Goal: Task Accomplishment & Management: Use online tool/utility

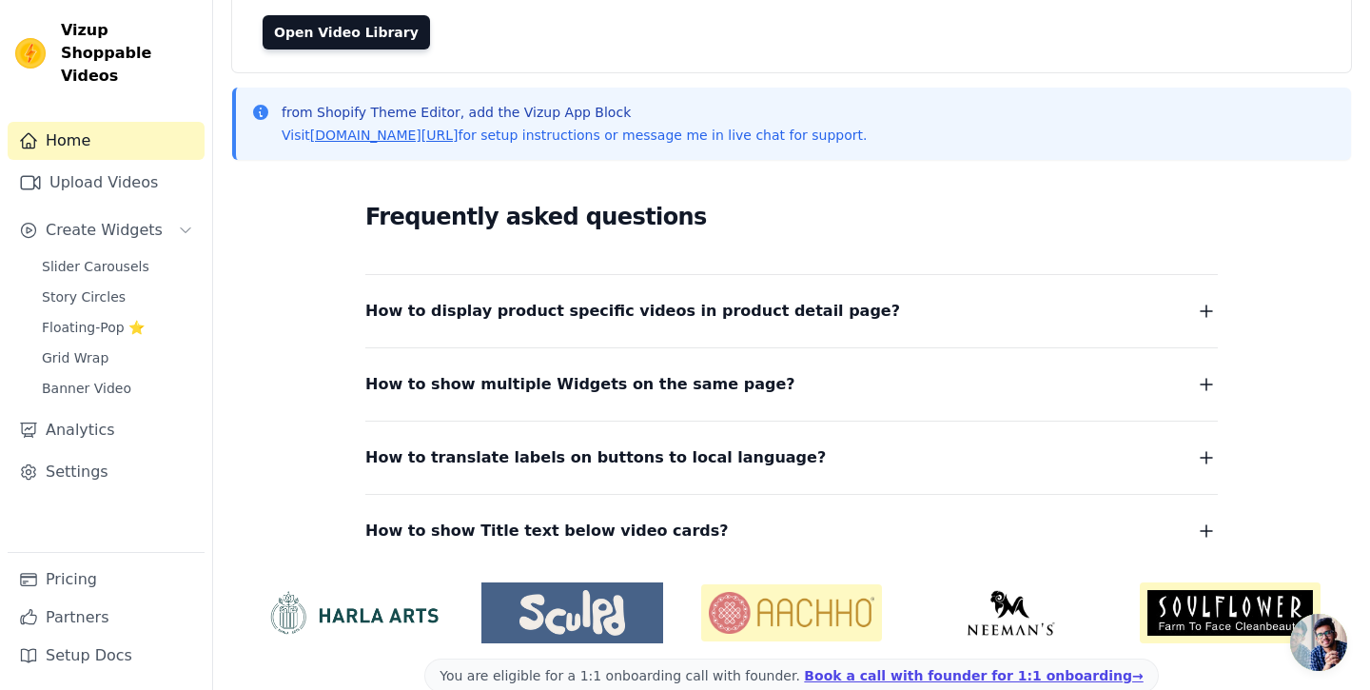
scroll to position [175, 0]
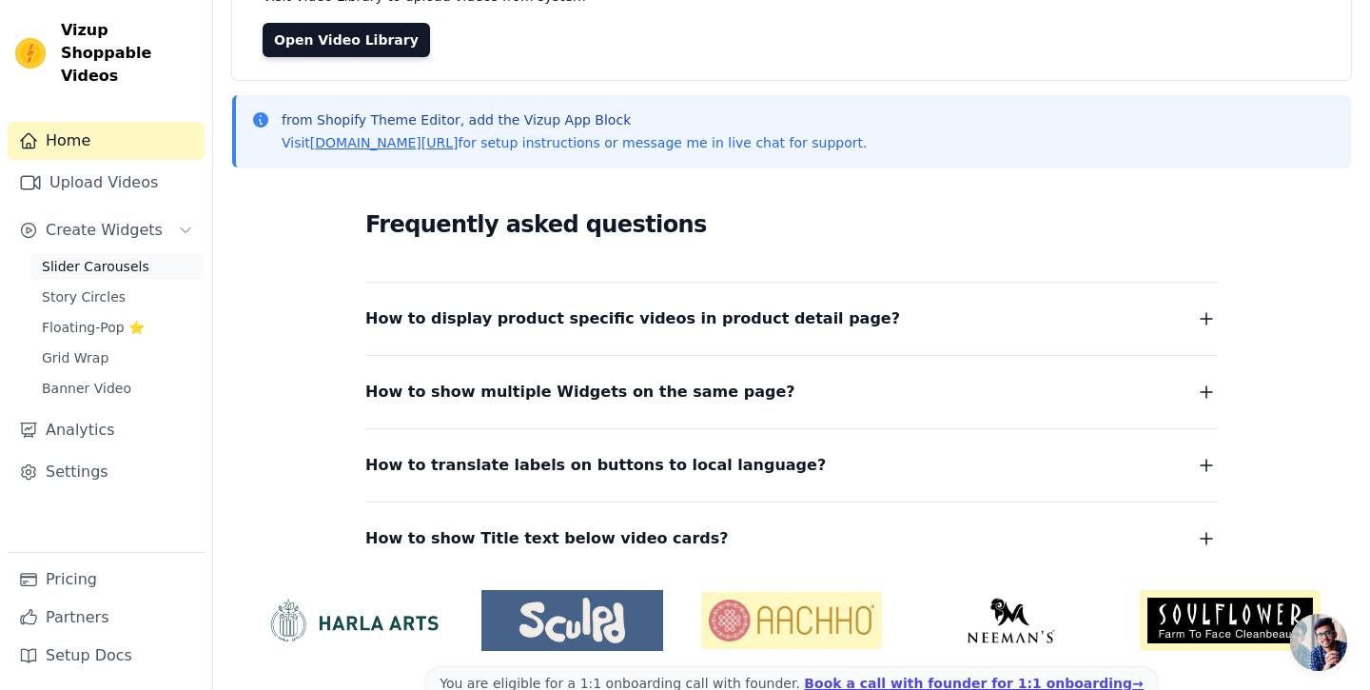
click at [87, 257] on span "Slider Carousels" at bounding box center [95, 266] width 107 height 19
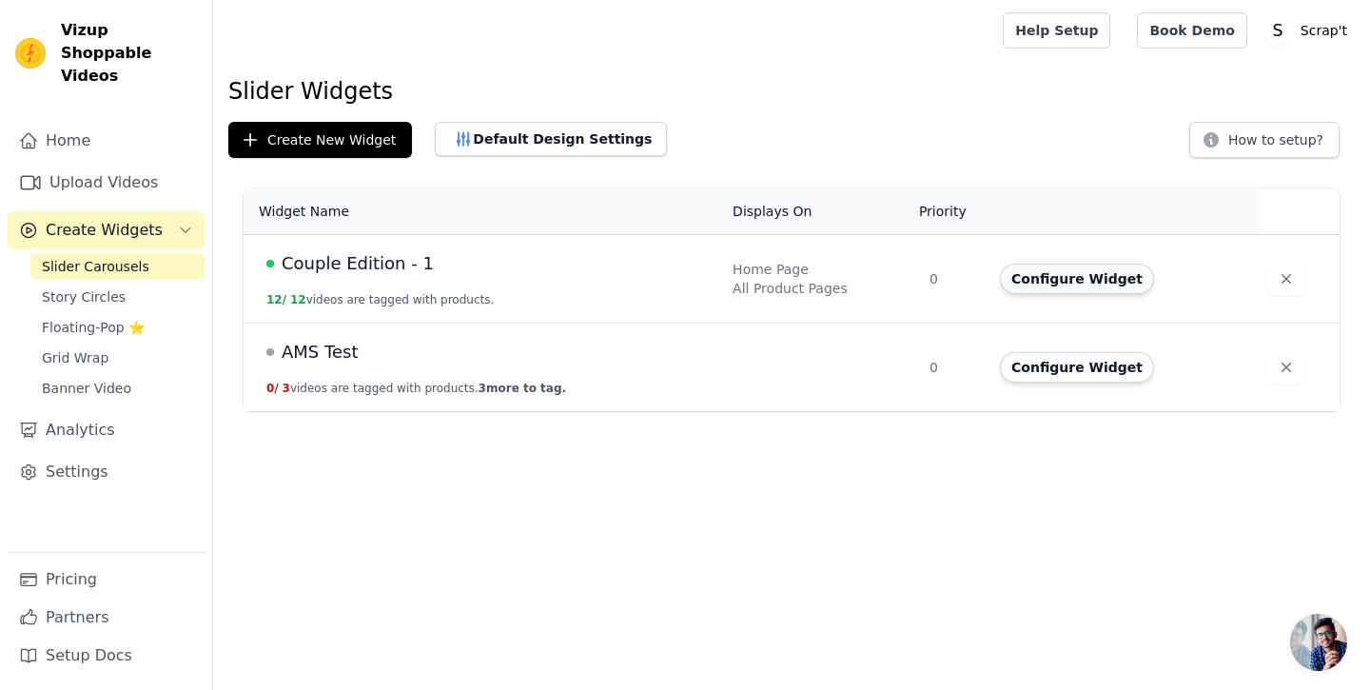
click at [1078, 268] on button "Configure Widget" at bounding box center [1077, 278] width 154 height 30
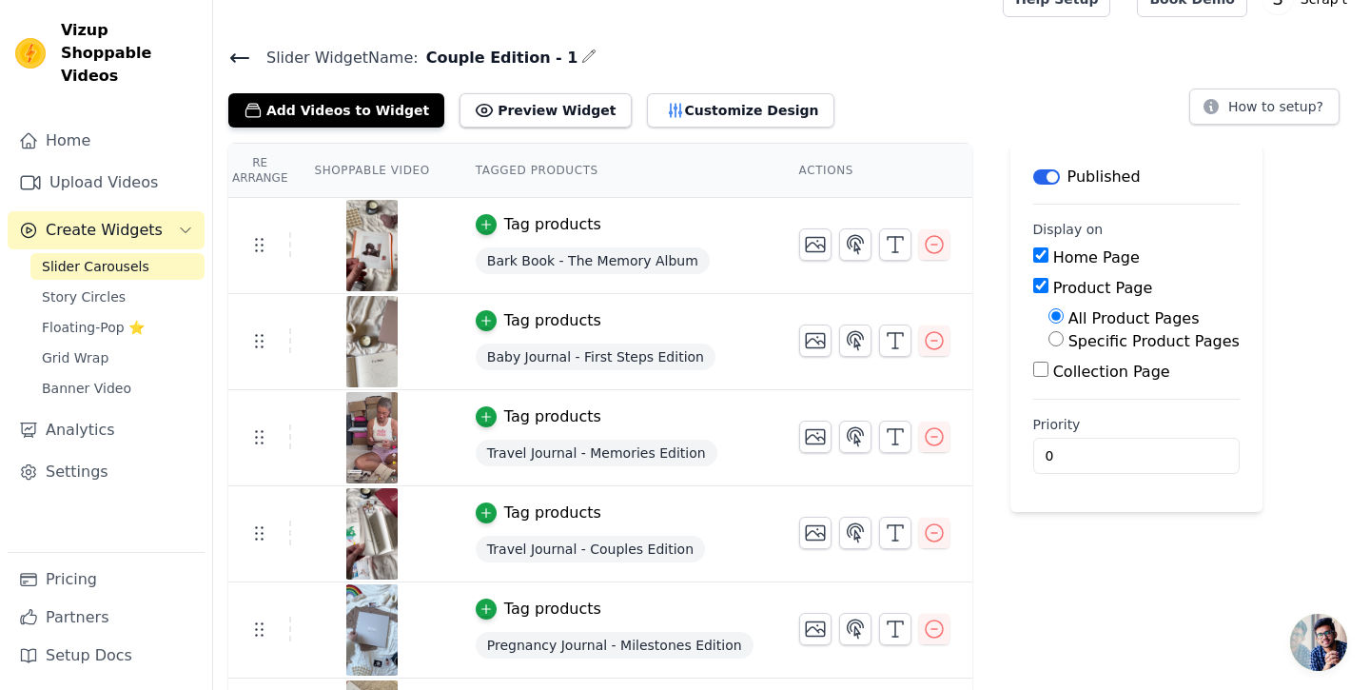
scroll to position [40, 0]
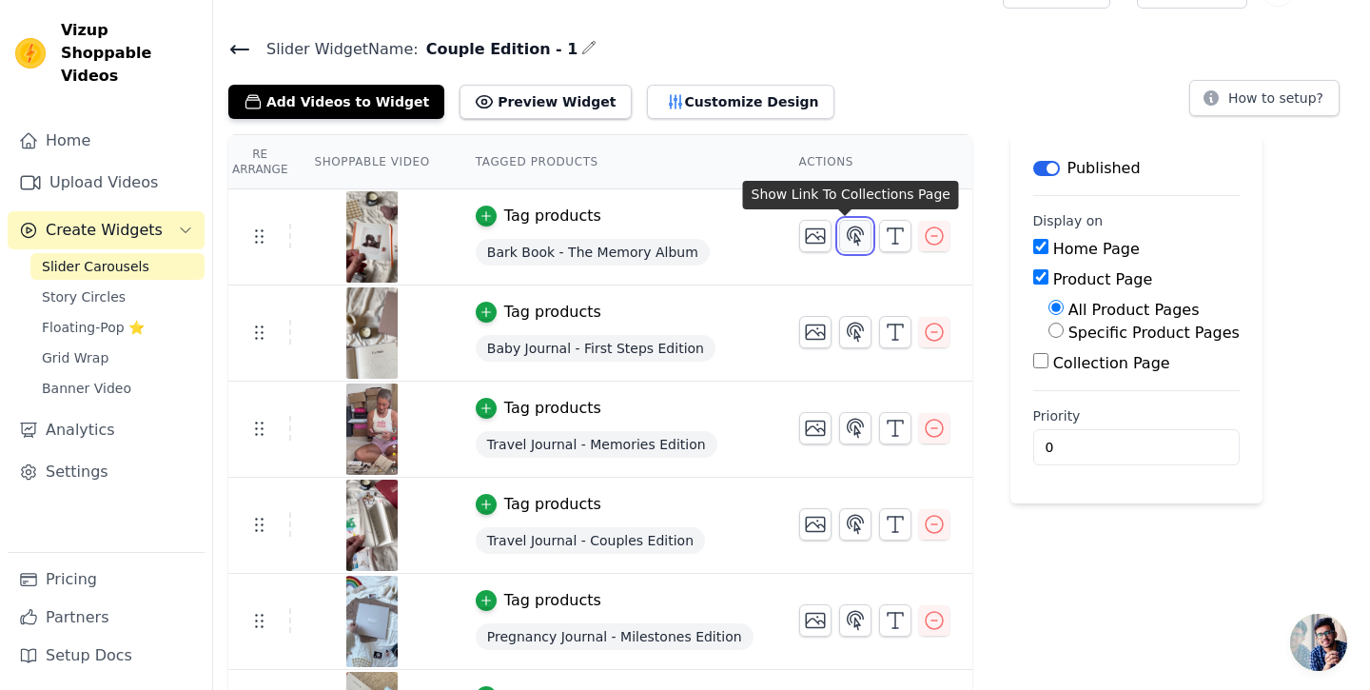
click at [849, 233] on icon "button" at bounding box center [855, 235] width 16 height 18
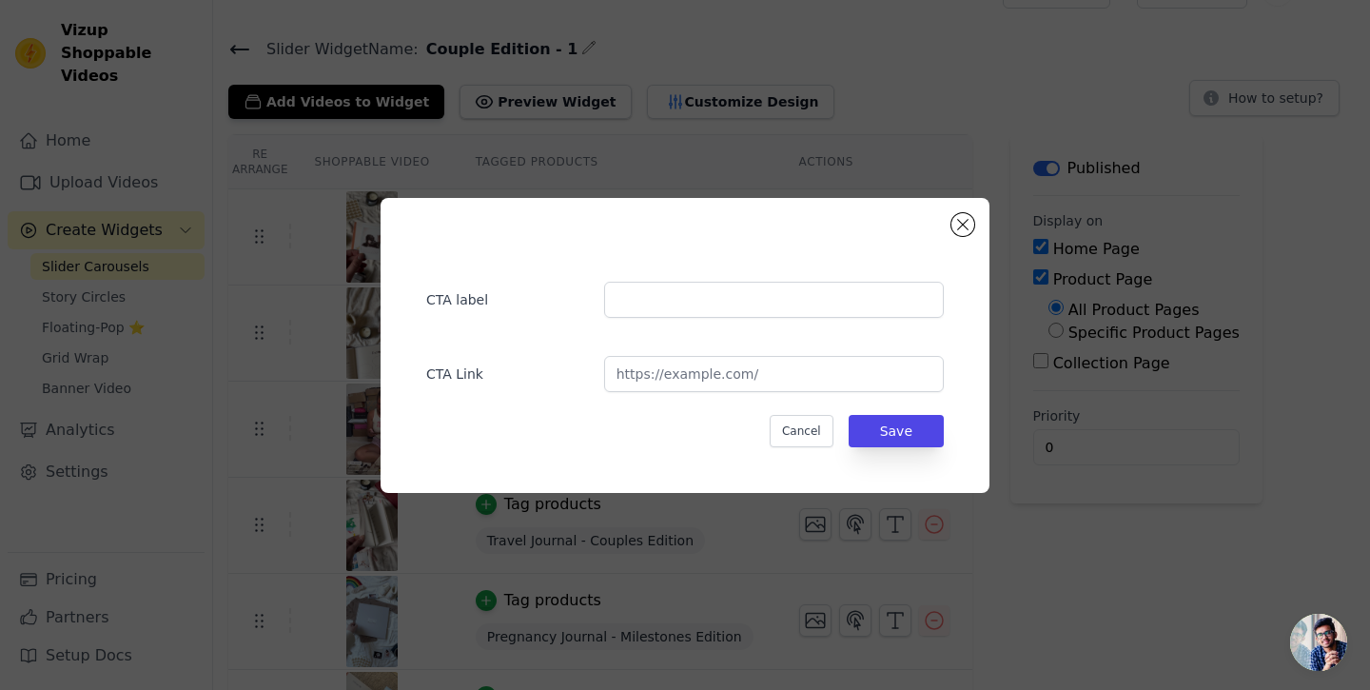
scroll to position [0, 0]
click at [771, 369] on input "url" at bounding box center [774, 374] width 340 height 36
click at [958, 224] on button "Close modal" at bounding box center [962, 224] width 23 height 23
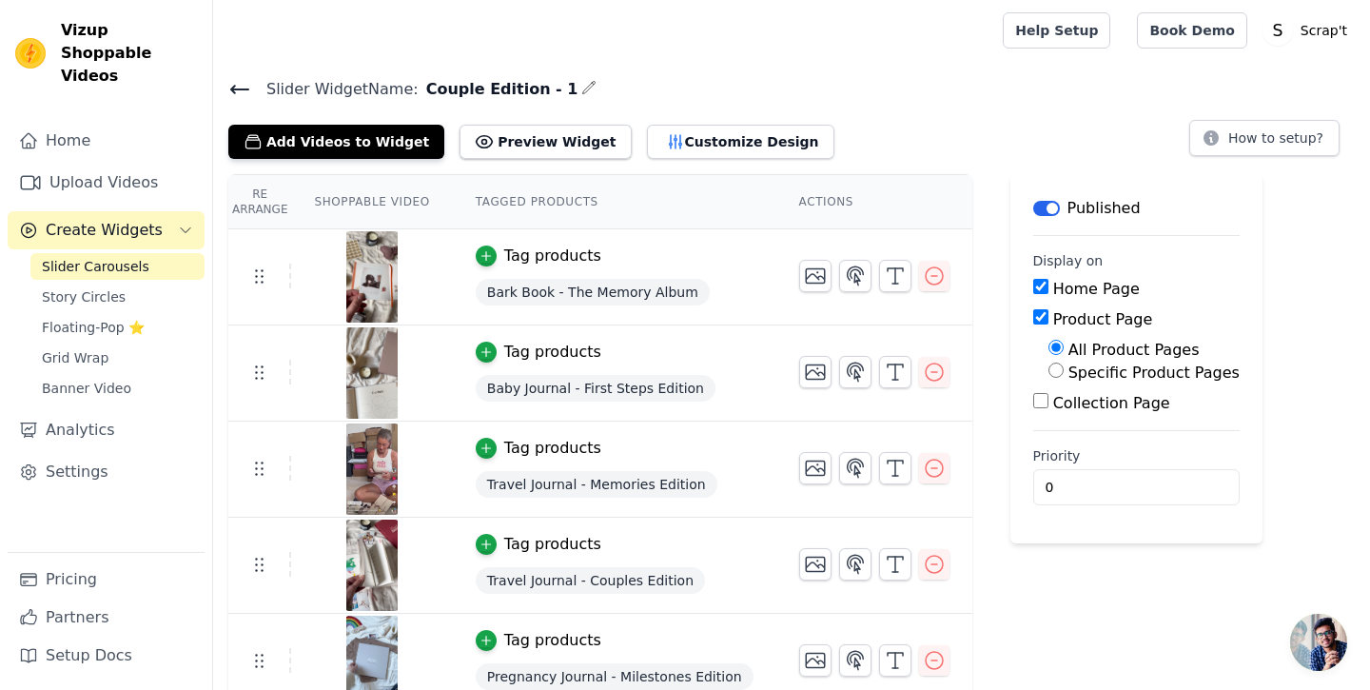
scroll to position [40, 0]
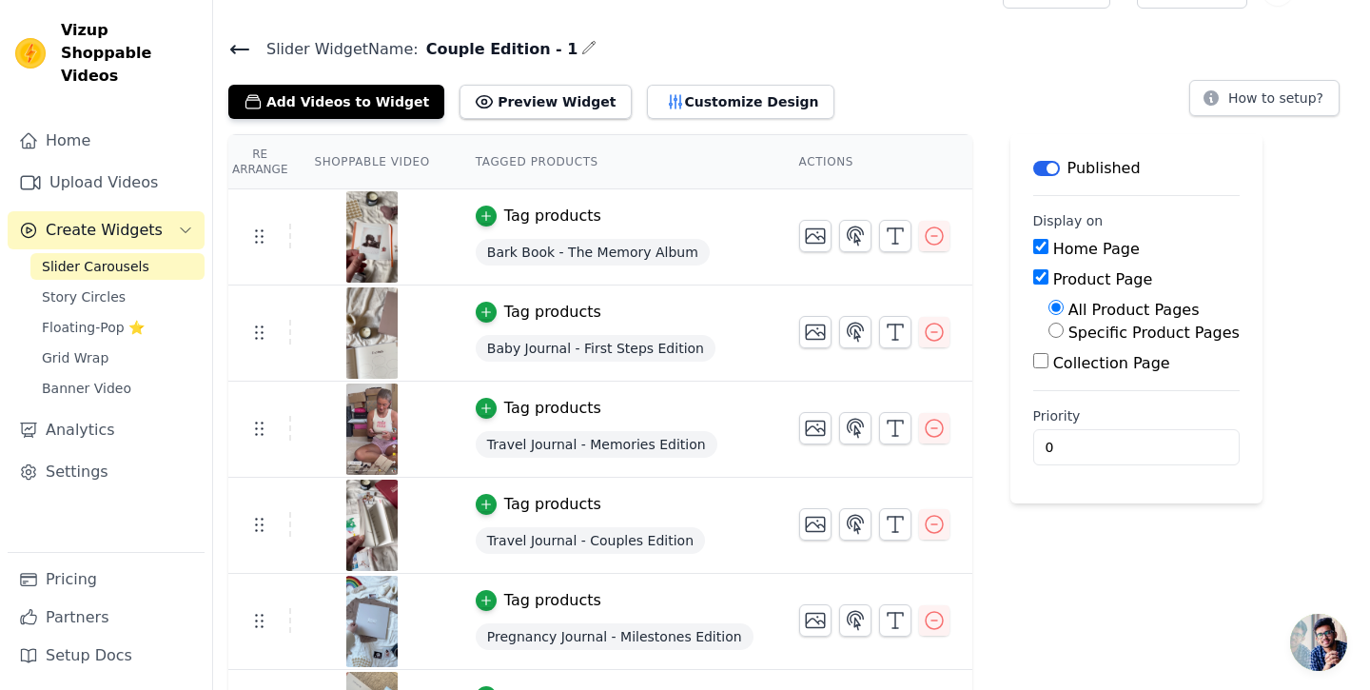
click at [549, 252] on span "Bark Book - The Memory Album" at bounding box center [593, 252] width 234 height 27
click at [374, 229] on img at bounding box center [371, 236] width 53 height 91
click at [371, 244] on img at bounding box center [371, 236] width 53 height 91
click at [505, 240] on span "Bark Book - The Memory Album" at bounding box center [593, 252] width 234 height 27
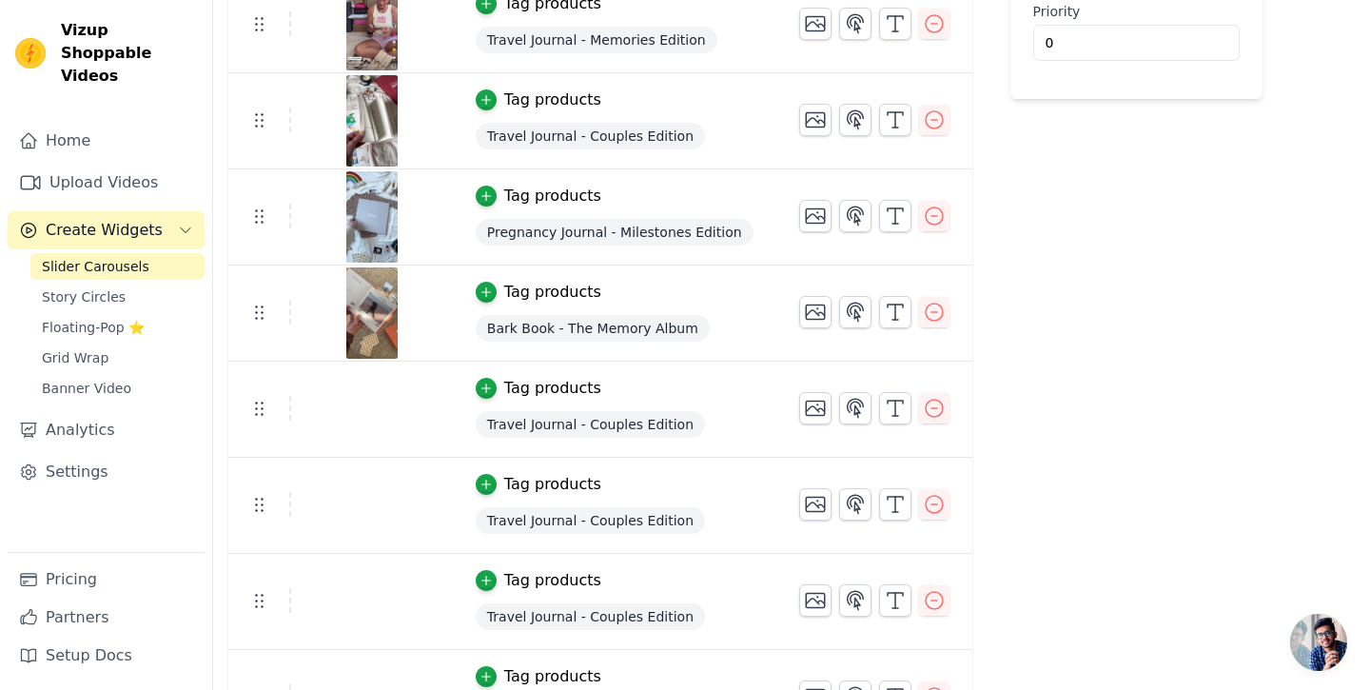
scroll to position [0, 0]
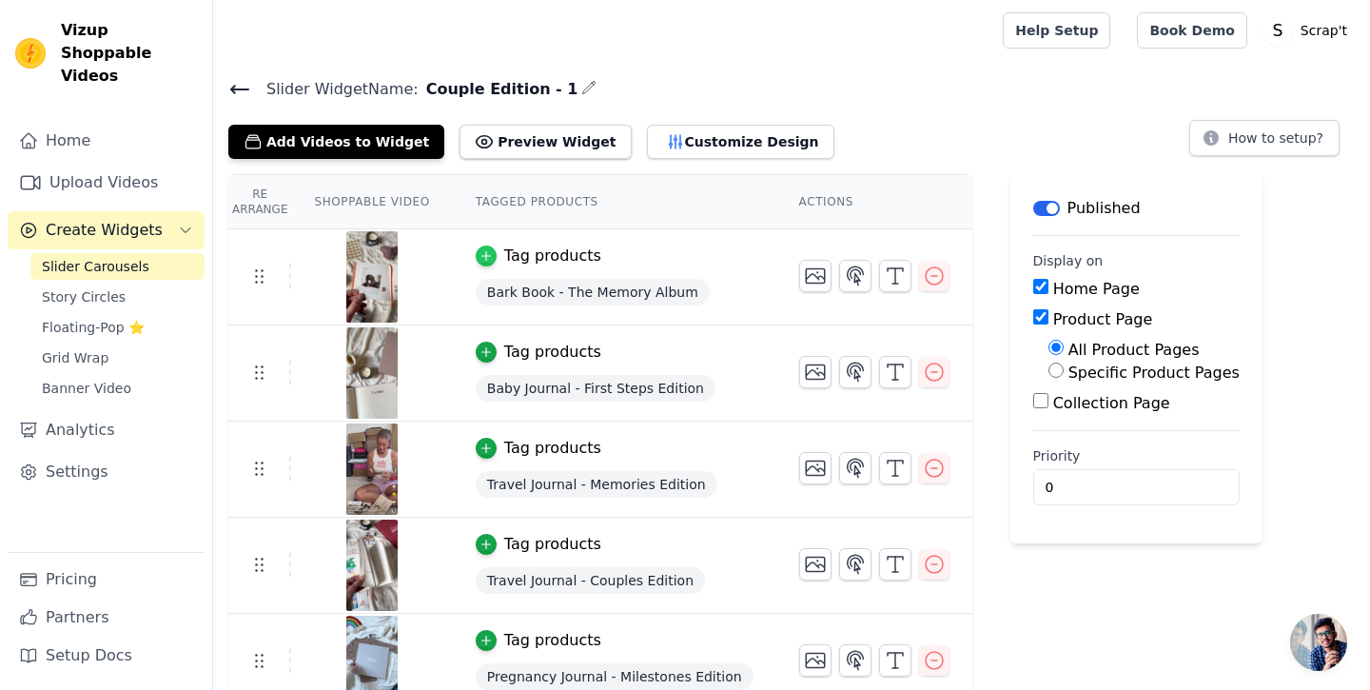
click at [480, 258] on icon "button" at bounding box center [485, 255] width 13 height 13
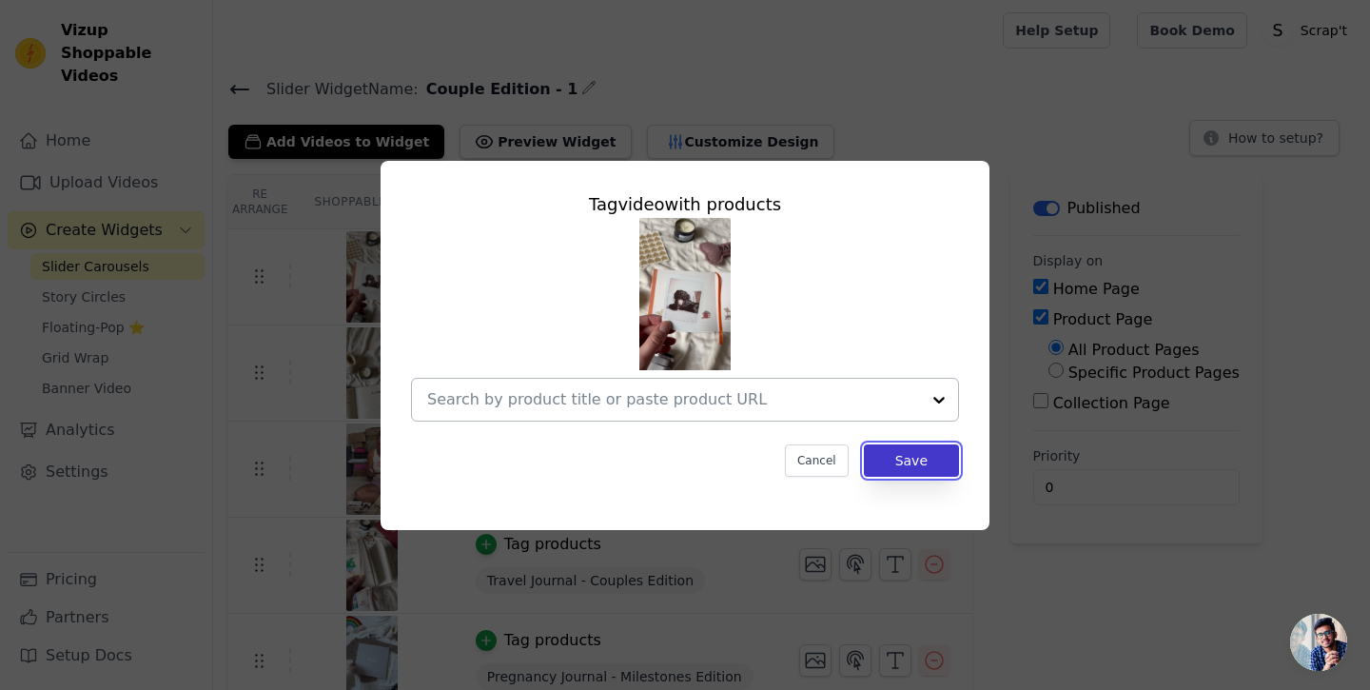
click at [919, 462] on button "Save" at bounding box center [911, 460] width 95 height 32
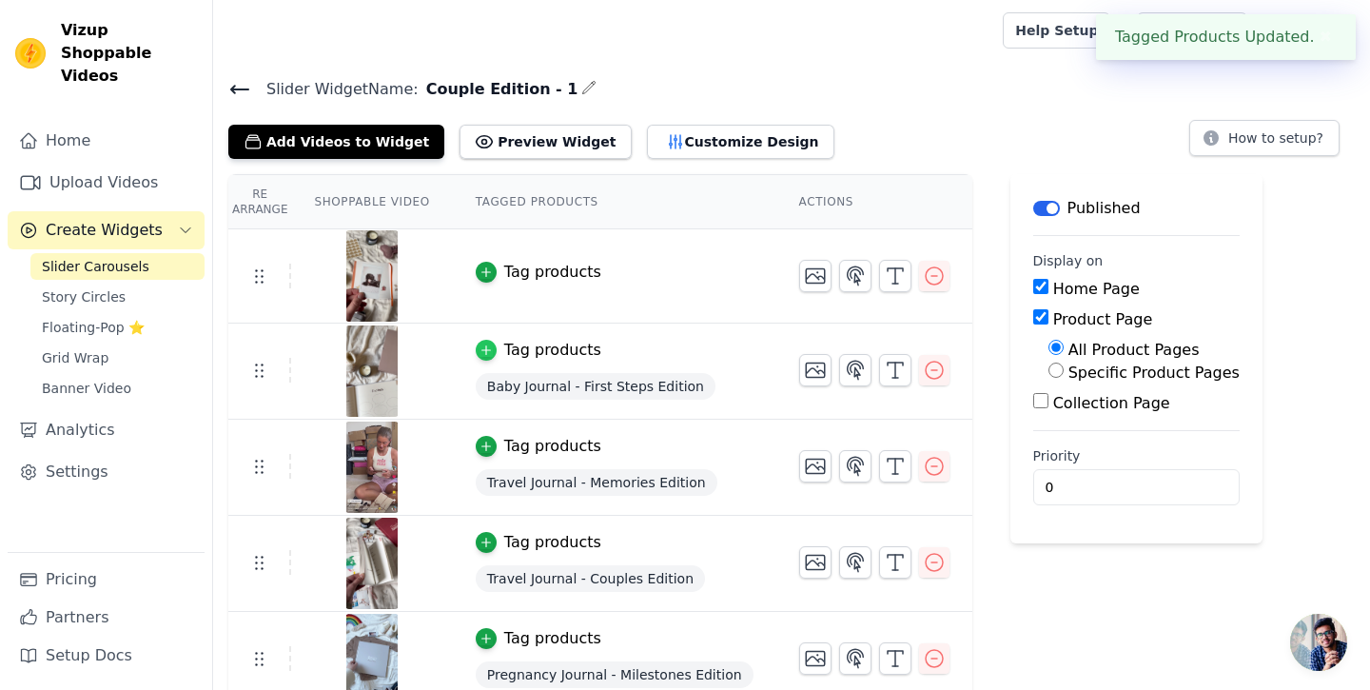
click at [491, 348] on icon "button" at bounding box center [485, 349] width 13 height 13
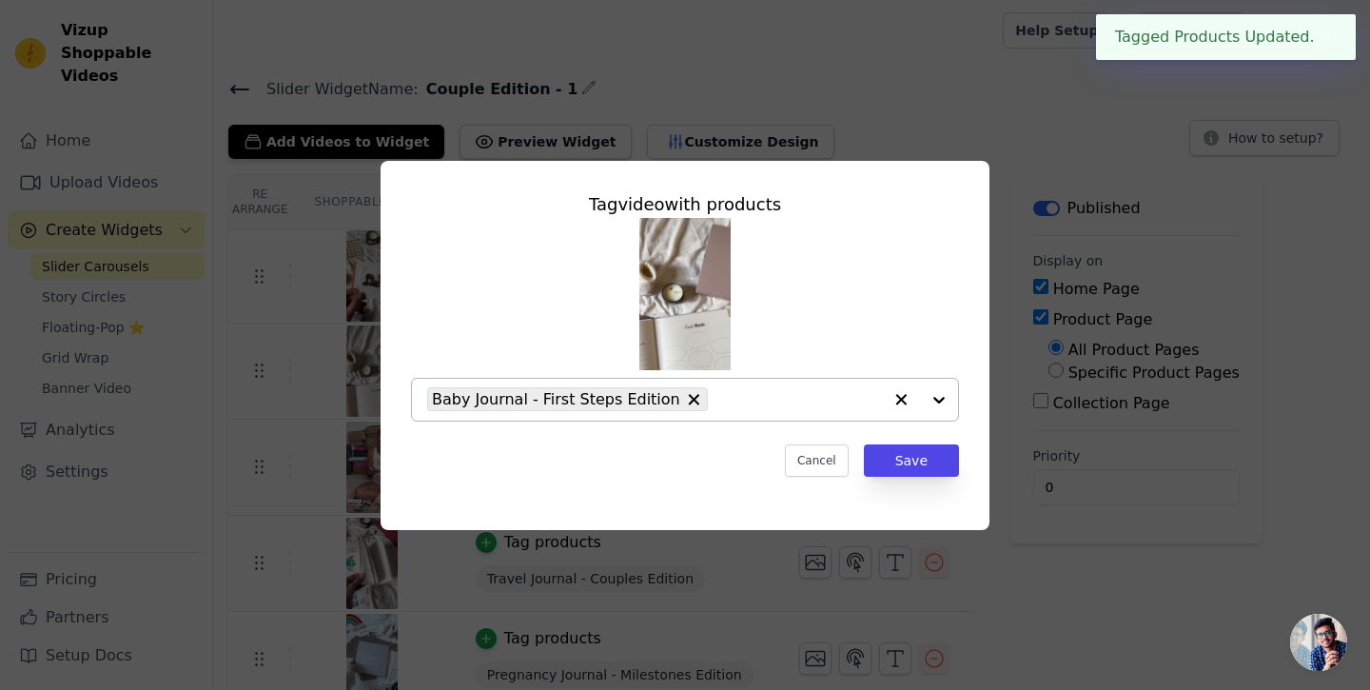
click at [903, 401] on icon "button" at bounding box center [901, 399] width 11 height 11
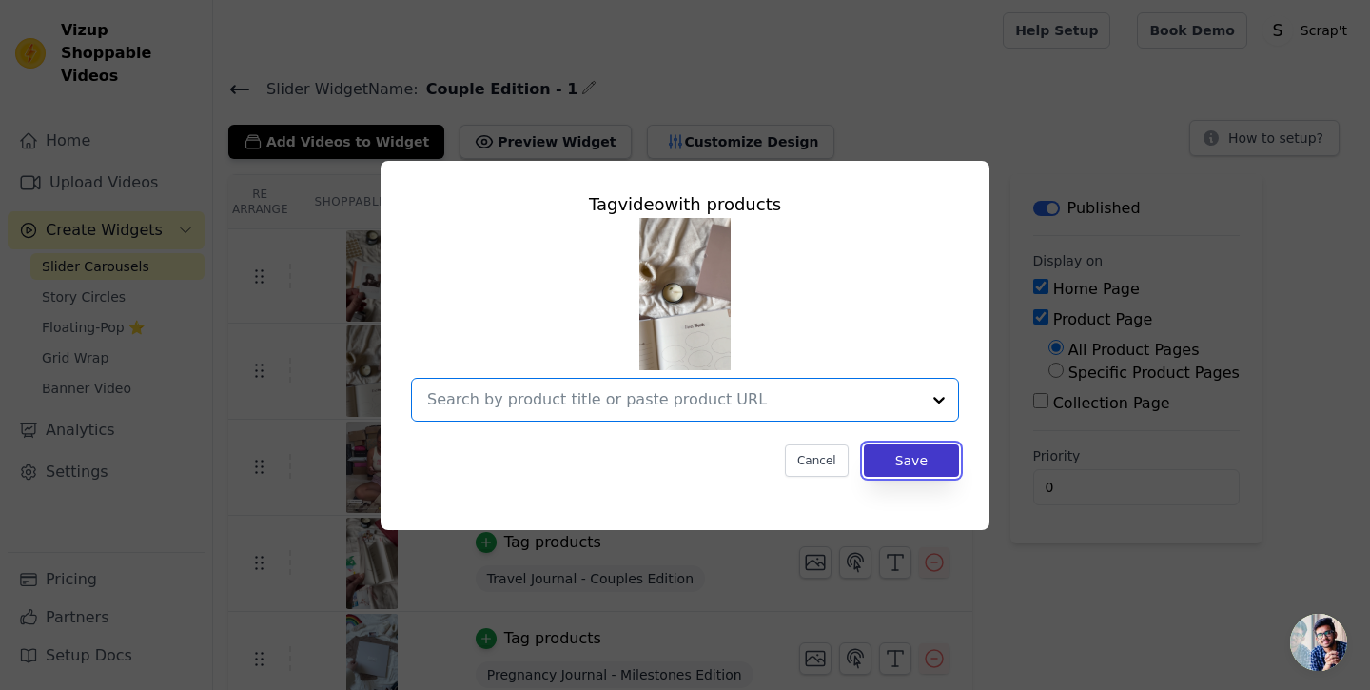
click at [924, 470] on button "Save" at bounding box center [911, 460] width 95 height 32
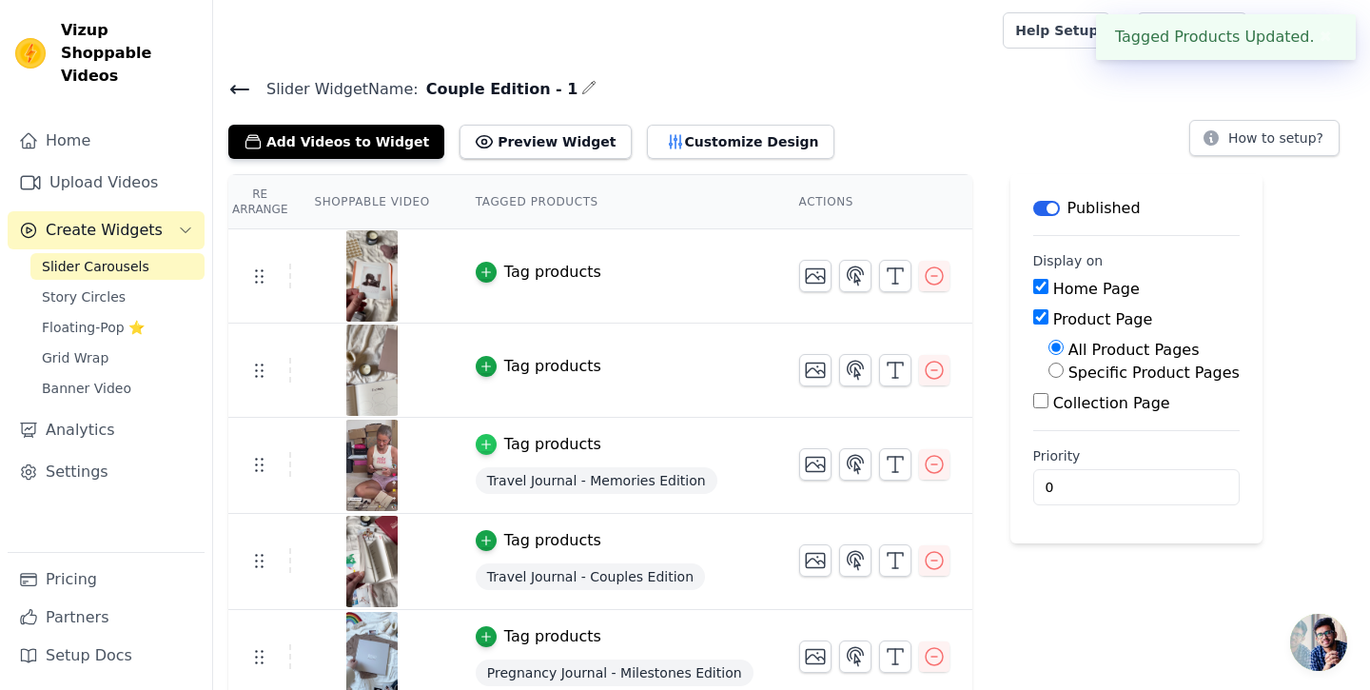
click at [481, 442] on icon "button" at bounding box center [485, 444] width 9 height 9
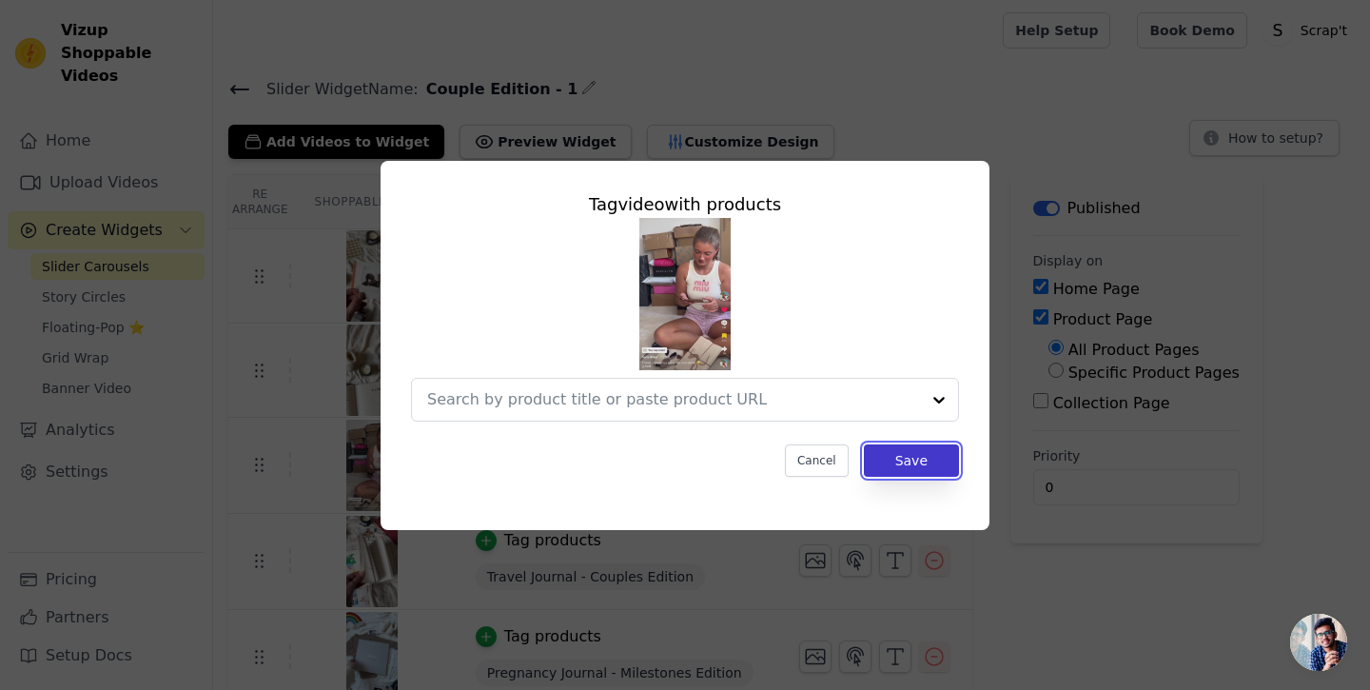
click at [918, 472] on button "Save" at bounding box center [911, 460] width 95 height 32
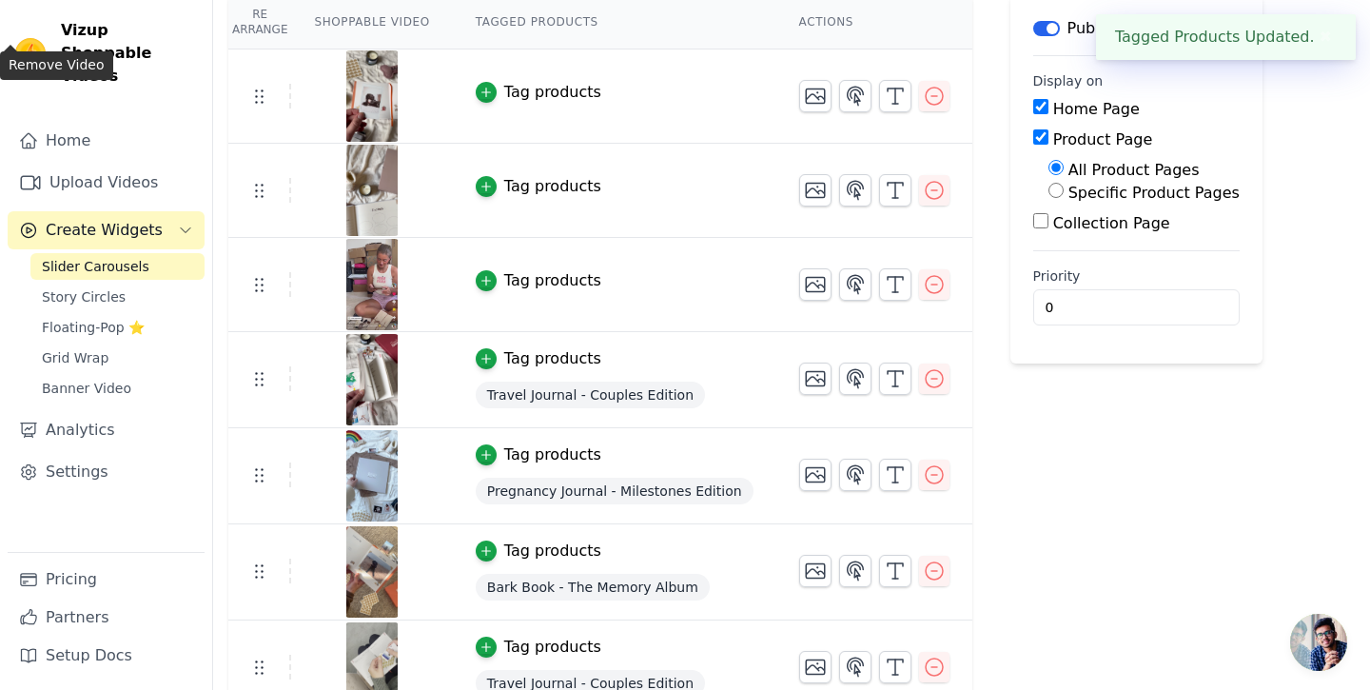
scroll to position [225, 0]
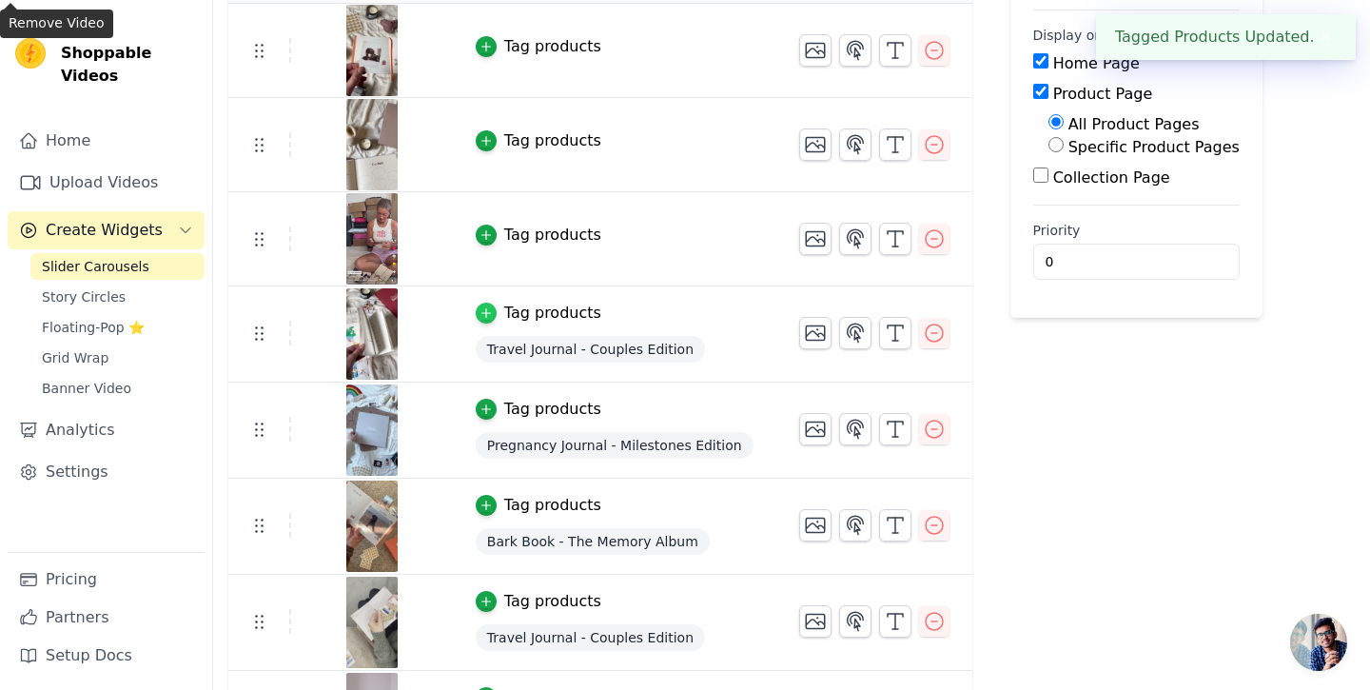
click at [488, 314] on icon "button" at bounding box center [485, 312] width 13 height 13
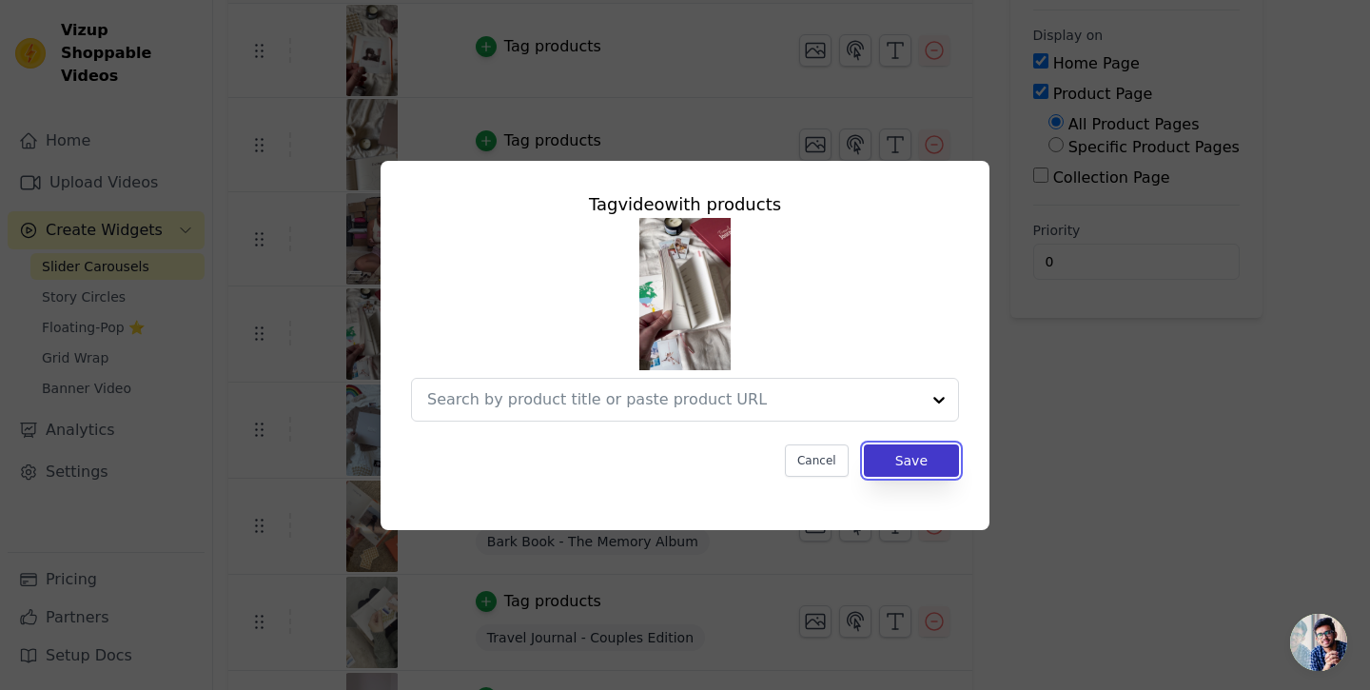
click at [900, 458] on button "Save" at bounding box center [911, 460] width 95 height 32
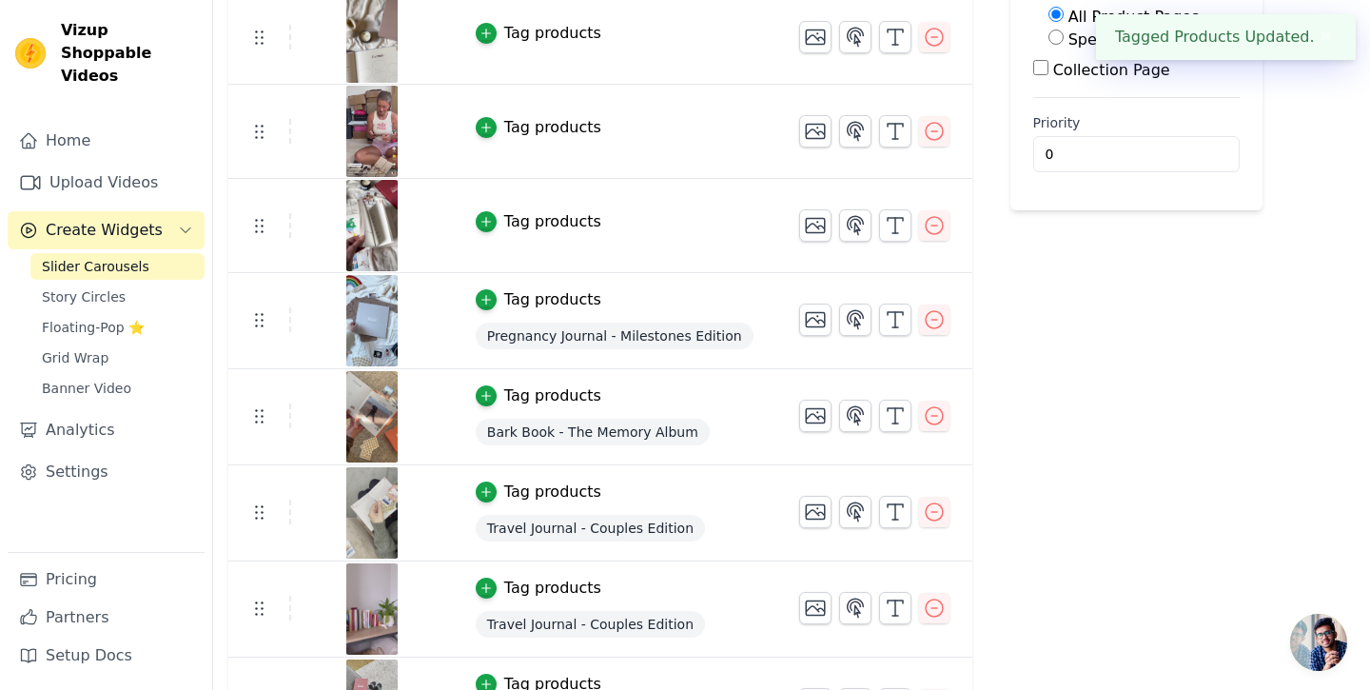
scroll to position [417, 0]
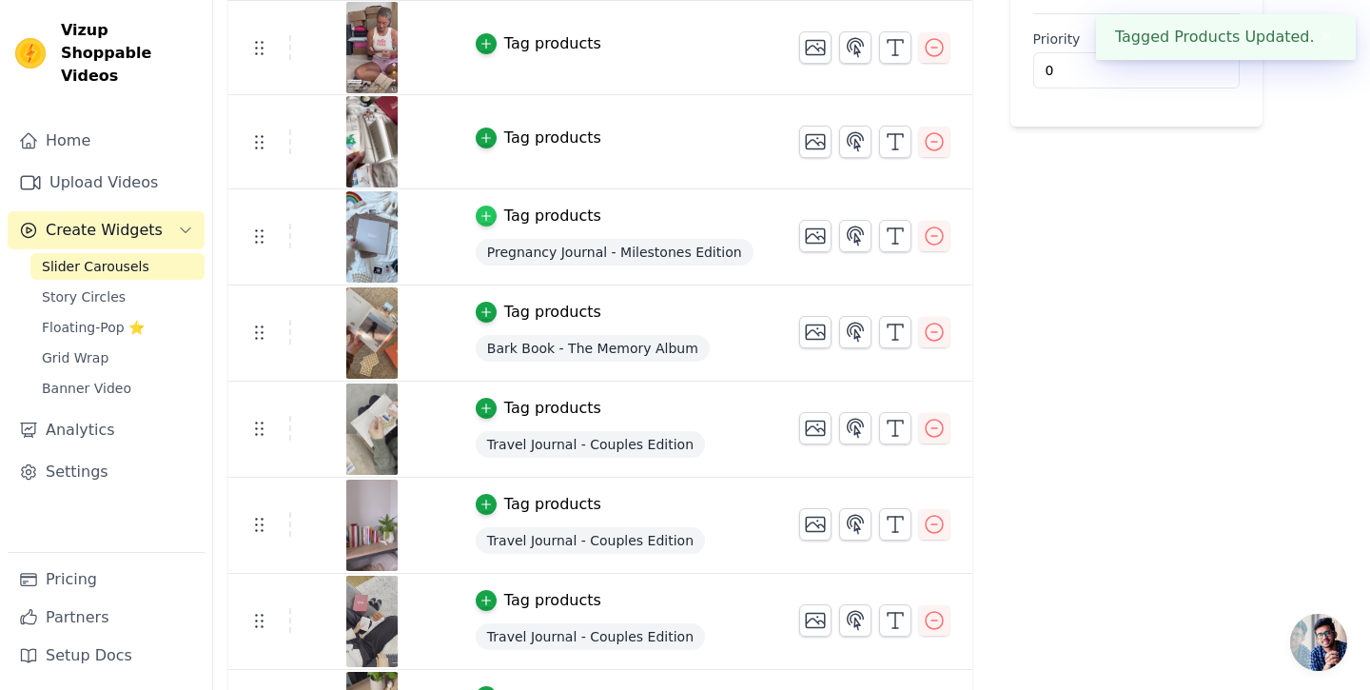
click at [481, 212] on icon "button" at bounding box center [485, 215] width 13 height 13
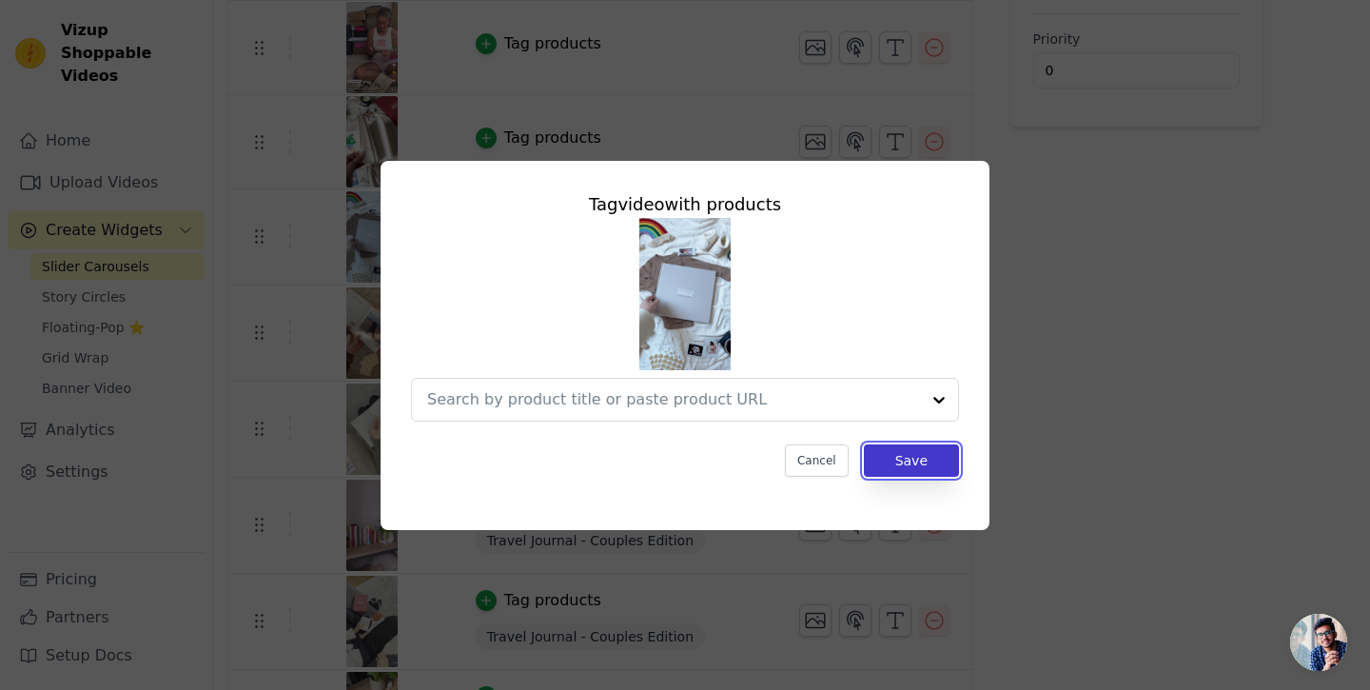
click at [908, 461] on button "Save" at bounding box center [911, 460] width 95 height 32
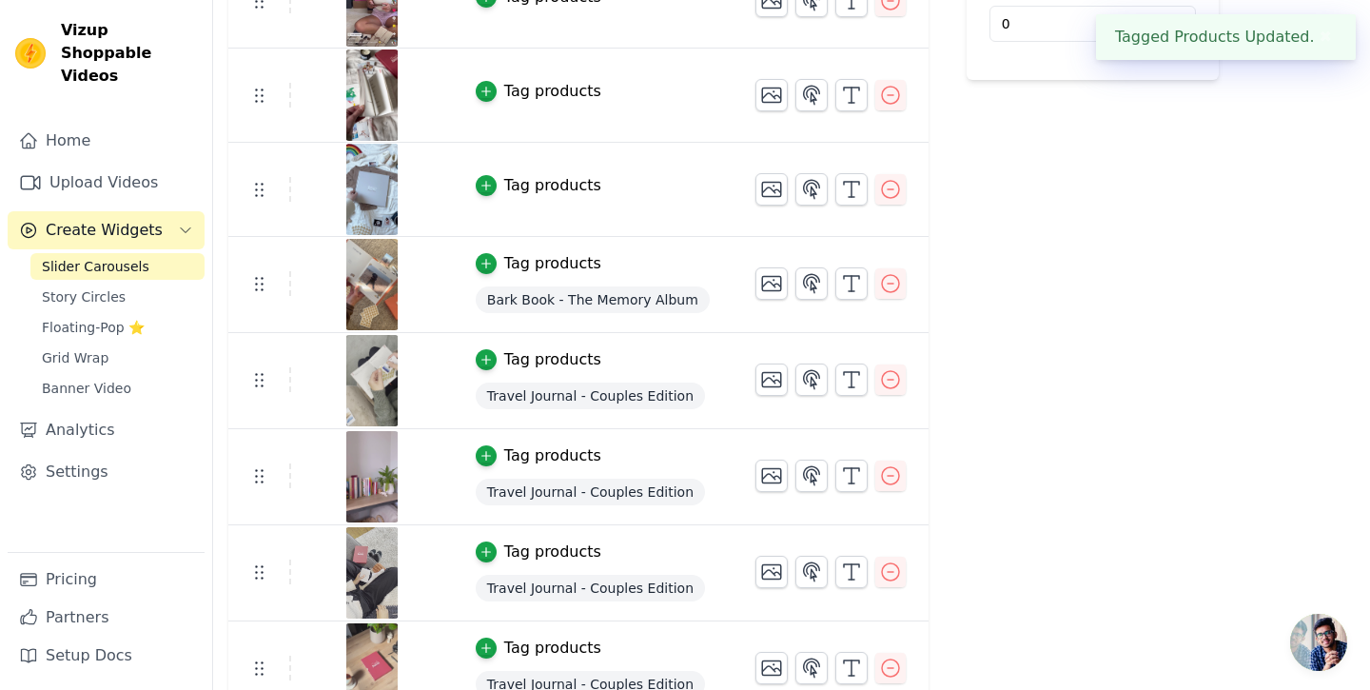
scroll to position [496, 0]
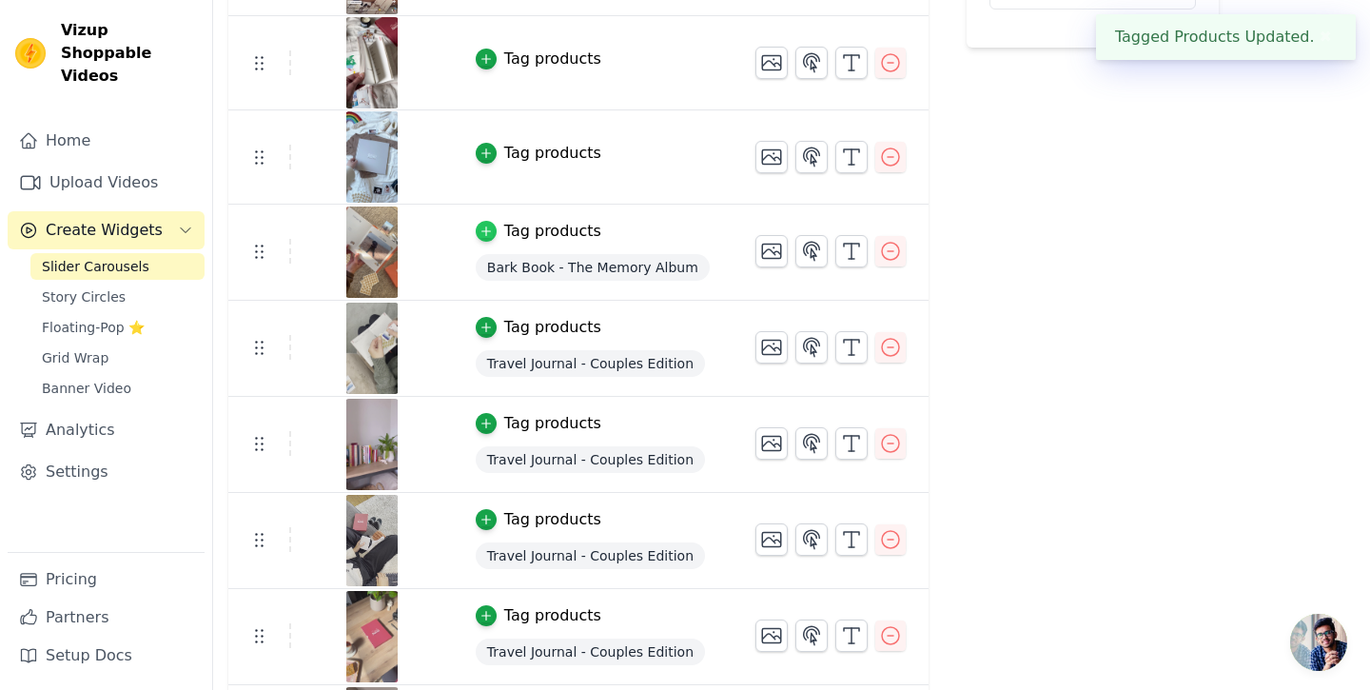
click at [481, 224] on icon "button" at bounding box center [485, 230] width 13 height 13
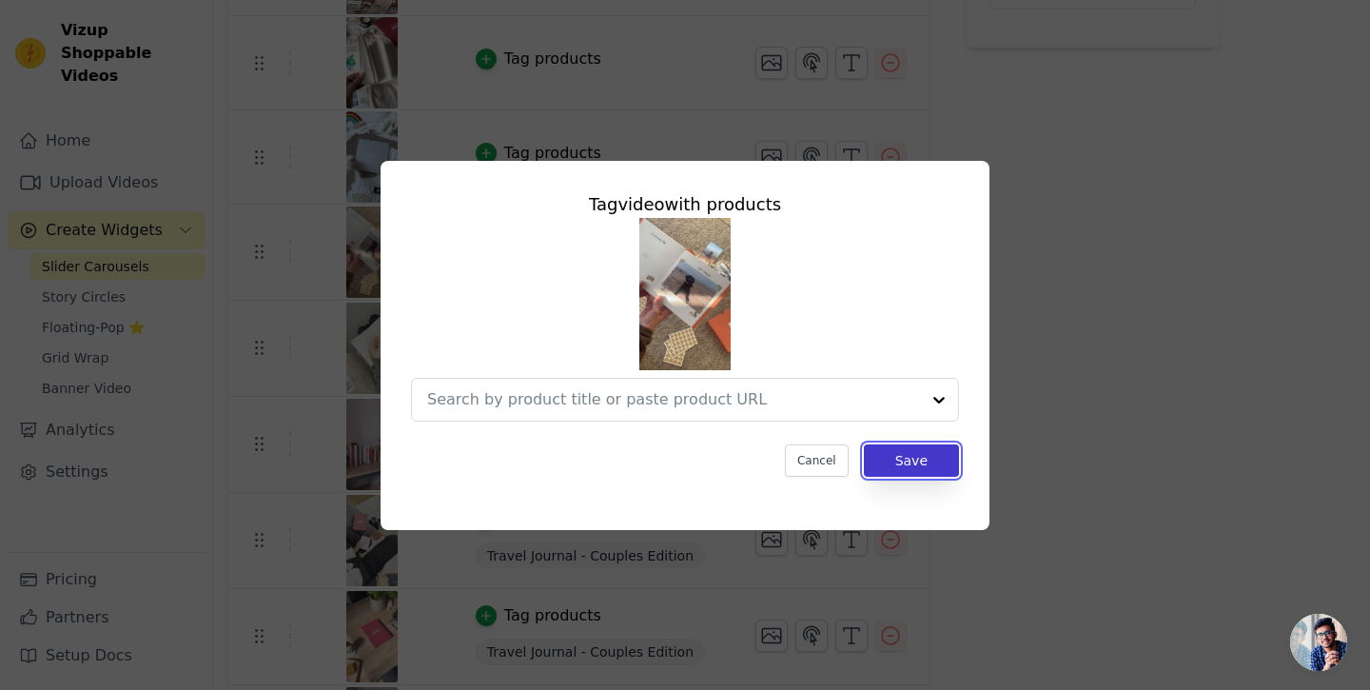
click at [890, 459] on button "Save" at bounding box center [911, 460] width 95 height 32
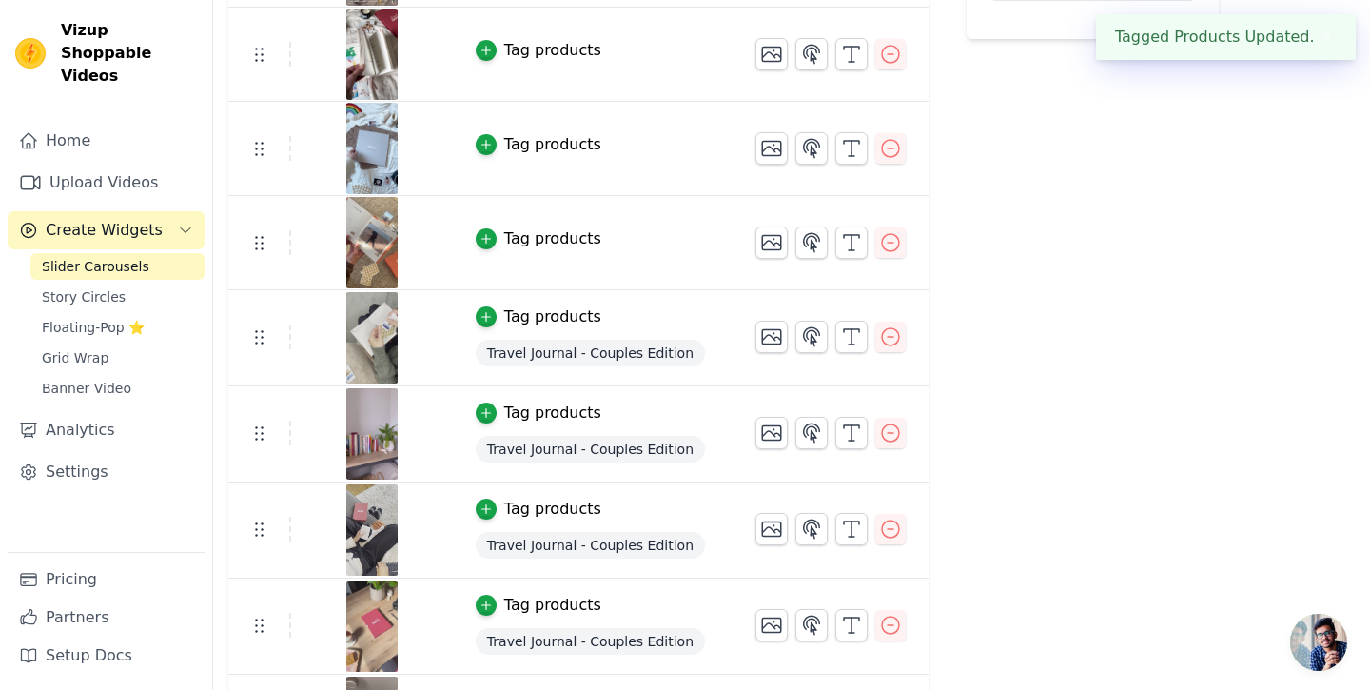
scroll to position [505, 0]
click at [487, 310] on icon "button" at bounding box center [485, 315] width 13 height 13
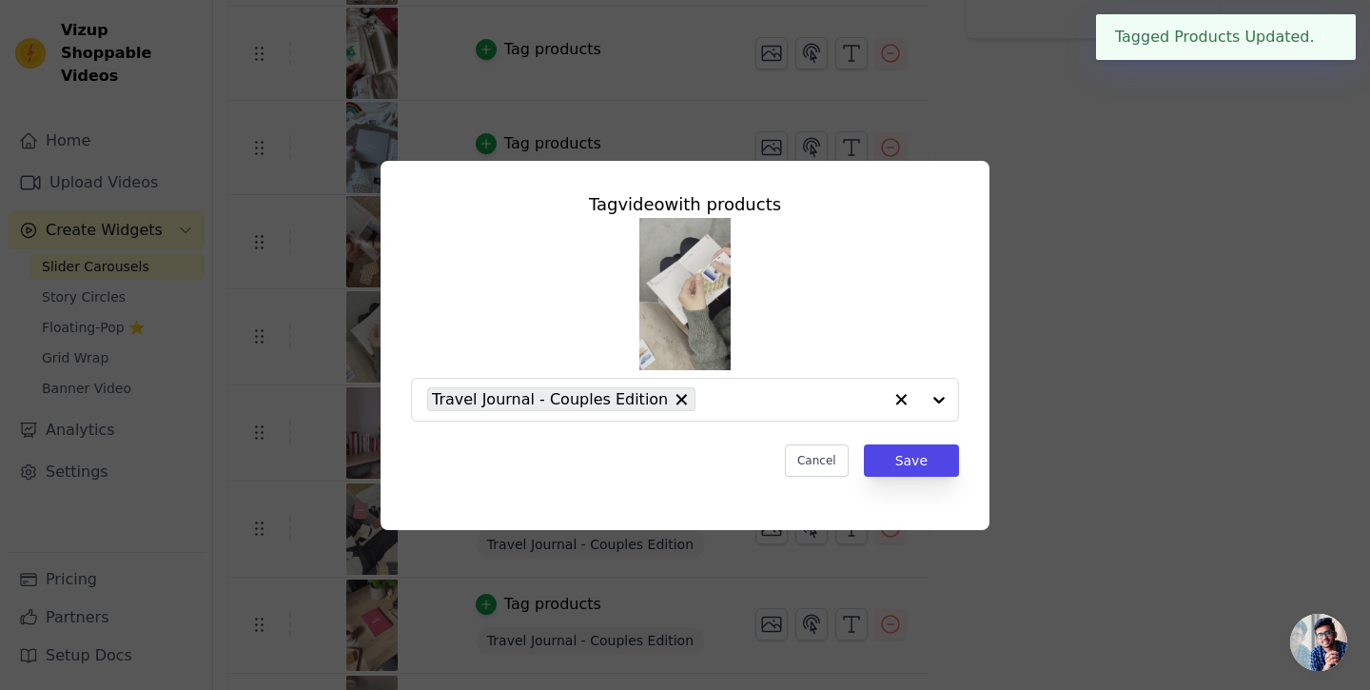
scroll to position [0, 0]
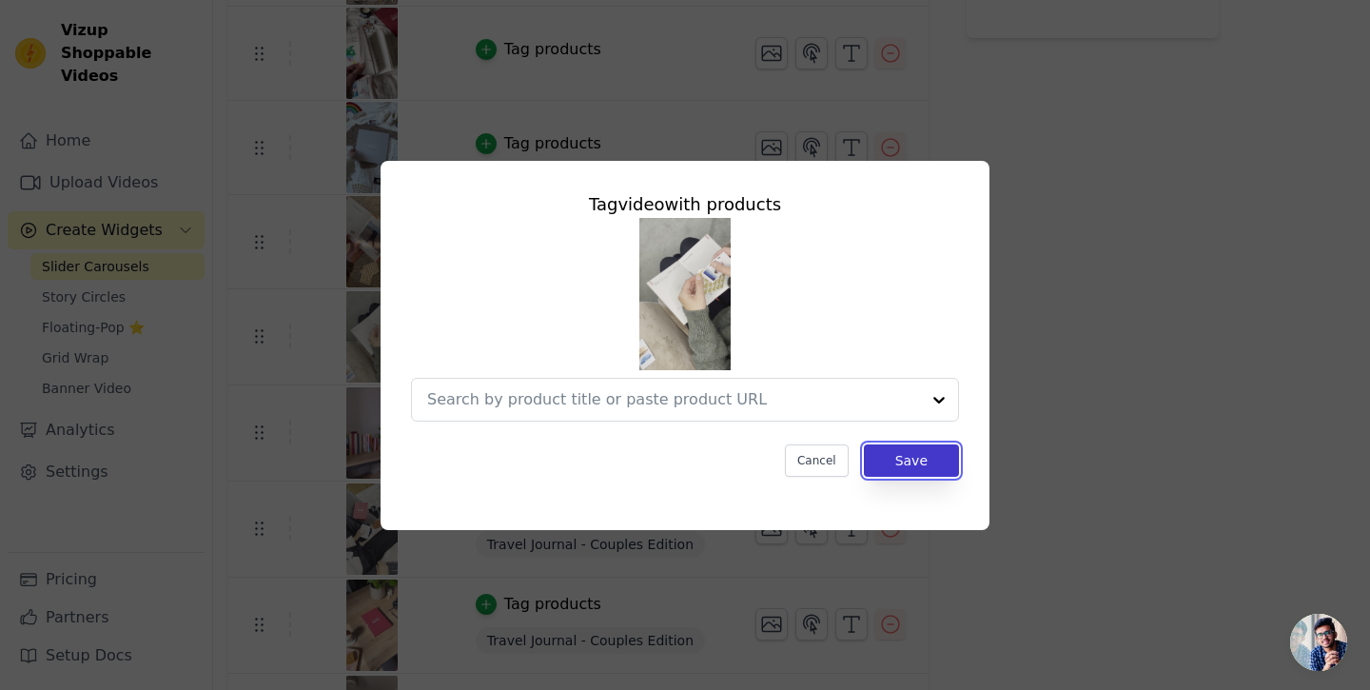
click at [910, 456] on button "Save" at bounding box center [911, 460] width 95 height 32
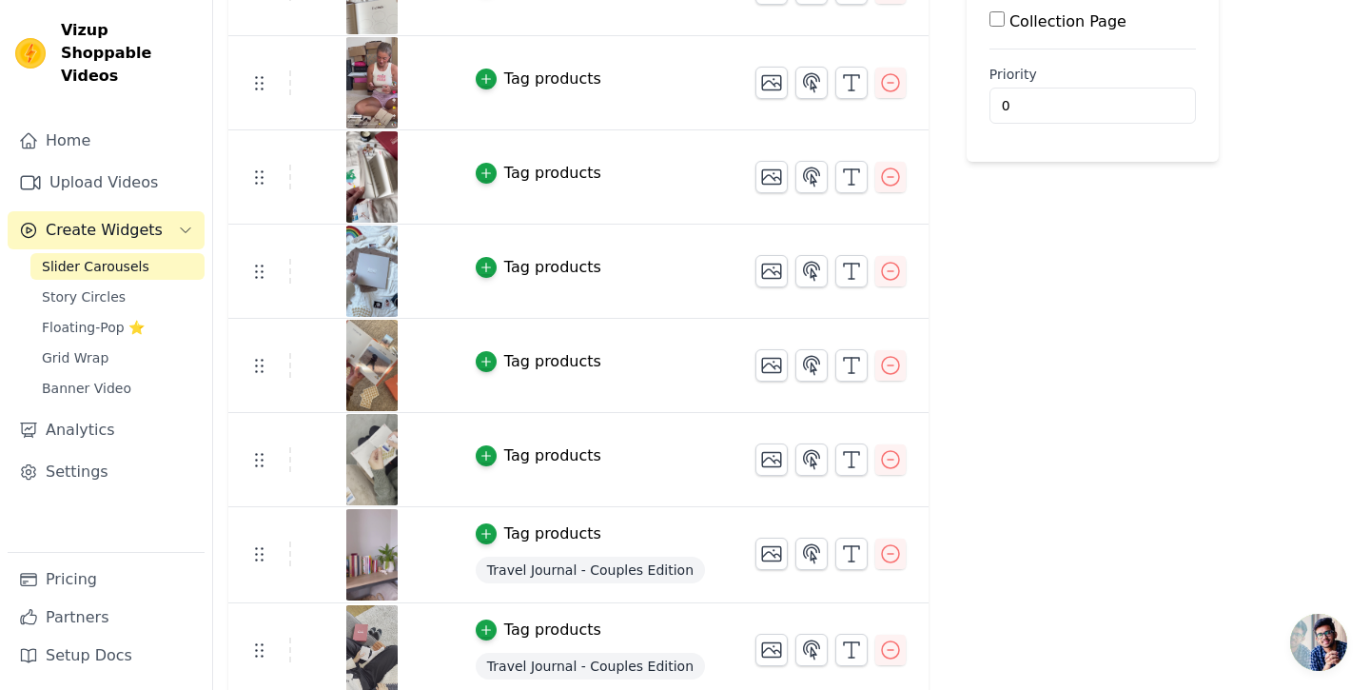
scroll to position [678, 0]
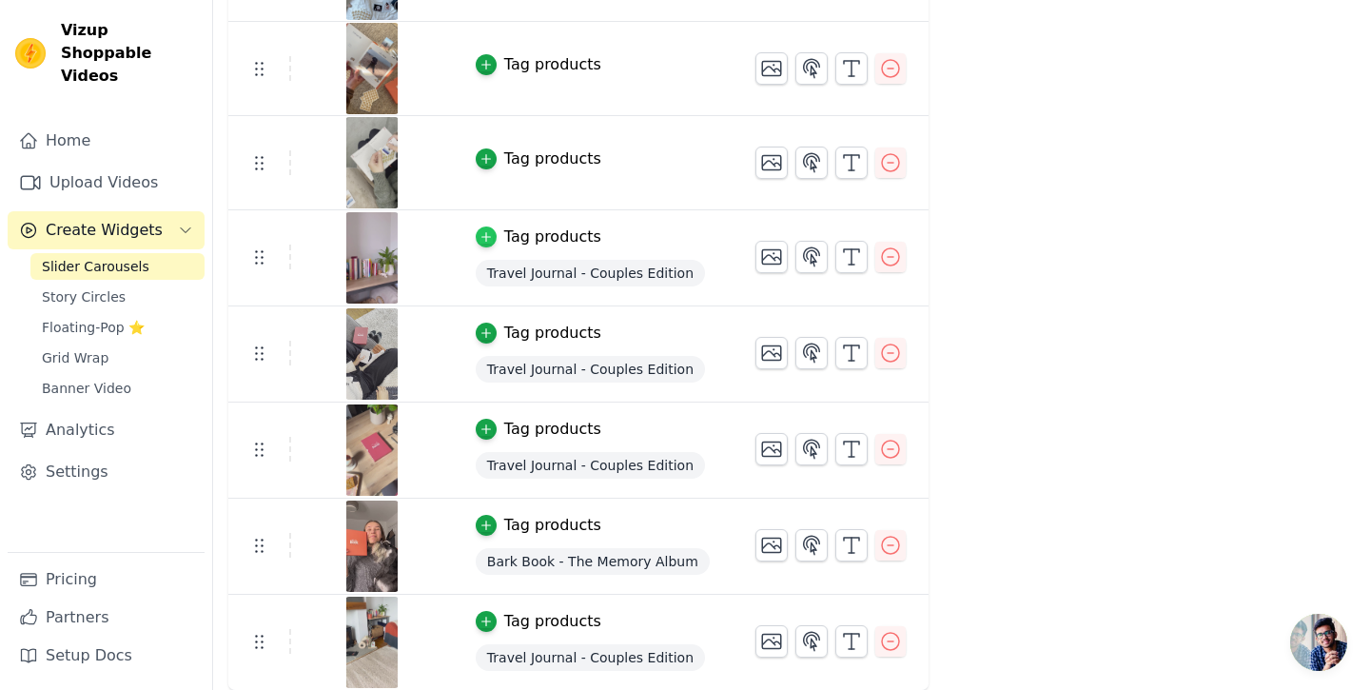
click at [481, 235] on icon "button" at bounding box center [485, 236] width 13 height 13
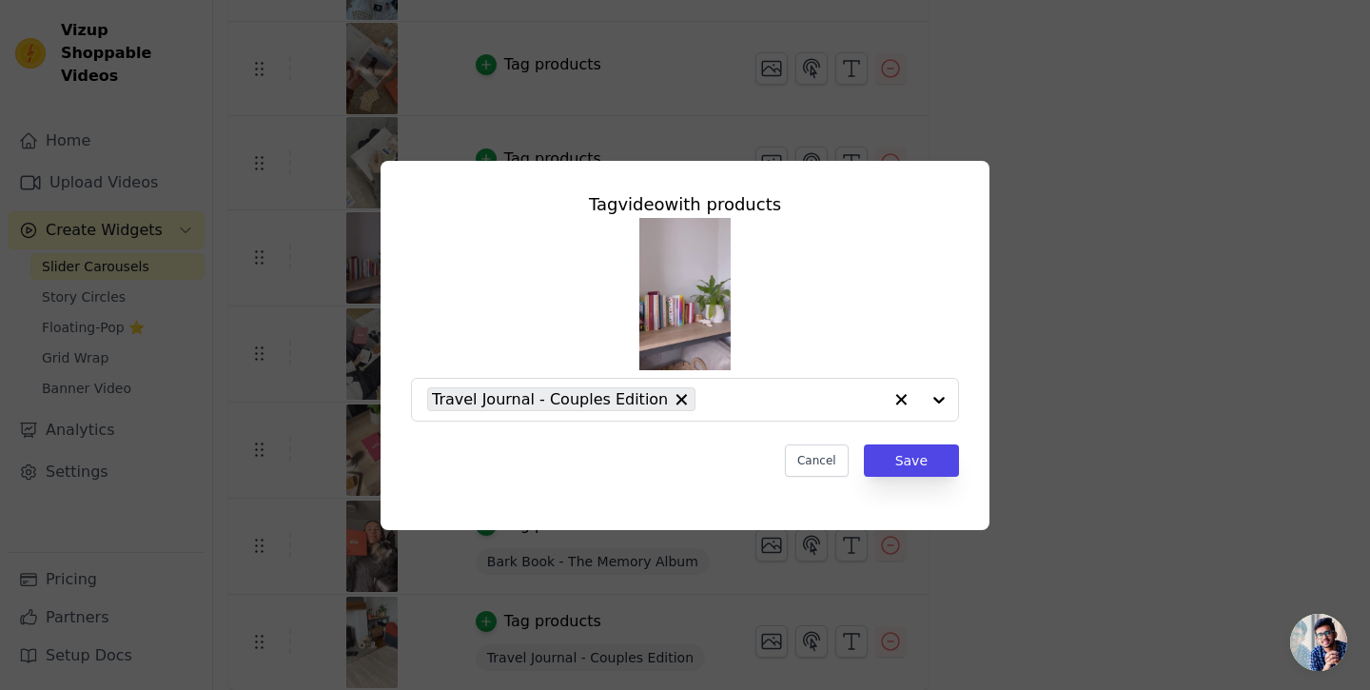
scroll to position [0, 0]
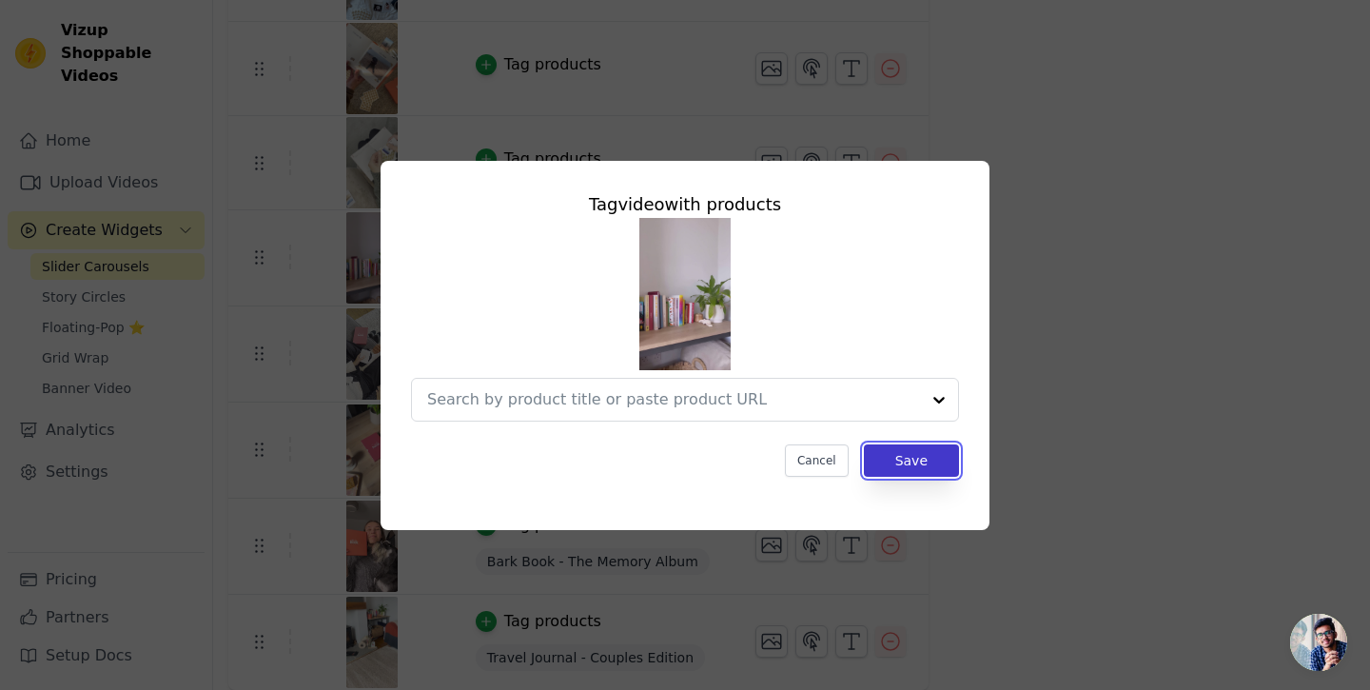
click at [922, 461] on button "Save" at bounding box center [911, 460] width 95 height 32
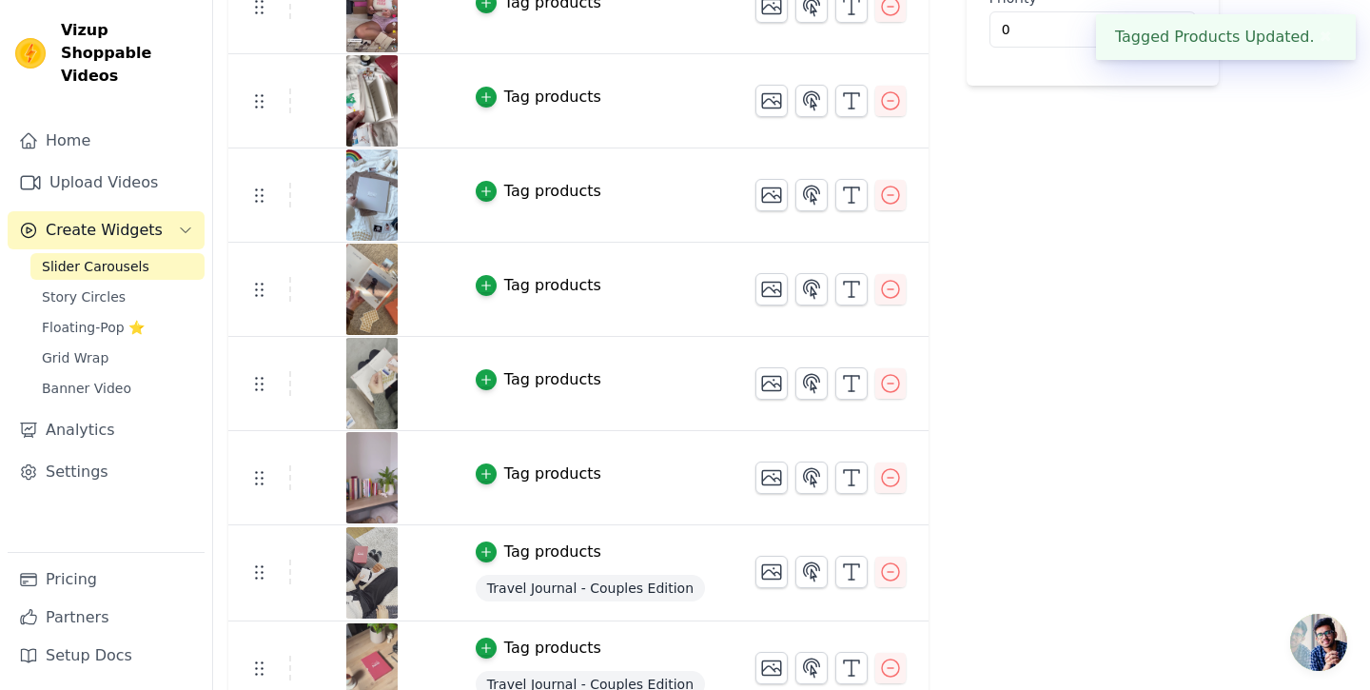
scroll to position [676, 0]
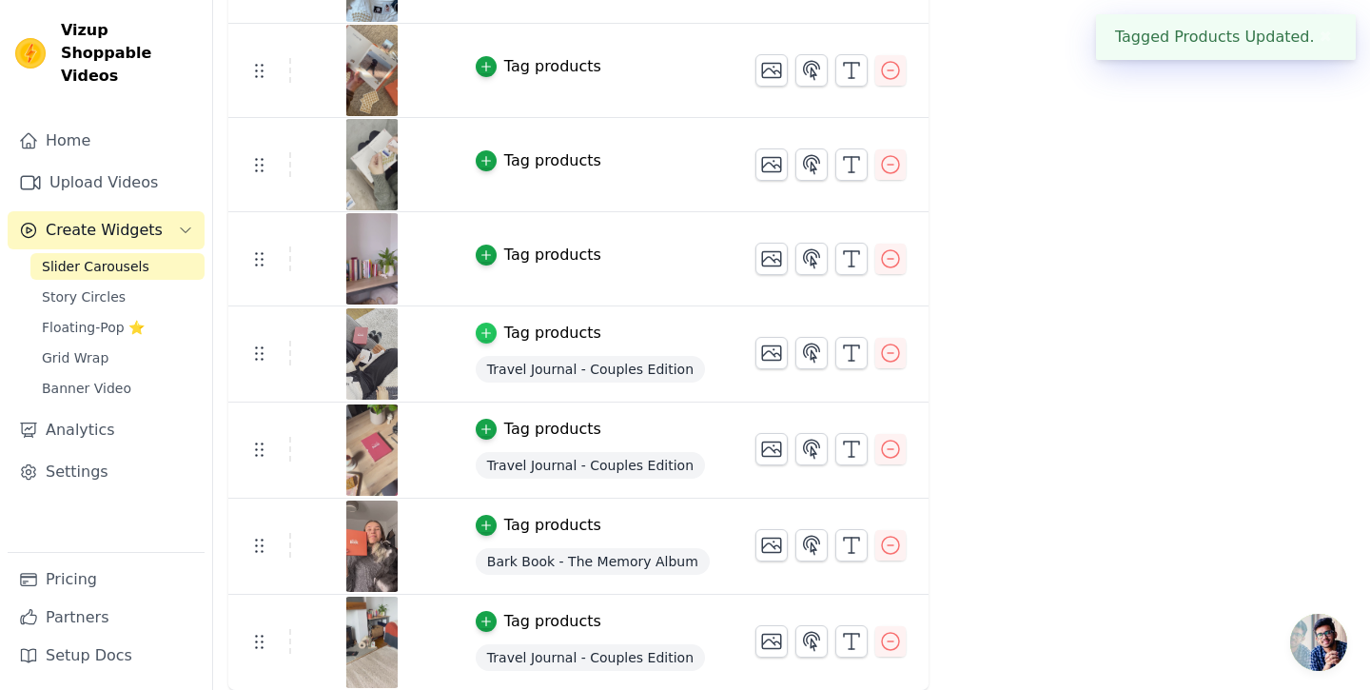
click at [484, 326] on icon "button" at bounding box center [485, 332] width 13 height 13
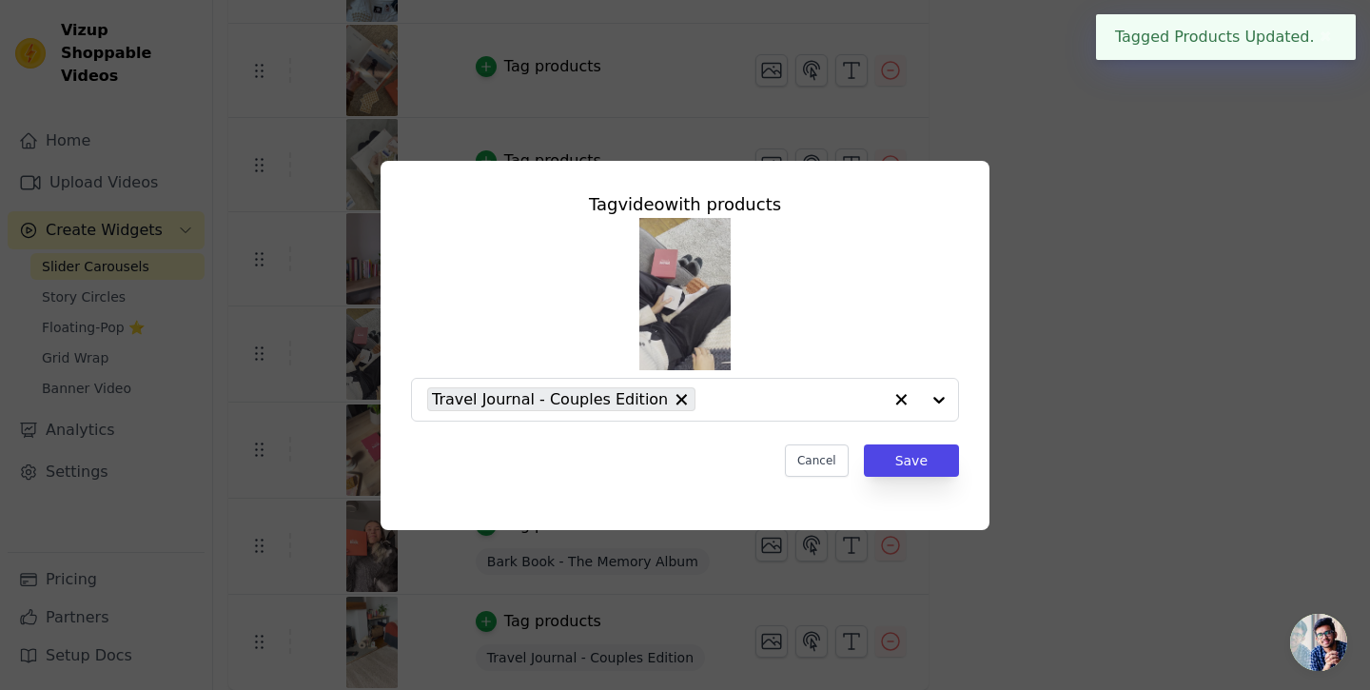
scroll to position [0, 0]
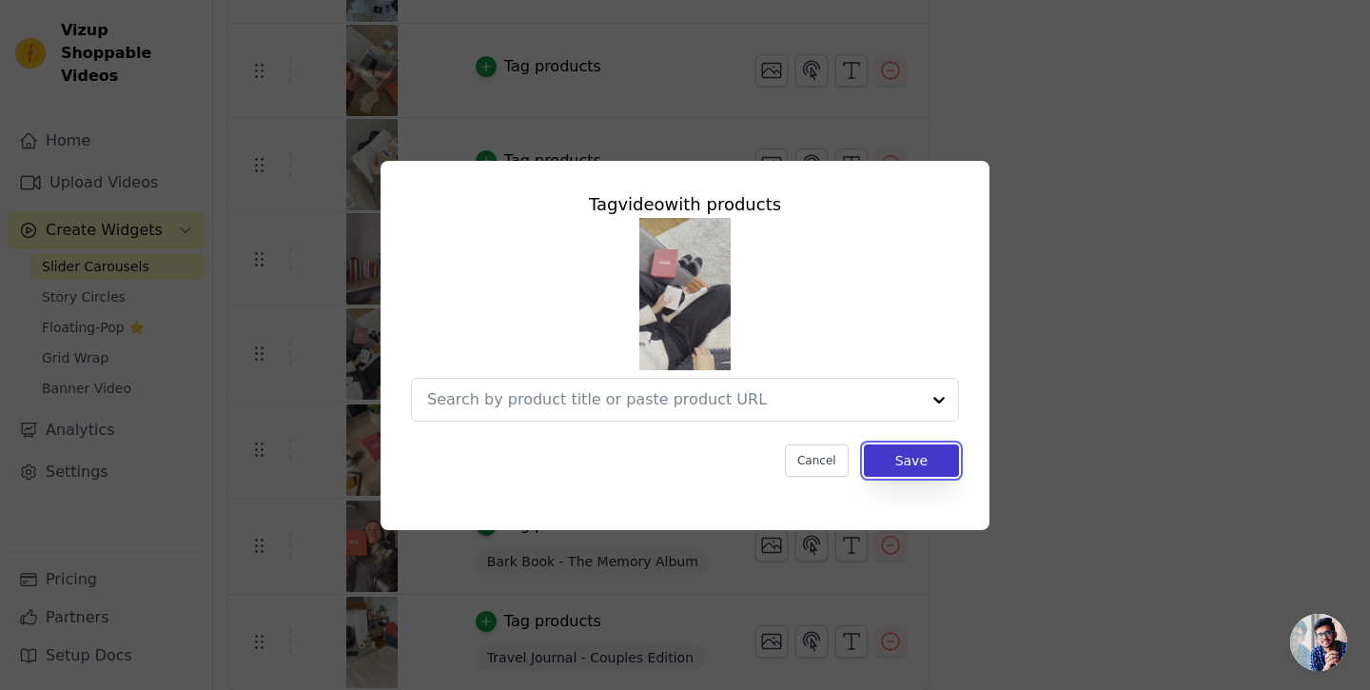
click at [918, 457] on button "Save" at bounding box center [911, 460] width 95 height 32
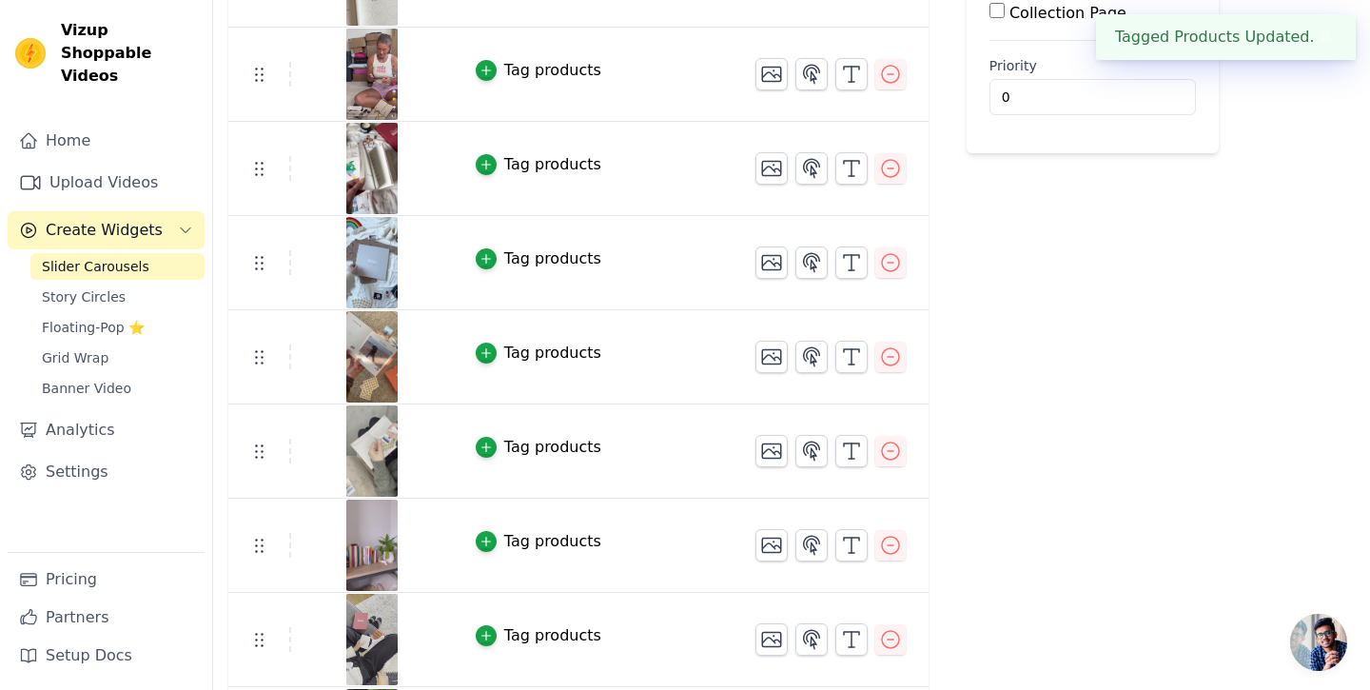
scroll to position [674, 0]
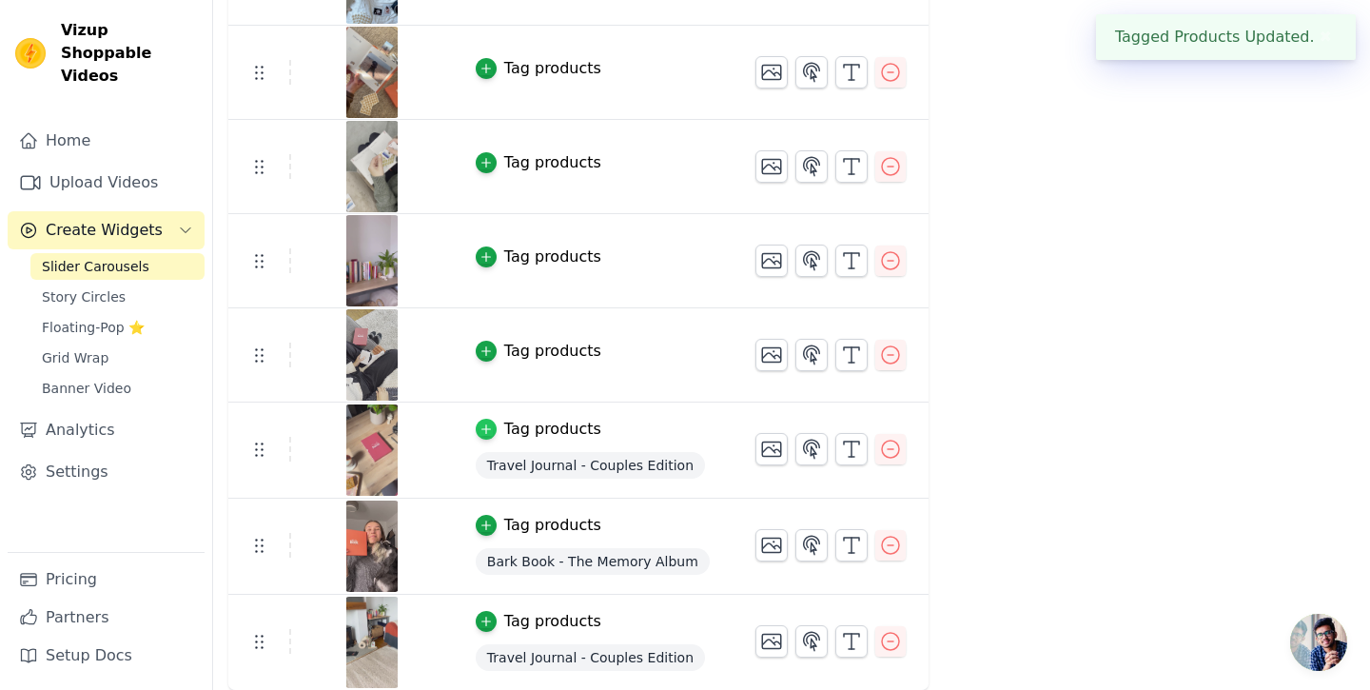
click at [488, 435] on div "button" at bounding box center [486, 429] width 21 height 21
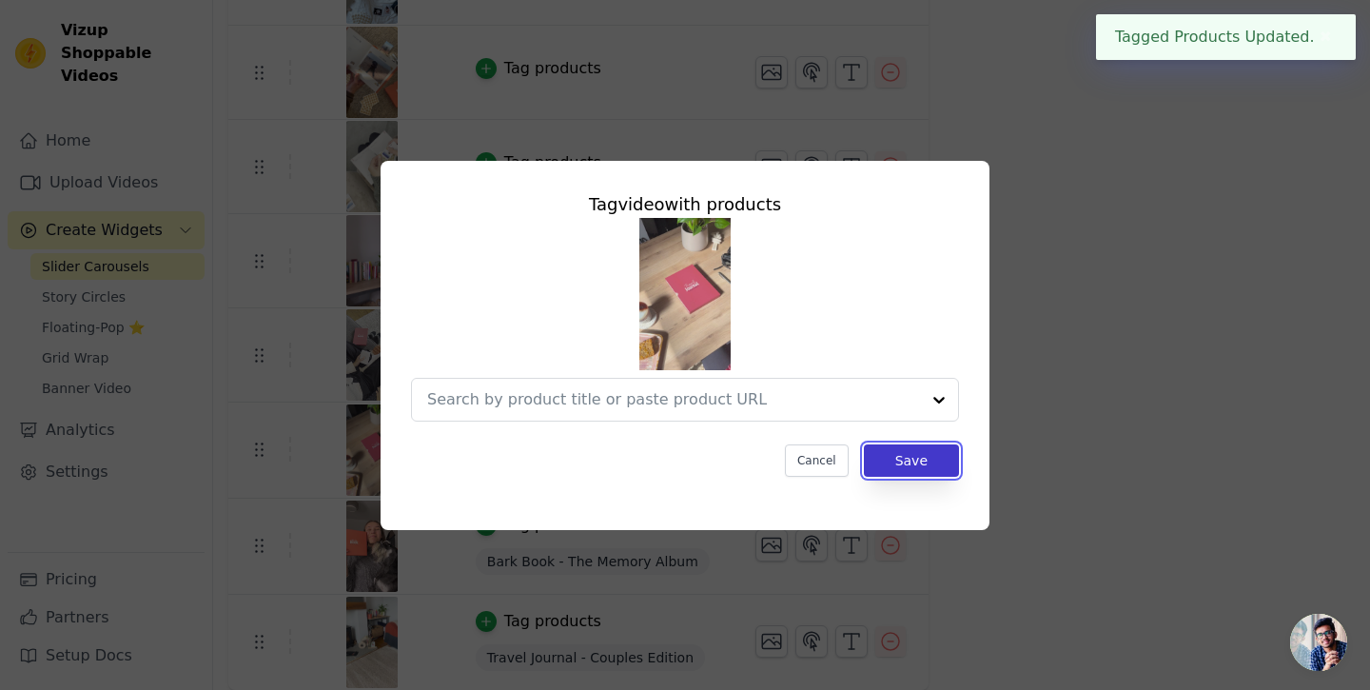
click at [898, 463] on button "Save" at bounding box center [911, 460] width 95 height 32
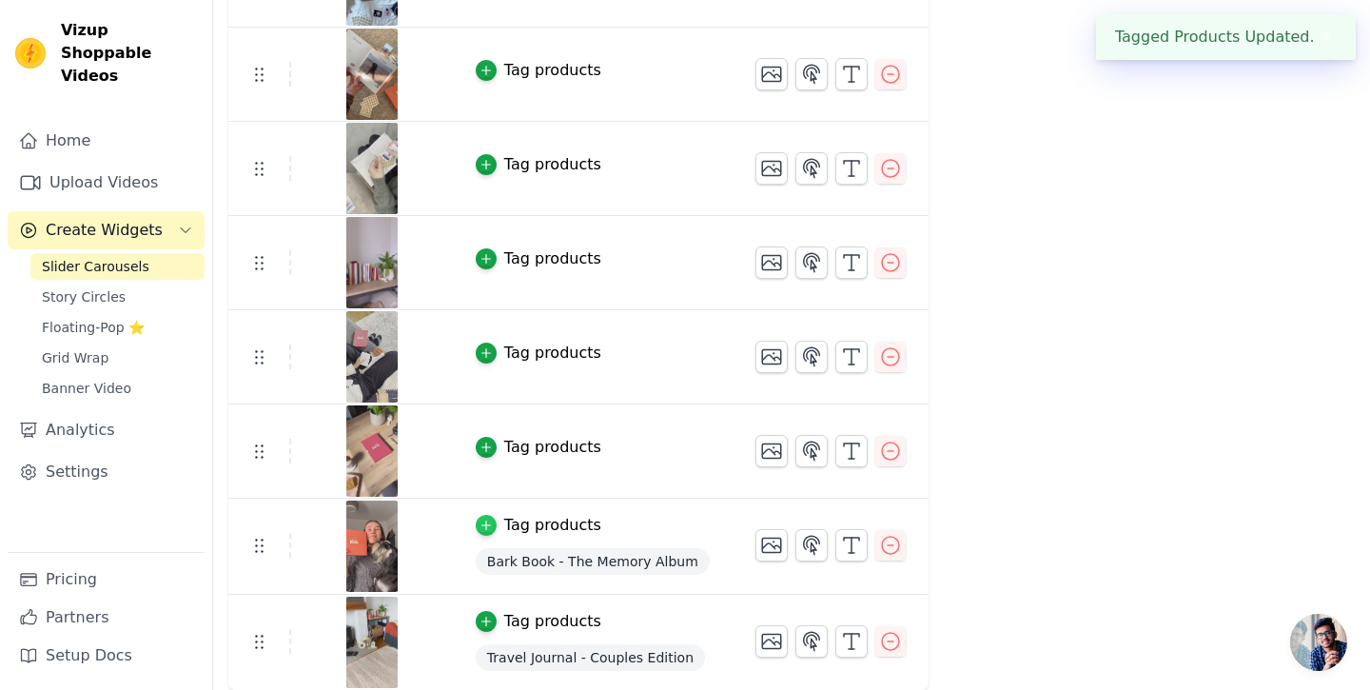
click at [488, 521] on icon "button" at bounding box center [485, 524] width 13 height 13
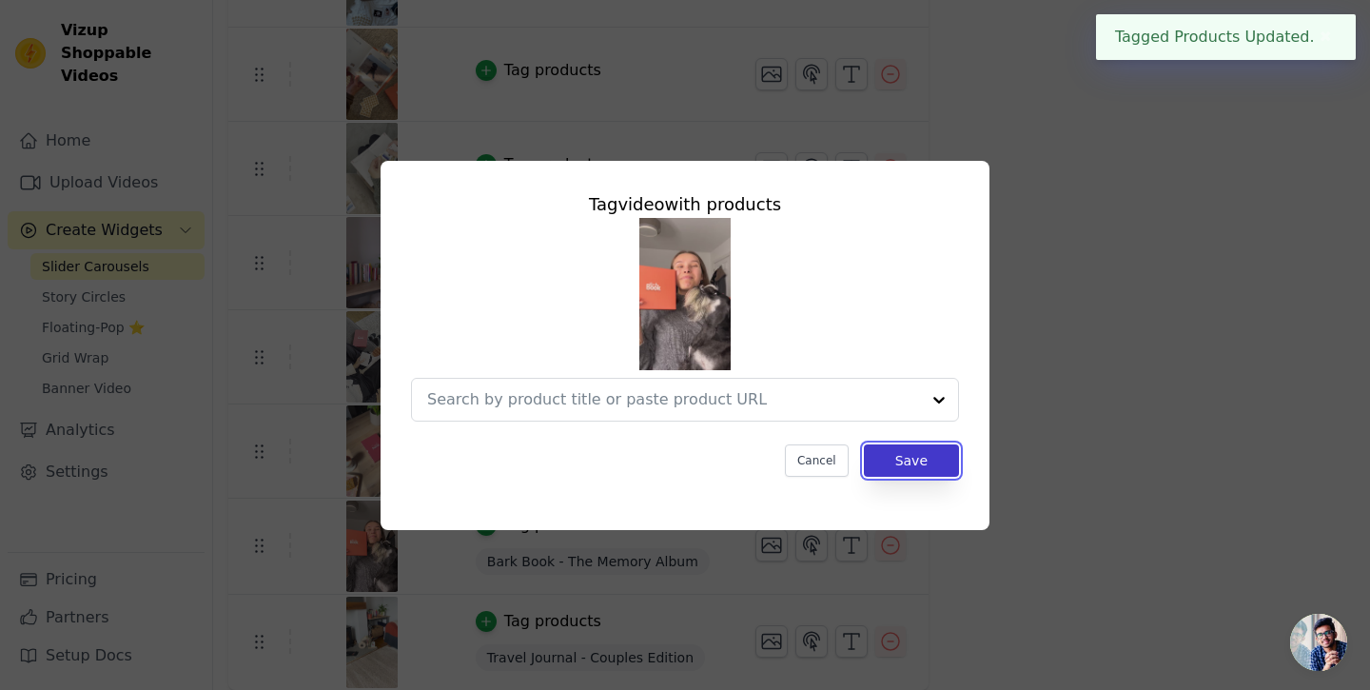
click at [933, 470] on button "Save" at bounding box center [911, 460] width 95 height 32
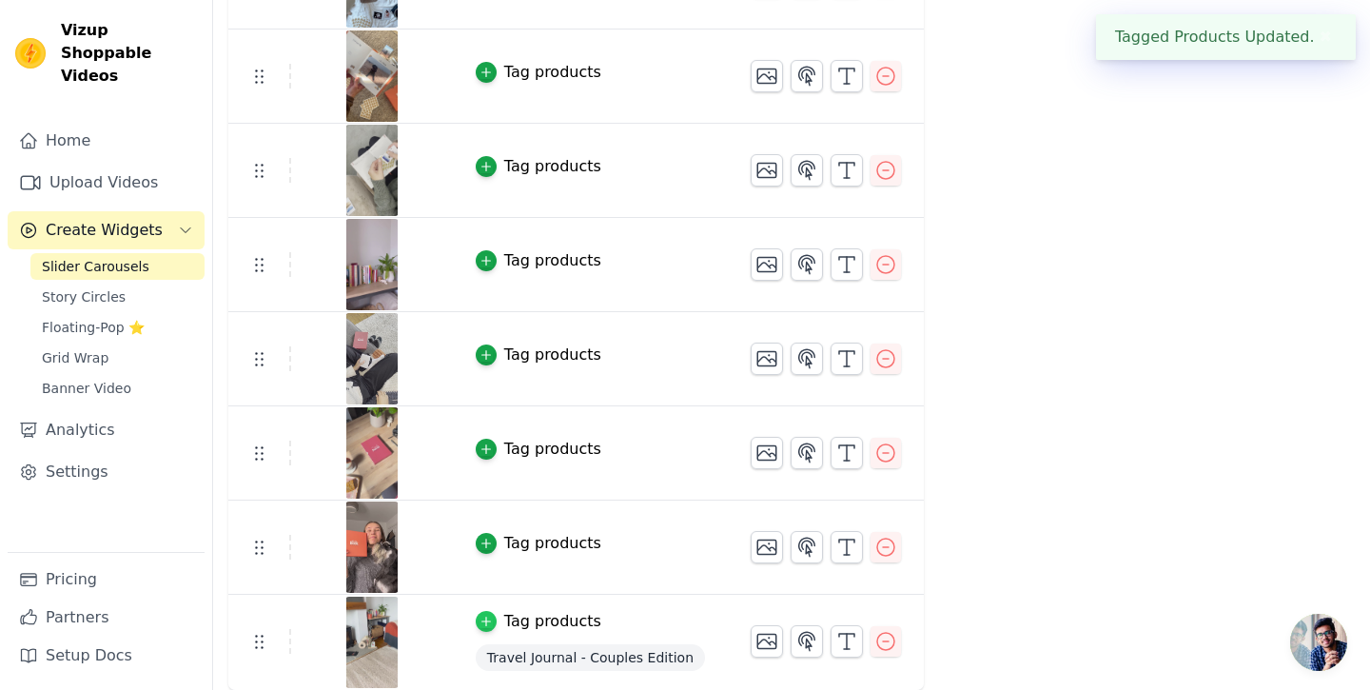
click at [483, 624] on icon "button" at bounding box center [485, 620] width 13 height 13
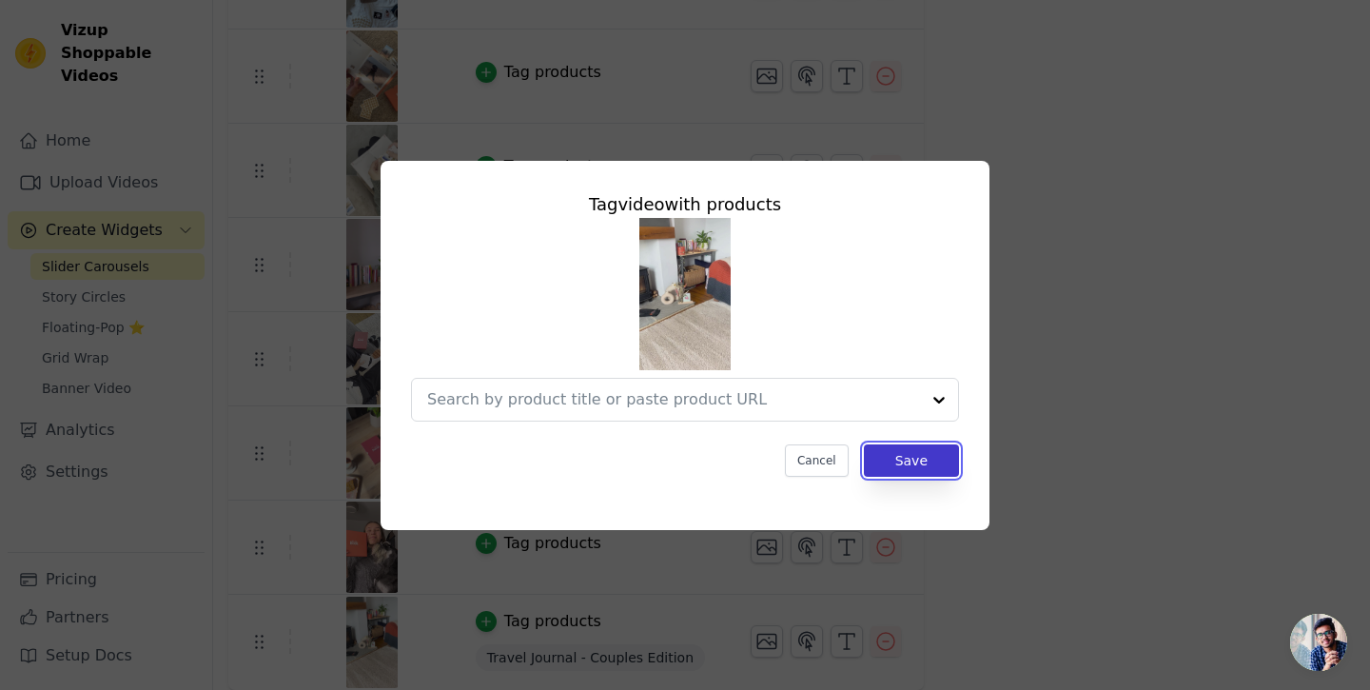
click at [895, 455] on button "Save" at bounding box center [911, 460] width 95 height 32
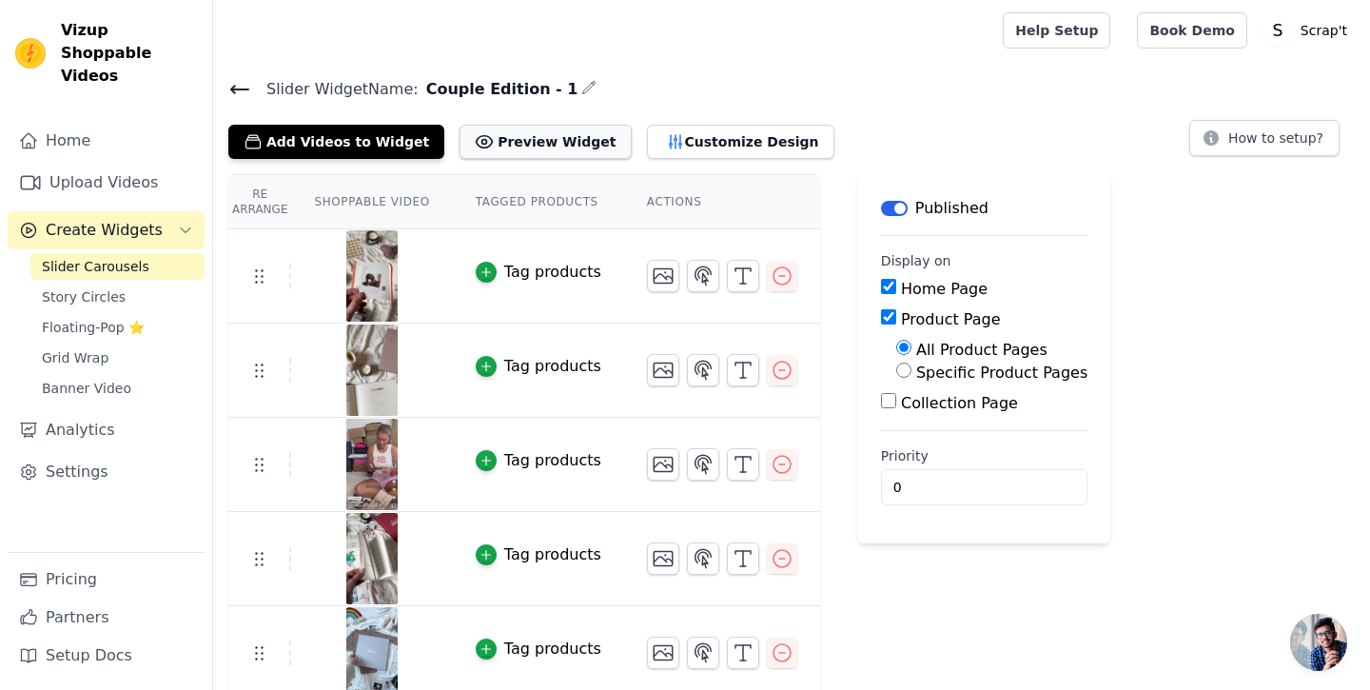
click at [487, 155] on button "Preview Widget" at bounding box center [544, 142] width 171 height 34
click at [705, 274] on icon "button" at bounding box center [703, 275] width 23 height 23
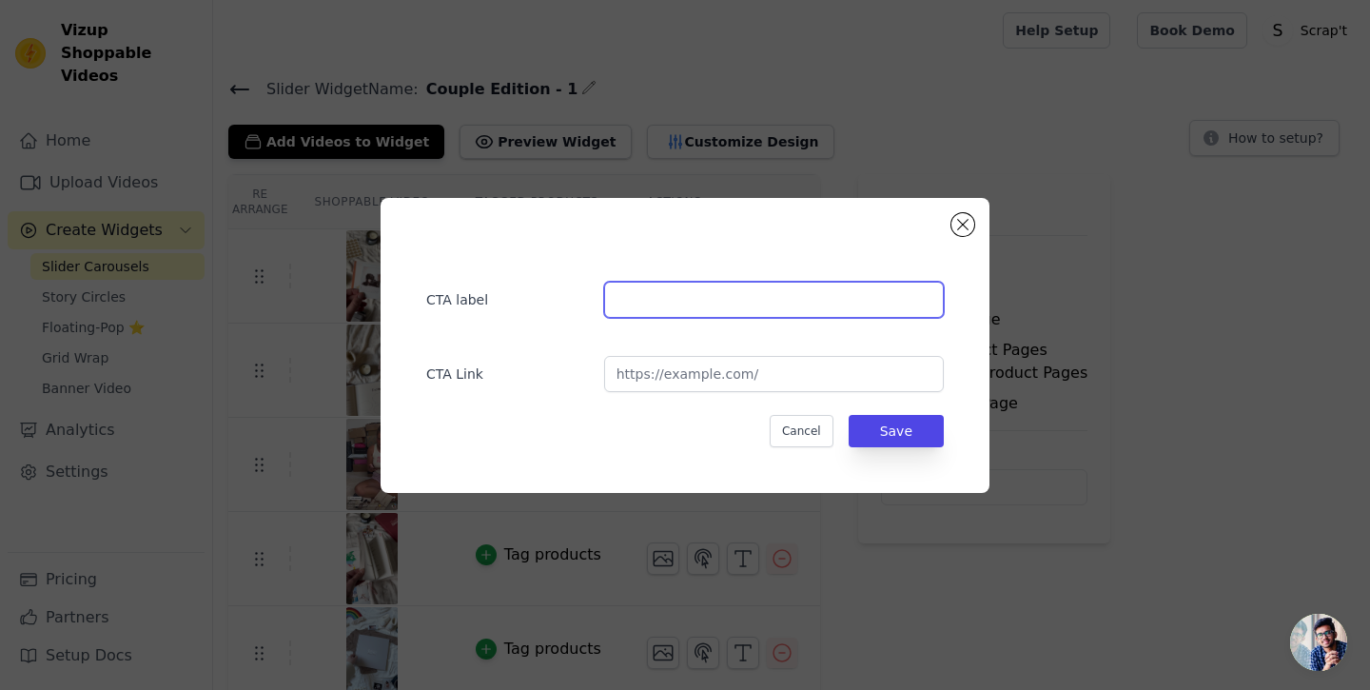
click at [657, 308] on input "text" at bounding box center [774, 300] width 340 height 36
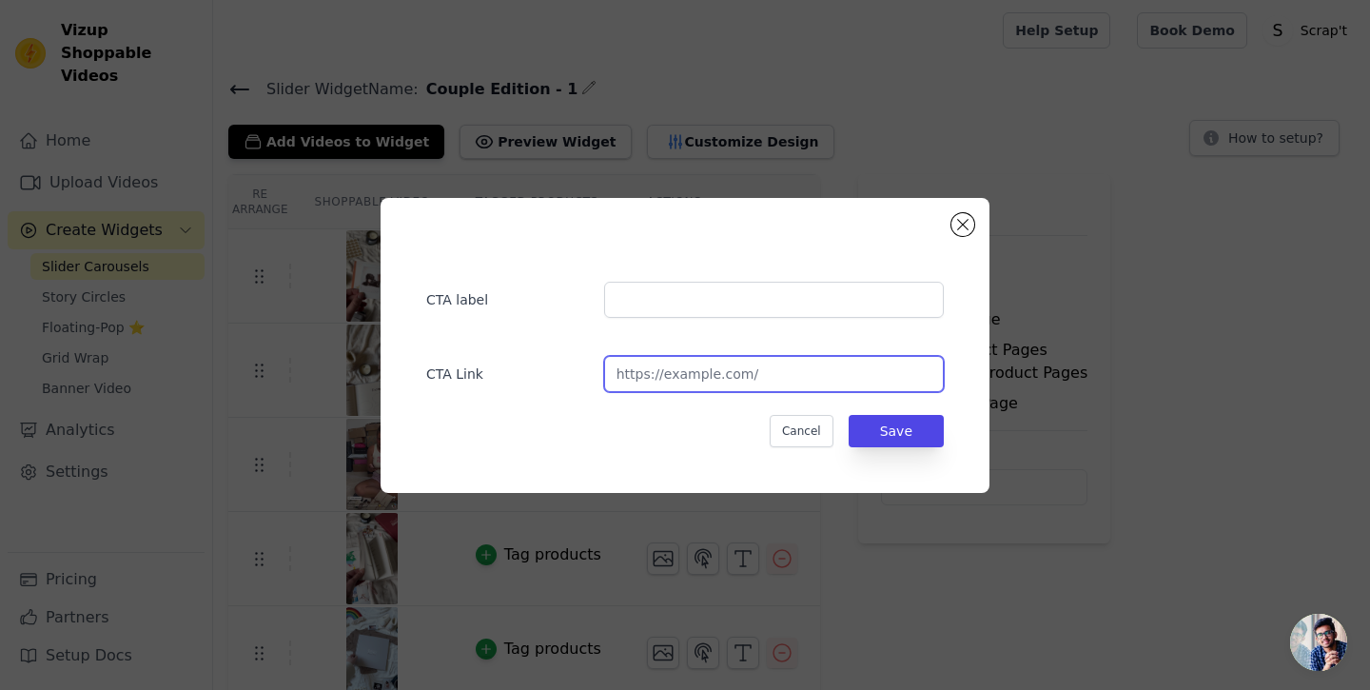
click at [701, 381] on input "url" at bounding box center [774, 374] width 340 height 36
click at [683, 373] on input "url" at bounding box center [774, 374] width 340 height 36
paste input "[URL][DOMAIN_NAME]"
type input "[URL][DOMAIN_NAME]"
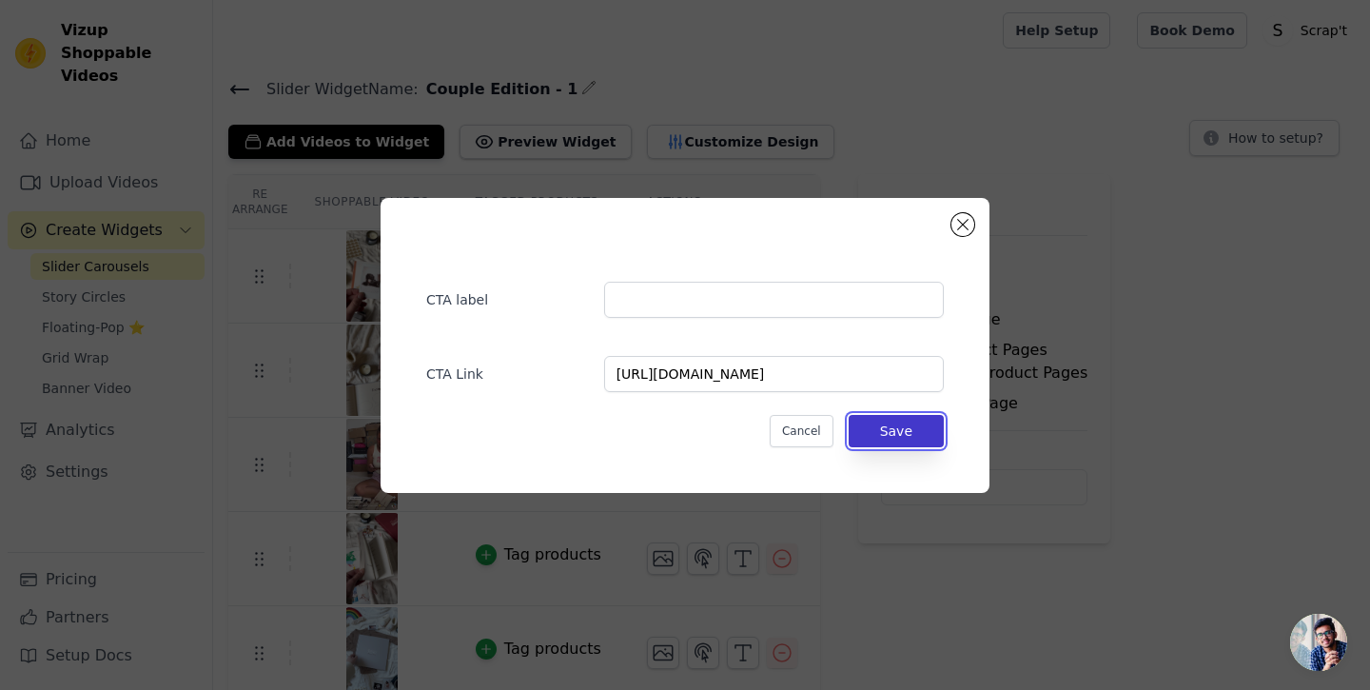
click at [913, 432] on button "Save" at bounding box center [895, 431] width 95 height 32
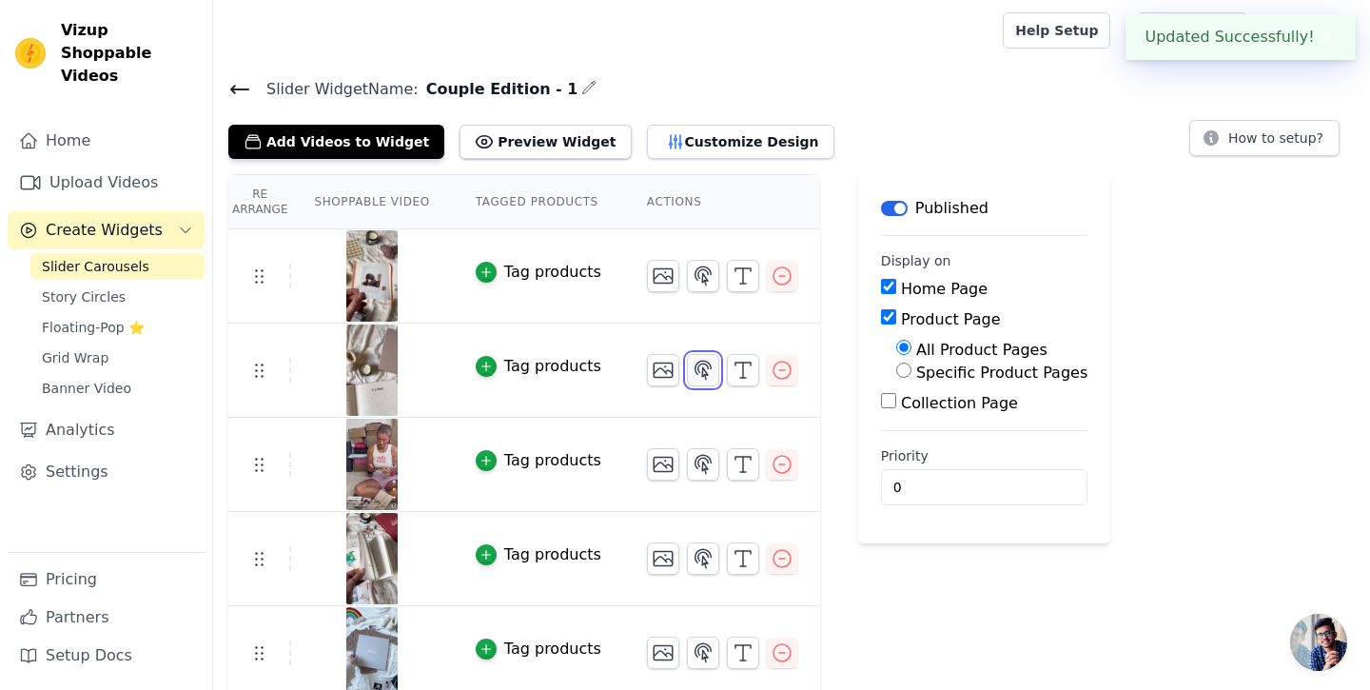
click at [695, 361] on icon "button" at bounding box center [703, 370] width 16 height 18
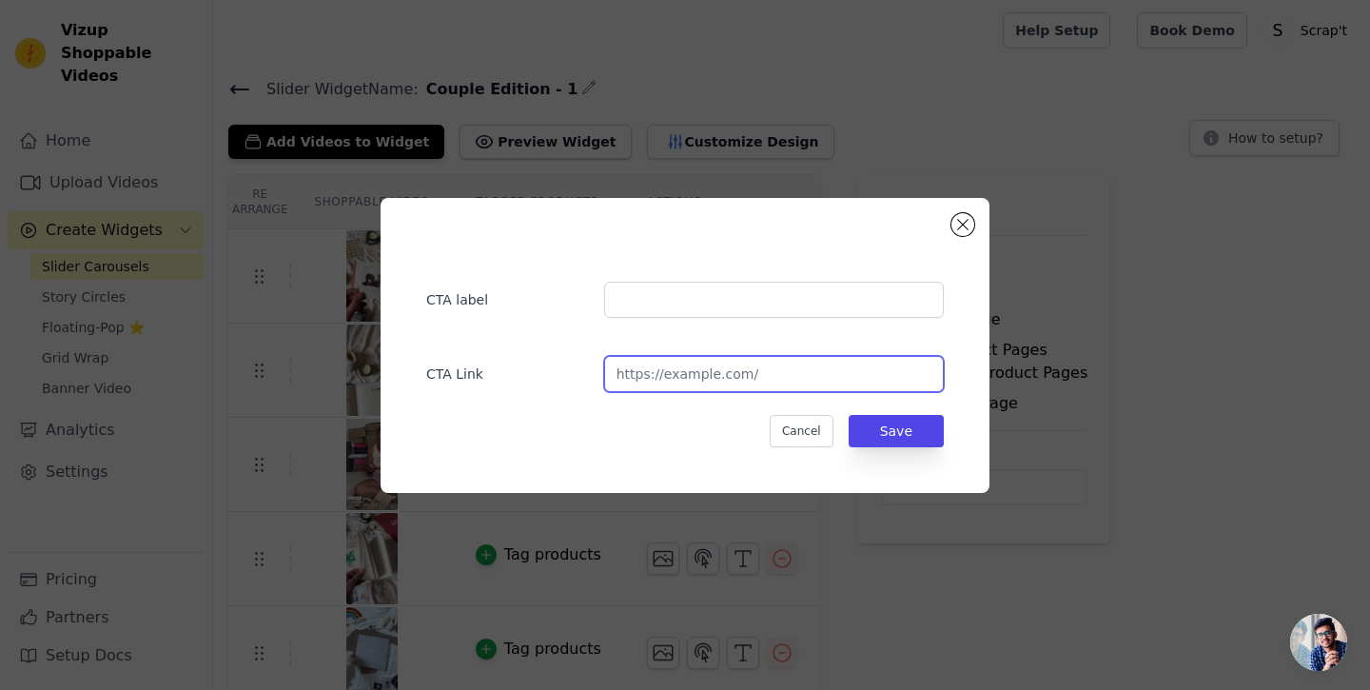
click at [626, 377] on input "url" at bounding box center [774, 374] width 340 height 36
paste input "[URL][DOMAIN_NAME]"
type input "[URL][DOMAIN_NAME]"
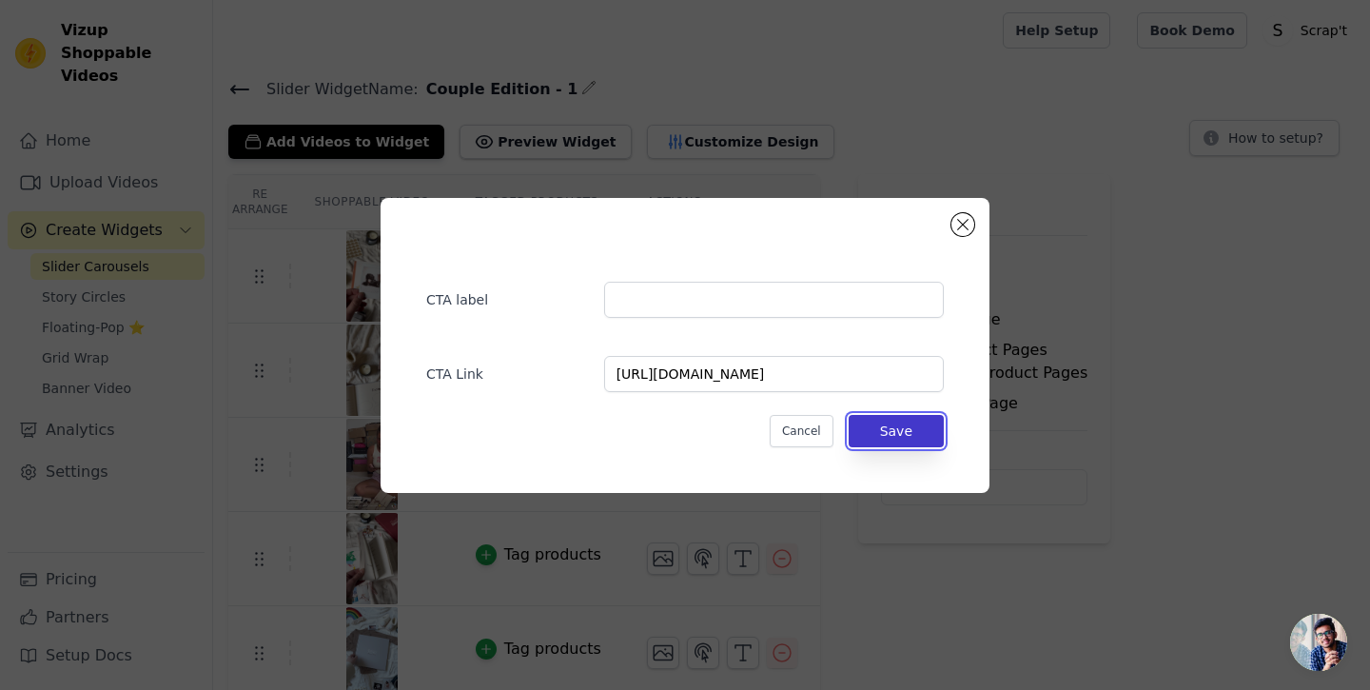
click at [893, 431] on button "Save" at bounding box center [895, 431] width 95 height 32
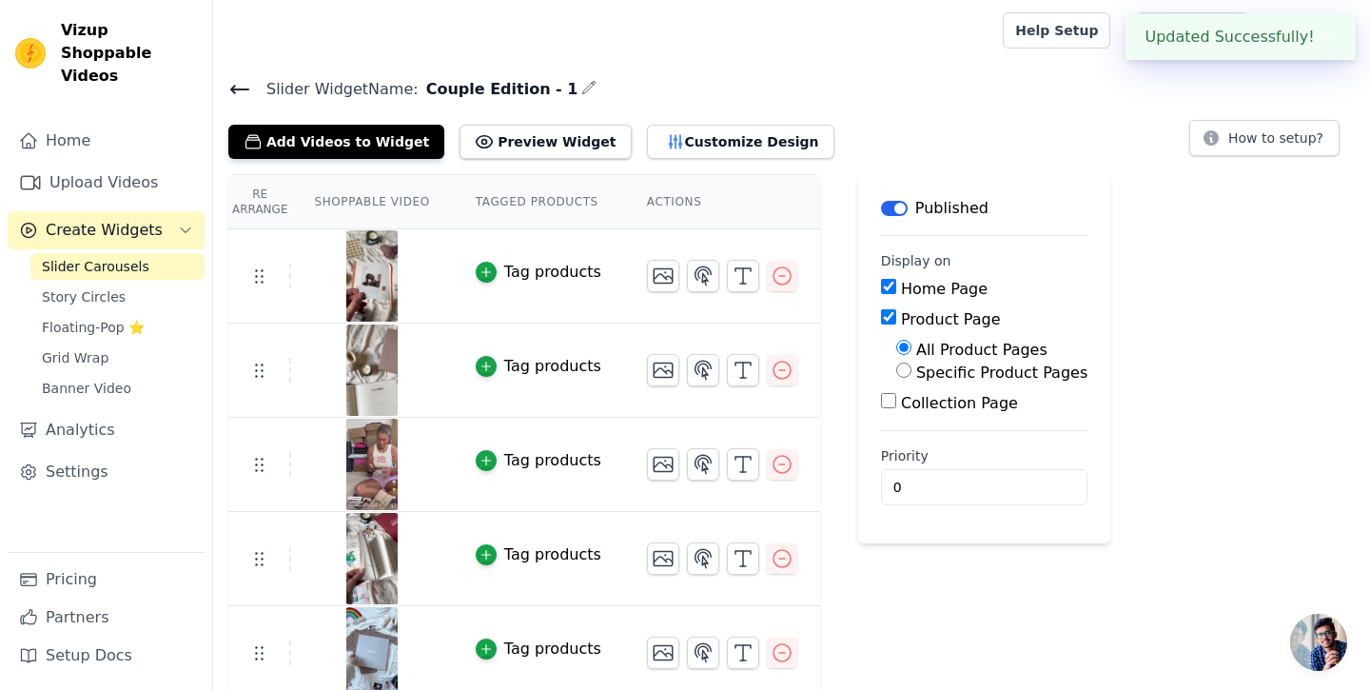
click at [497, 132] on button "Preview Widget" at bounding box center [544, 142] width 171 height 34
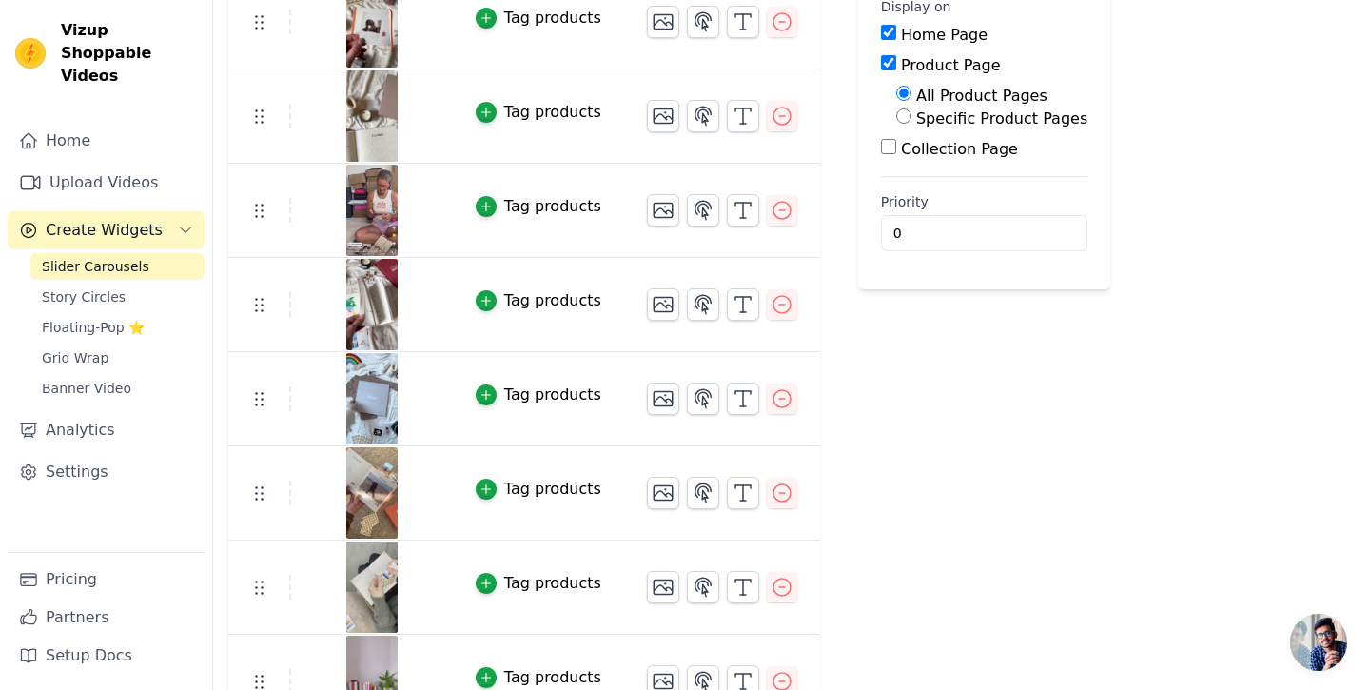
scroll to position [241, 0]
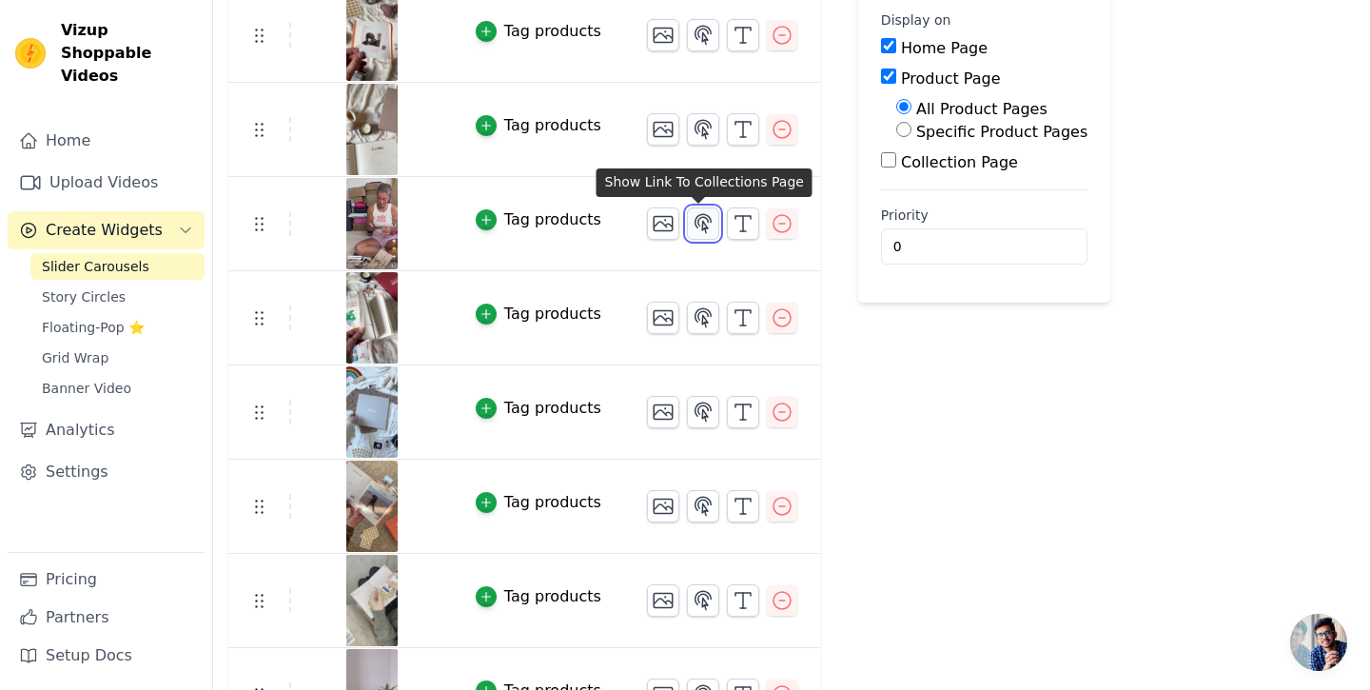
click at [699, 218] on icon "button" at bounding box center [703, 223] width 23 height 23
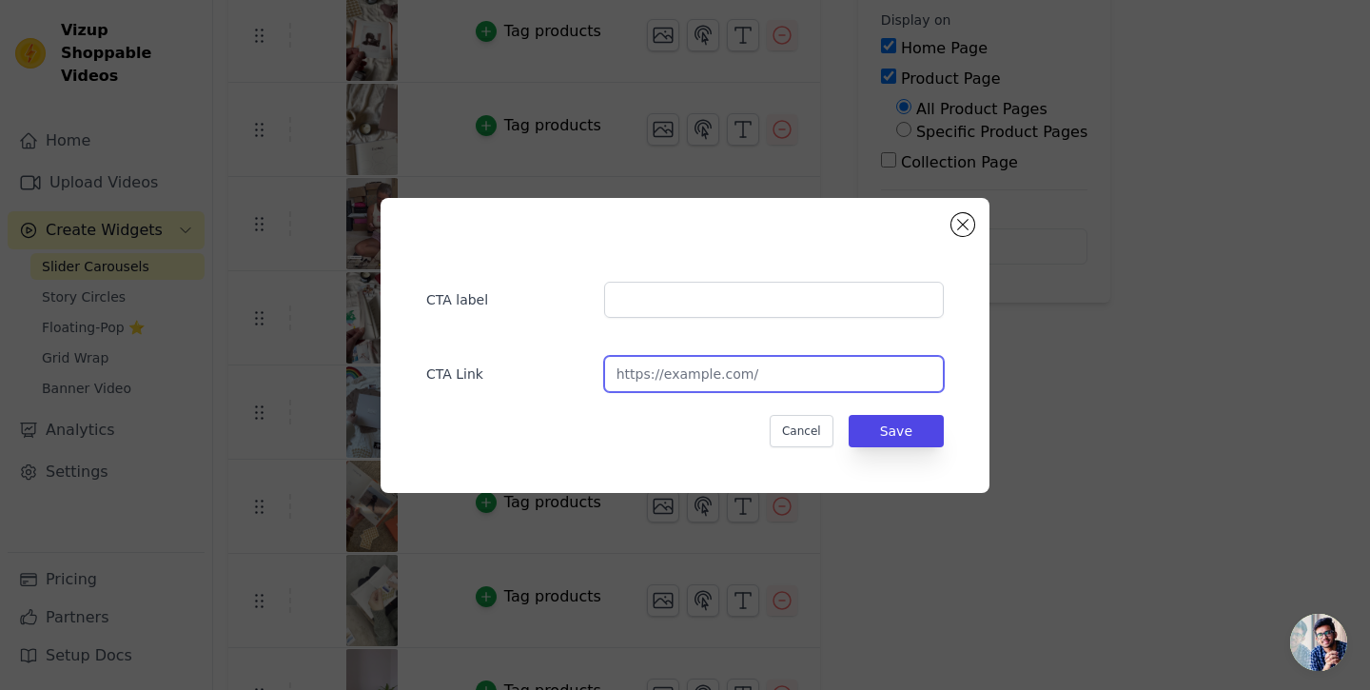
click at [632, 368] on input "url" at bounding box center [774, 374] width 340 height 36
paste input "[URL][DOMAIN_NAME]"
type input "[URL][DOMAIN_NAME]"
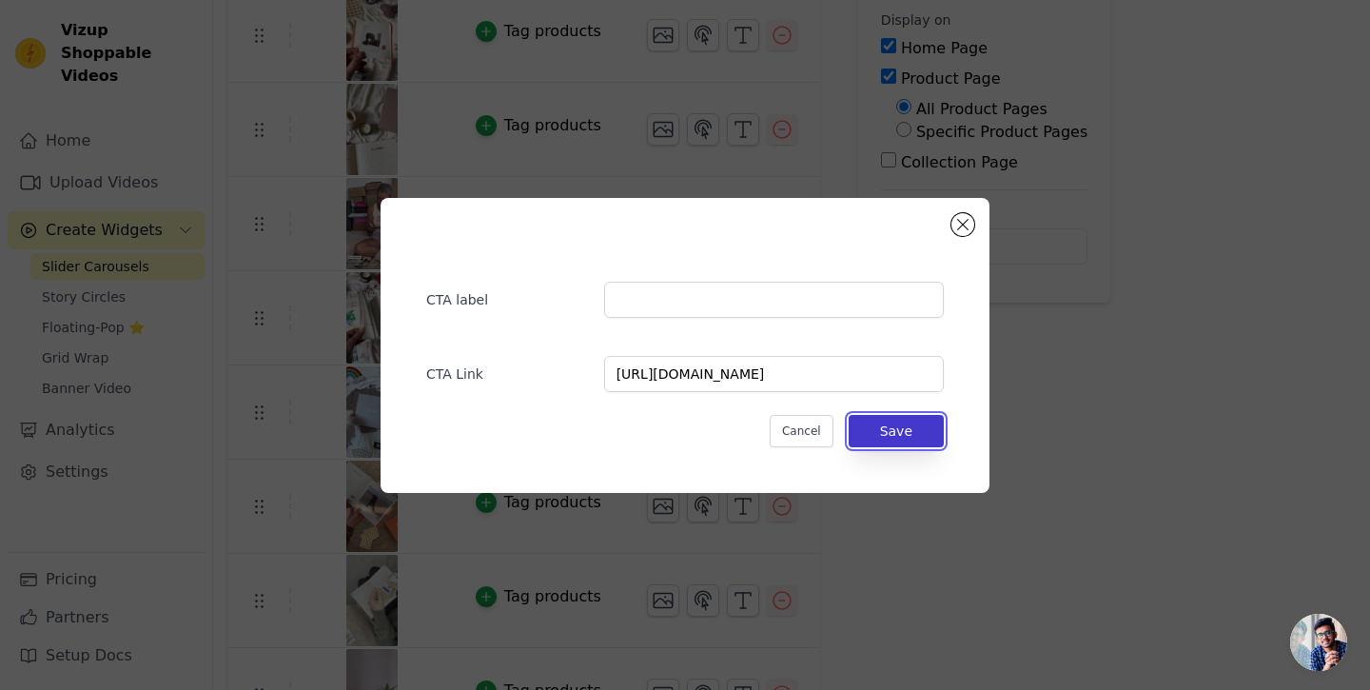
click at [904, 425] on button "Save" at bounding box center [895, 431] width 95 height 32
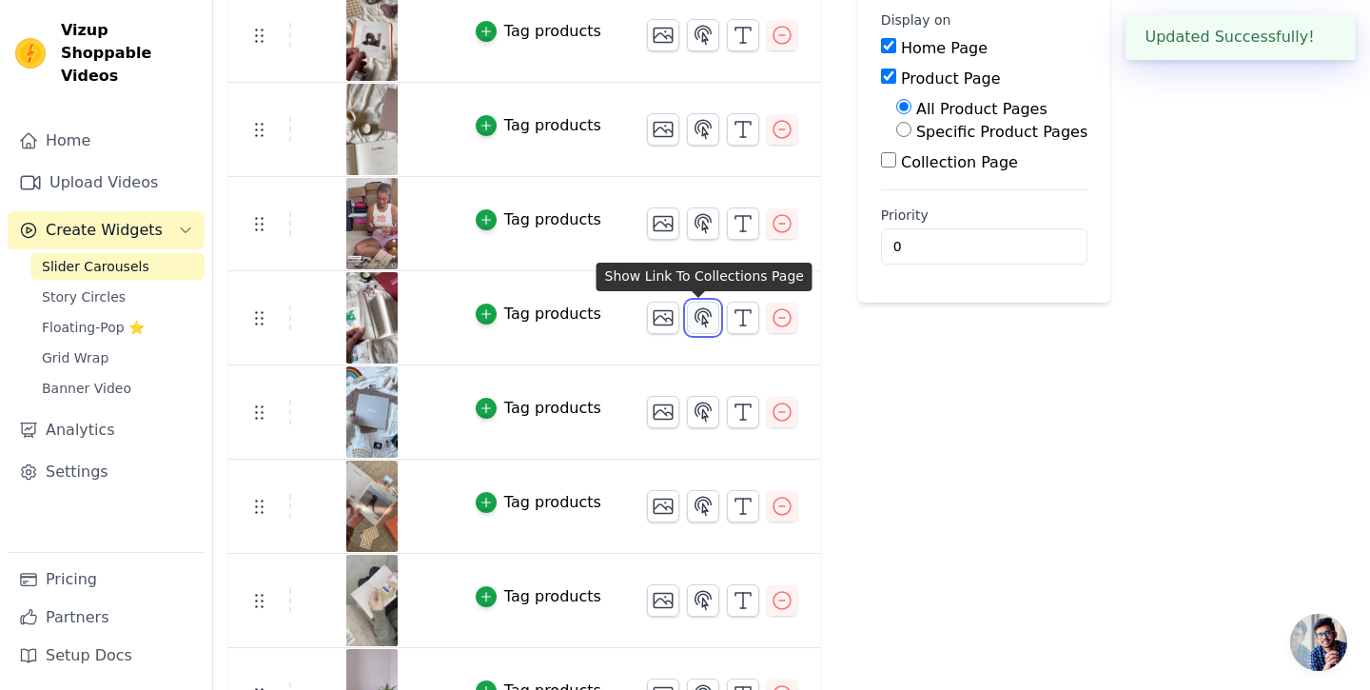
click at [698, 328] on button "button" at bounding box center [703, 318] width 32 height 32
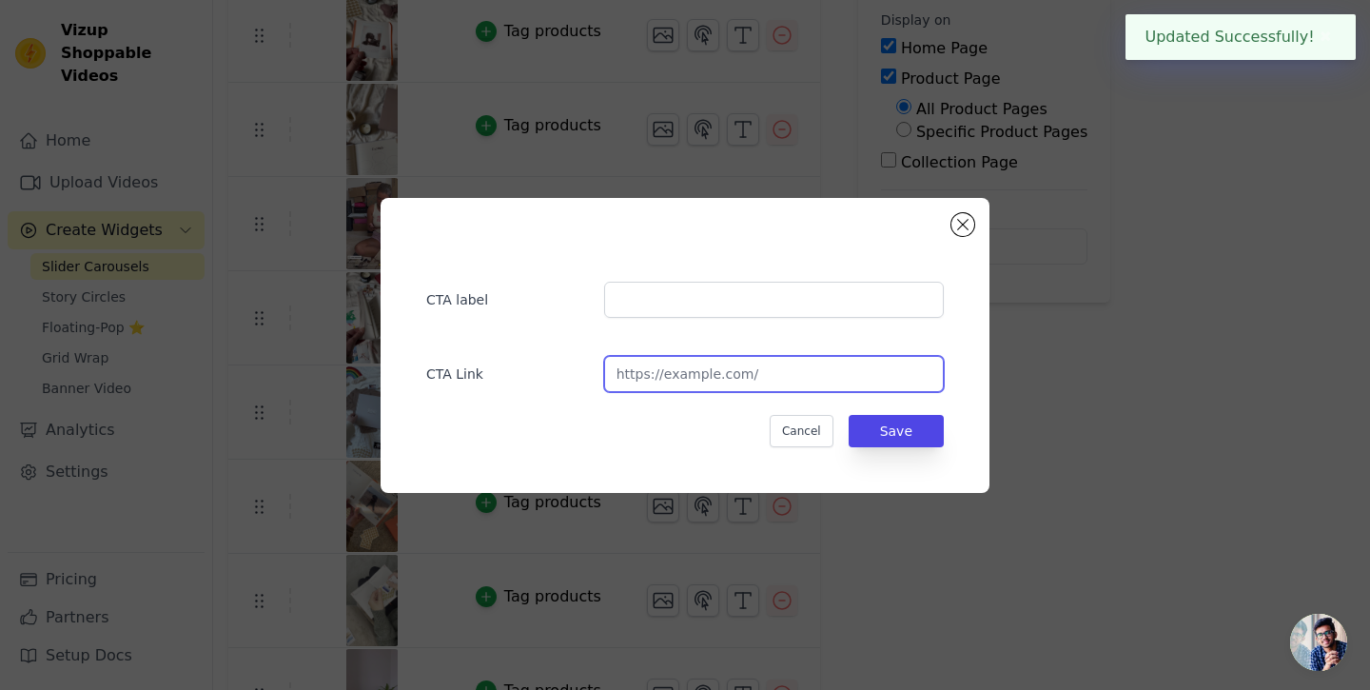
click at [649, 375] on input "url" at bounding box center [774, 374] width 340 height 36
paste input "[URL][DOMAIN_NAME]"
type input "[URL][DOMAIN_NAME]"
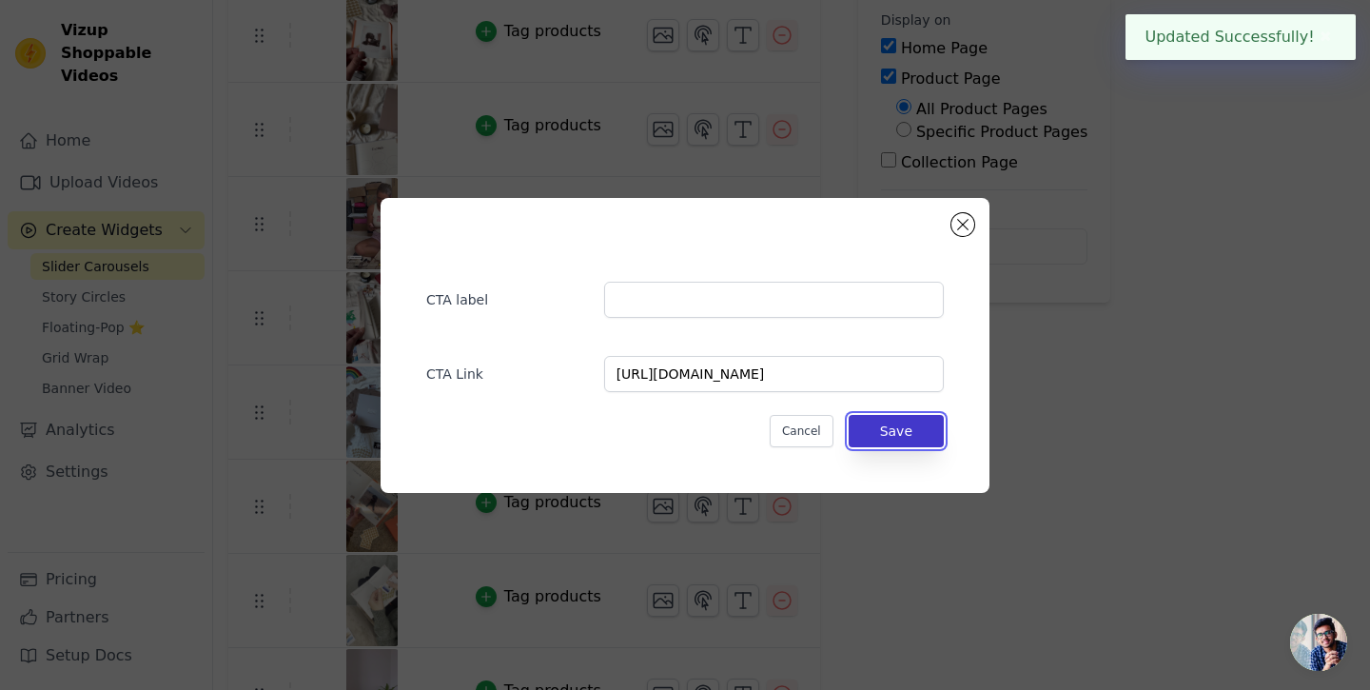
click at [914, 426] on button "Save" at bounding box center [895, 431] width 95 height 32
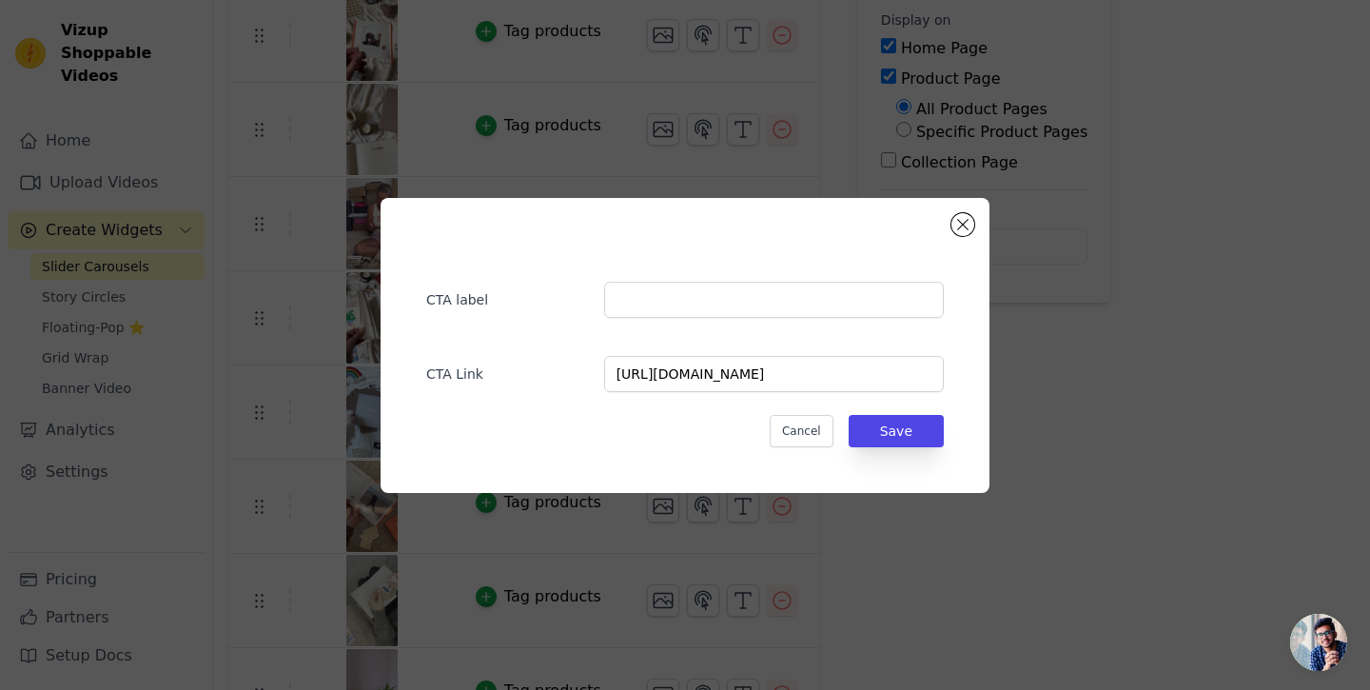
scroll to position [241, 0]
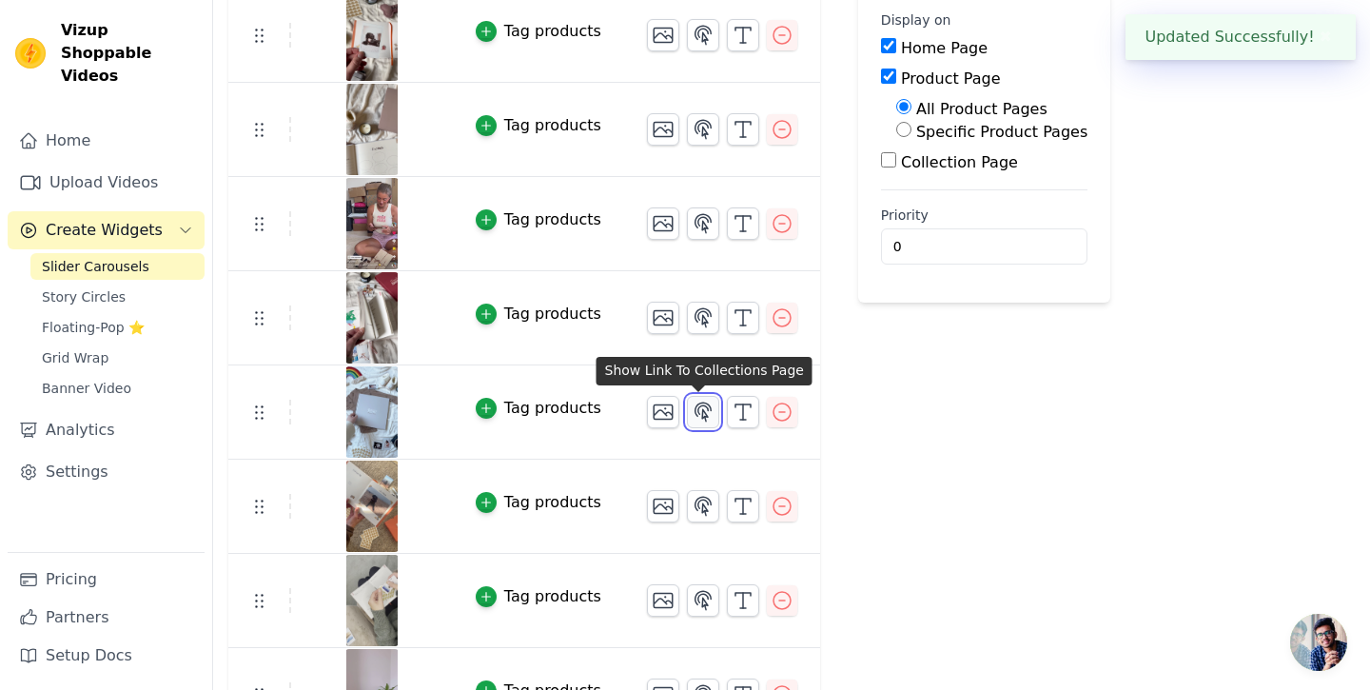
click at [700, 411] on icon "button" at bounding box center [703, 411] width 16 height 18
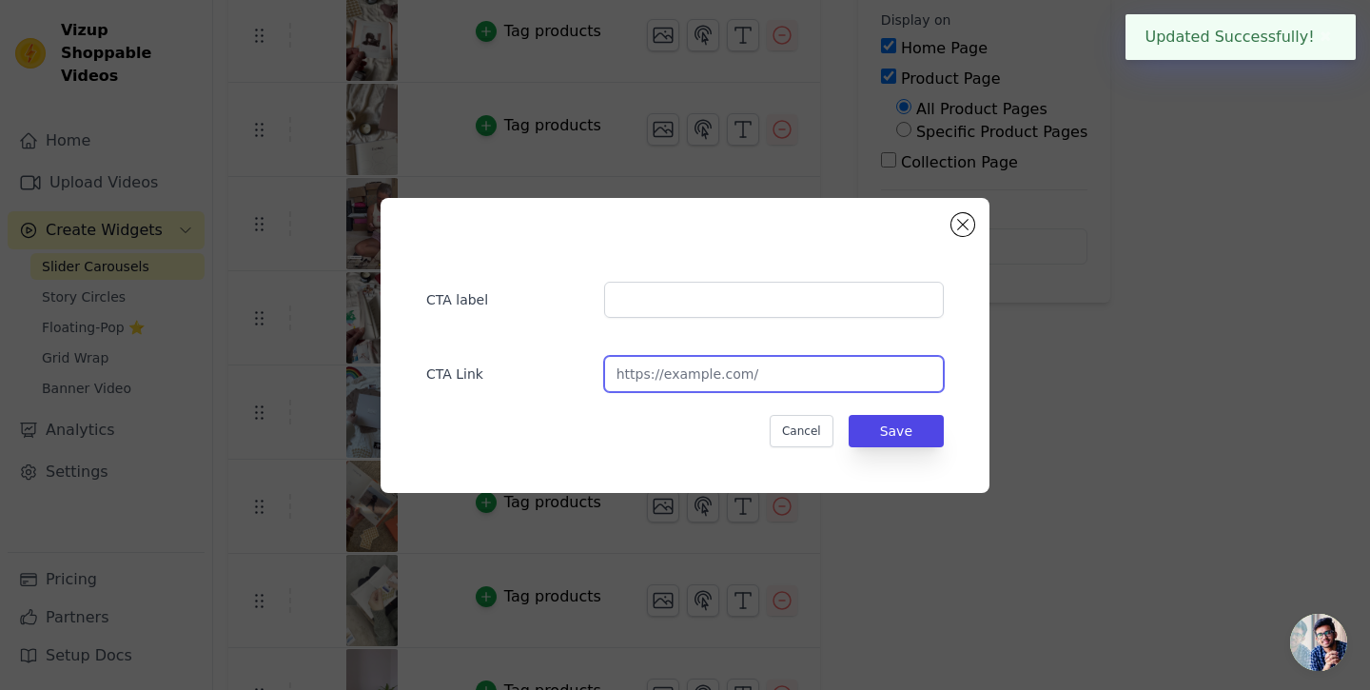
click at [720, 380] on input "url" at bounding box center [774, 374] width 340 height 36
paste input "[URL][DOMAIN_NAME]"
type input "[URL][DOMAIN_NAME]"
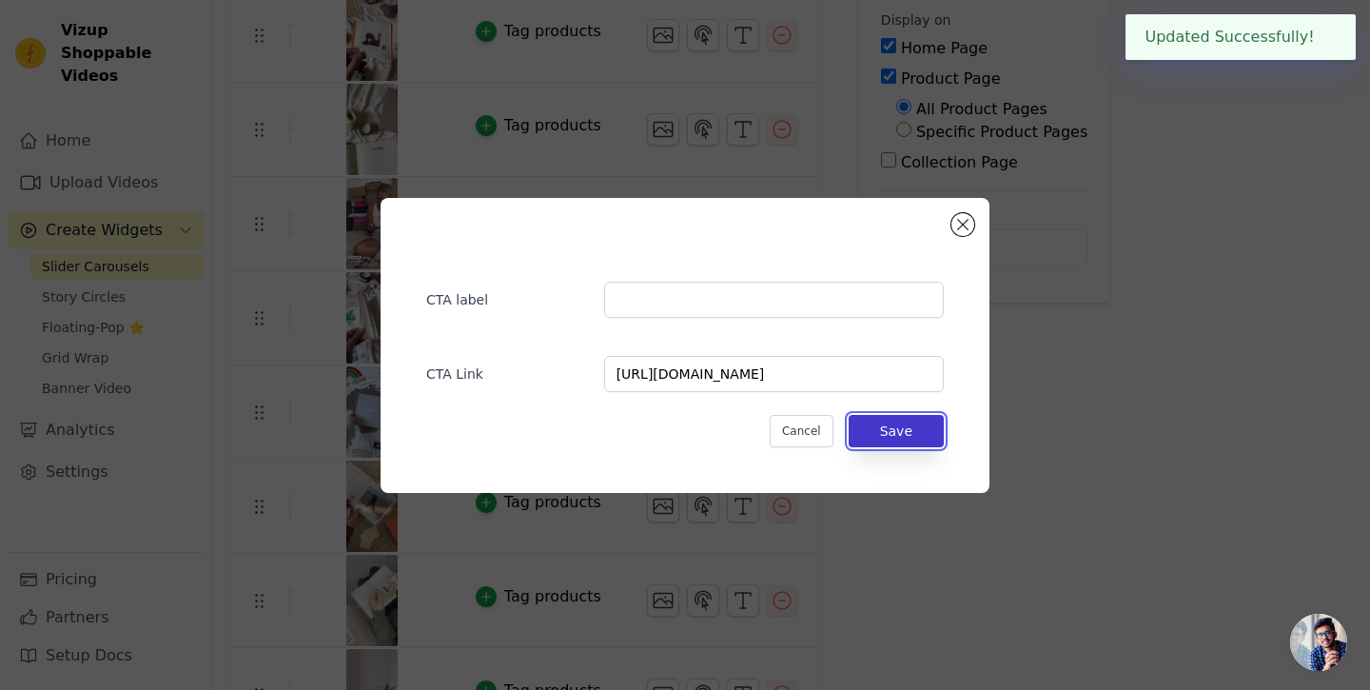
click at [910, 432] on button "Save" at bounding box center [895, 431] width 95 height 32
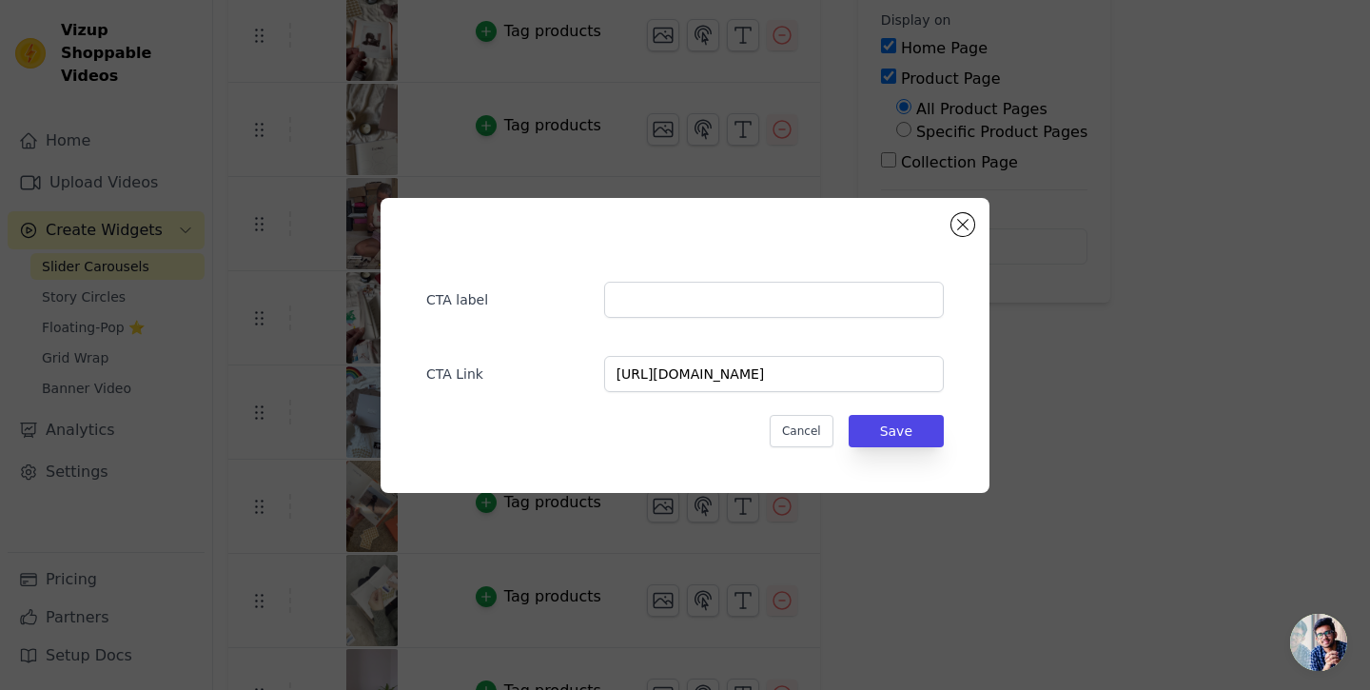
scroll to position [241, 0]
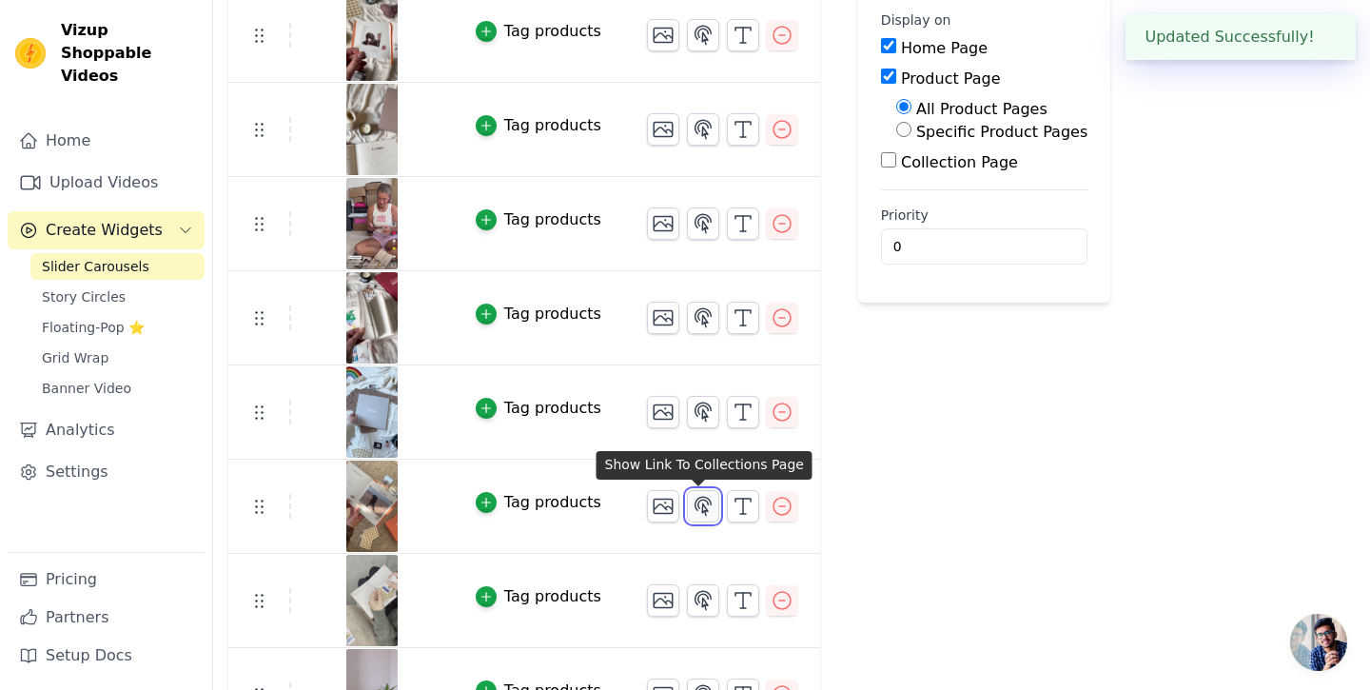
click at [697, 498] on icon "button" at bounding box center [703, 506] width 16 height 18
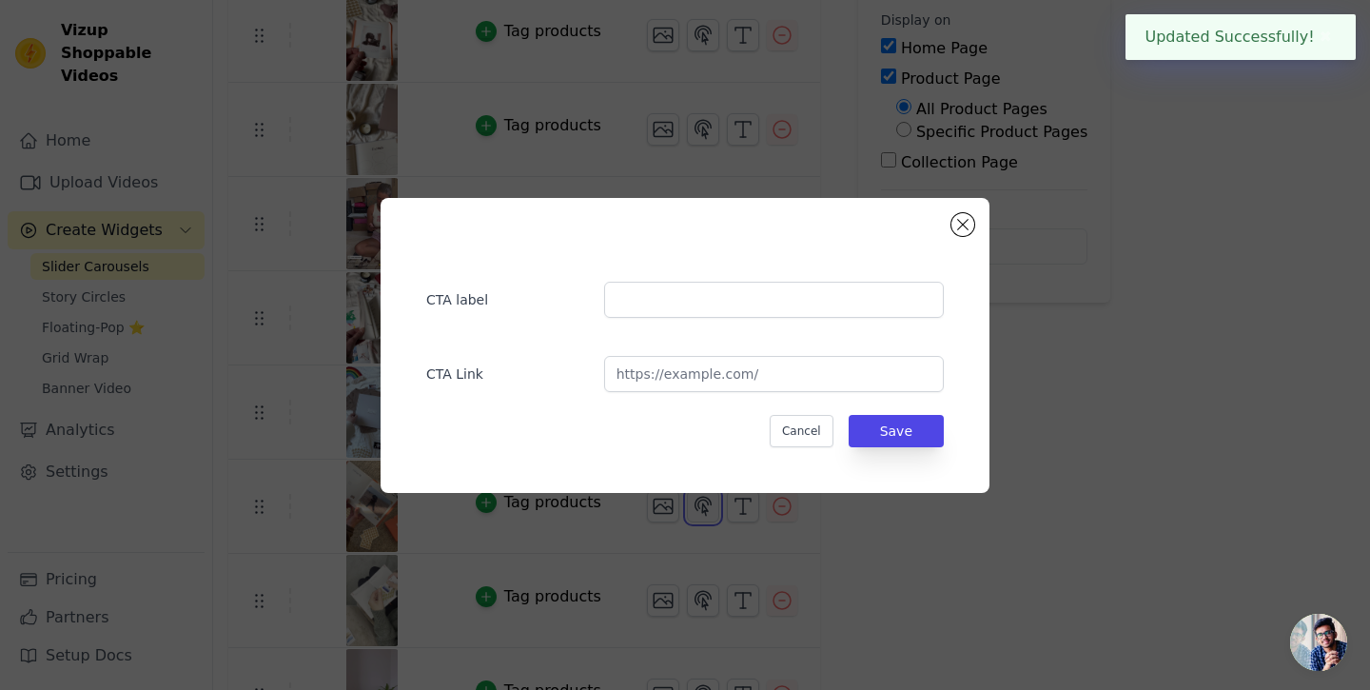
scroll to position [0, 0]
click at [648, 384] on input "url" at bounding box center [774, 374] width 340 height 36
paste input "[URL][DOMAIN_NAME]"
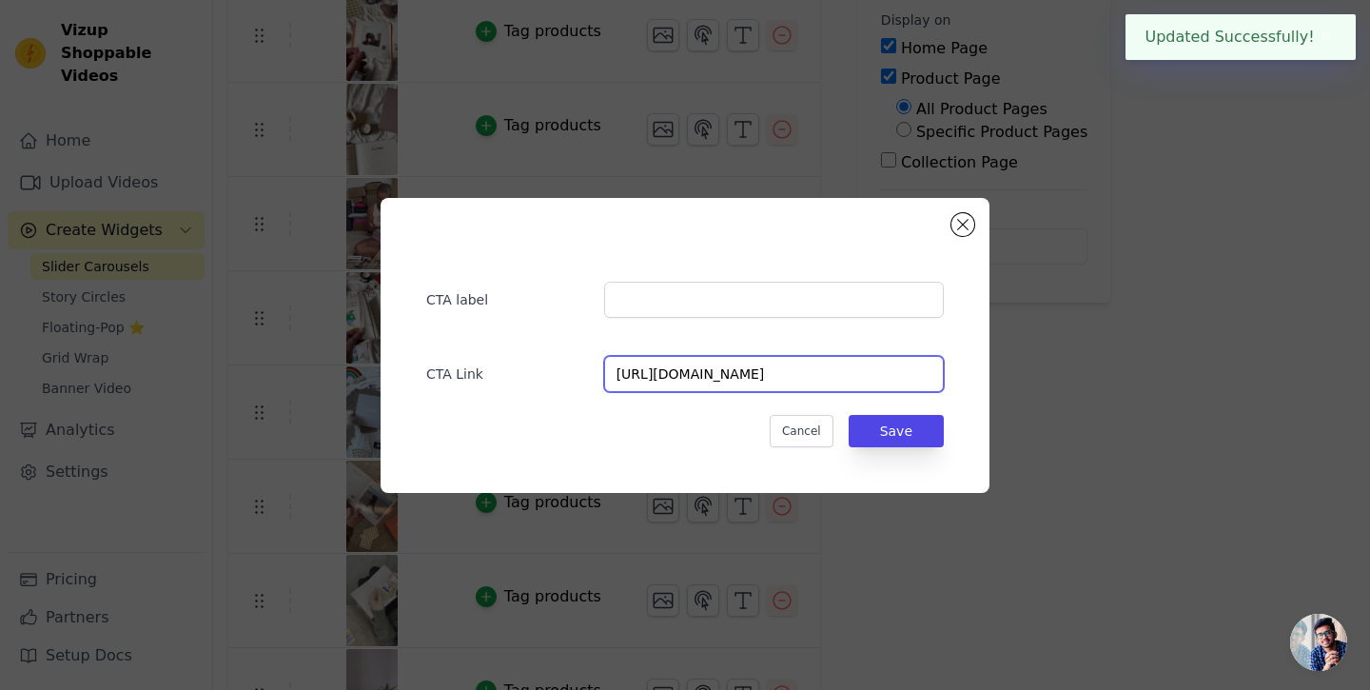
scroll to position [0, 6]
type input "[URL][DOMAIN_NAME]"
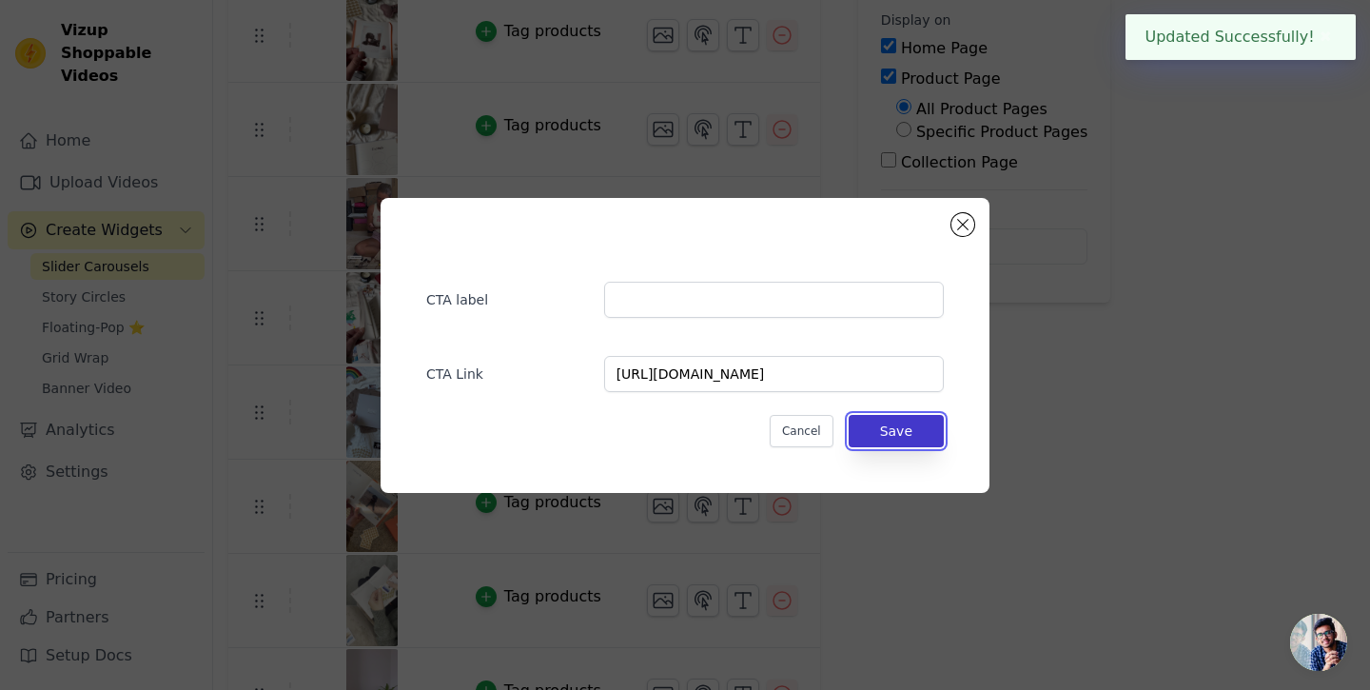
click at [909, 429] on button "Save" at bounding box center [895, 431] width 95 height 32
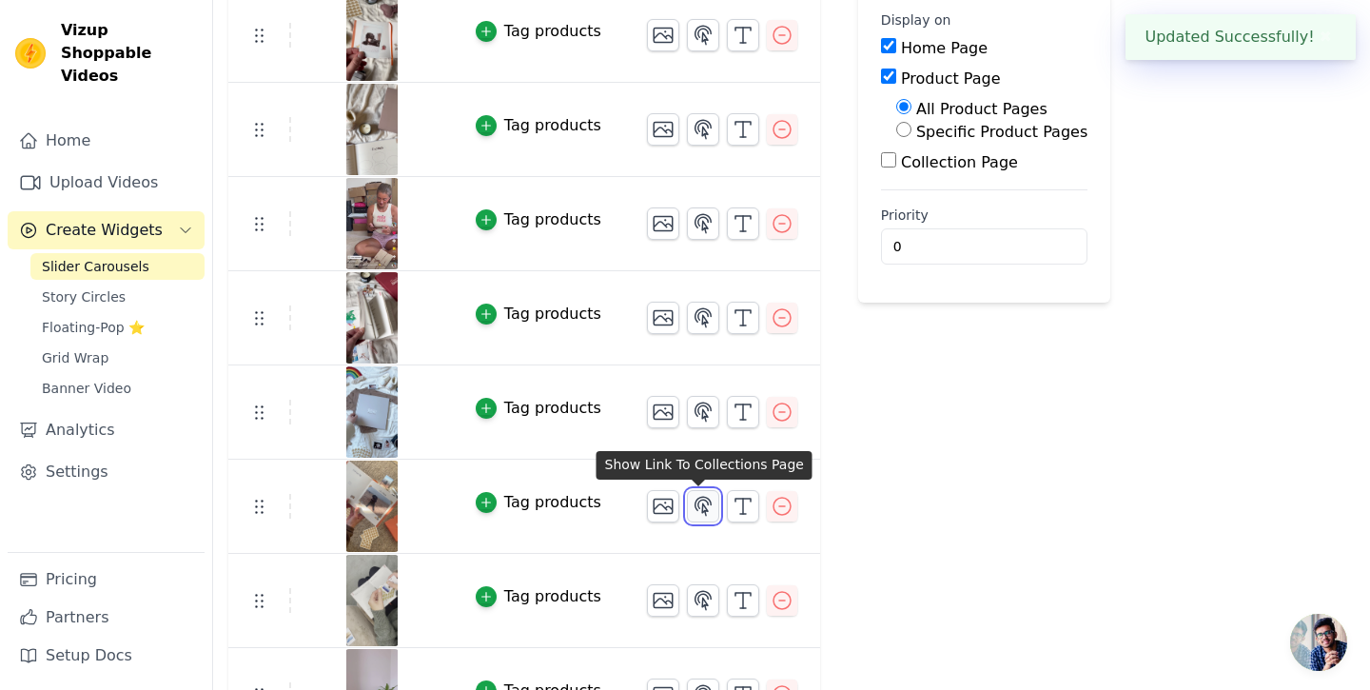
click at [692, 514] on icon "button" at bounding box center [703, 506] width 23 height 23
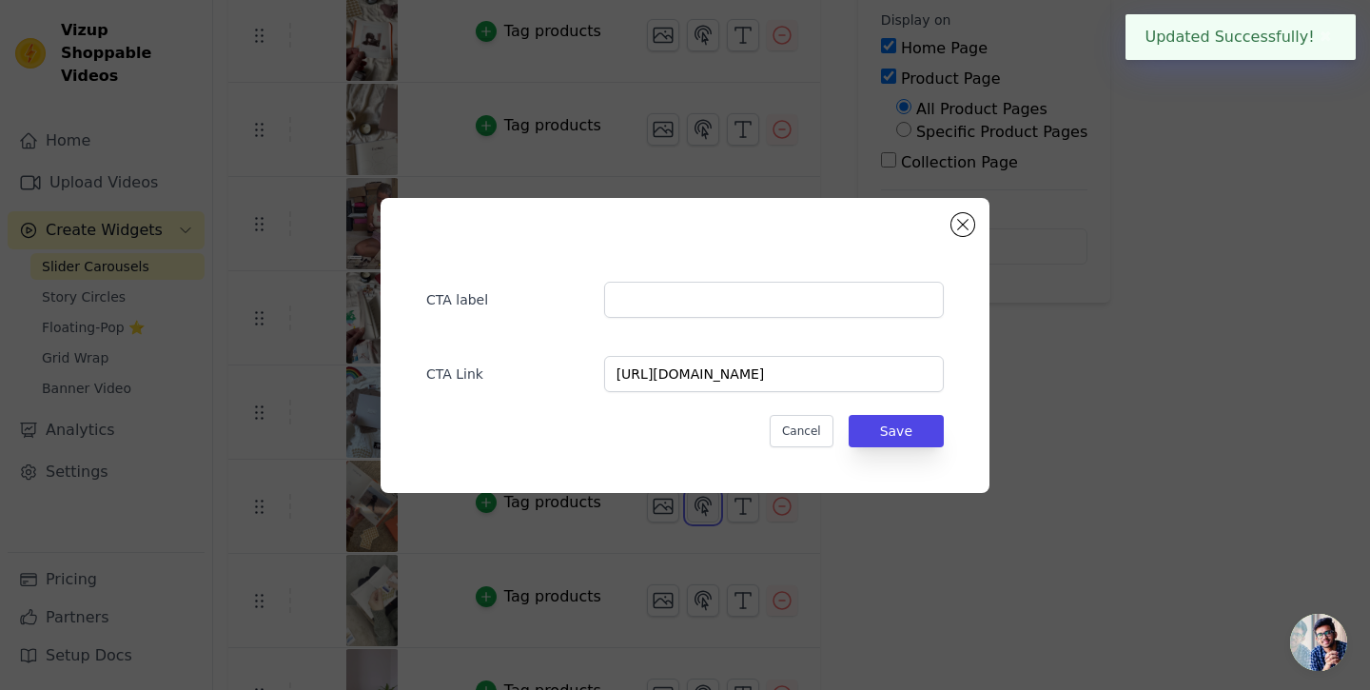
scroll to position [0, 0]
click at [899, 422] on button "Save" at bounding box center [895, 431] width 95 height 32
click at [701, 595] on div "CTA label CTA Link [URL][DOMAIN_NAME] Cancel Save" at bounding box center [685, 345] width 1370 height 690
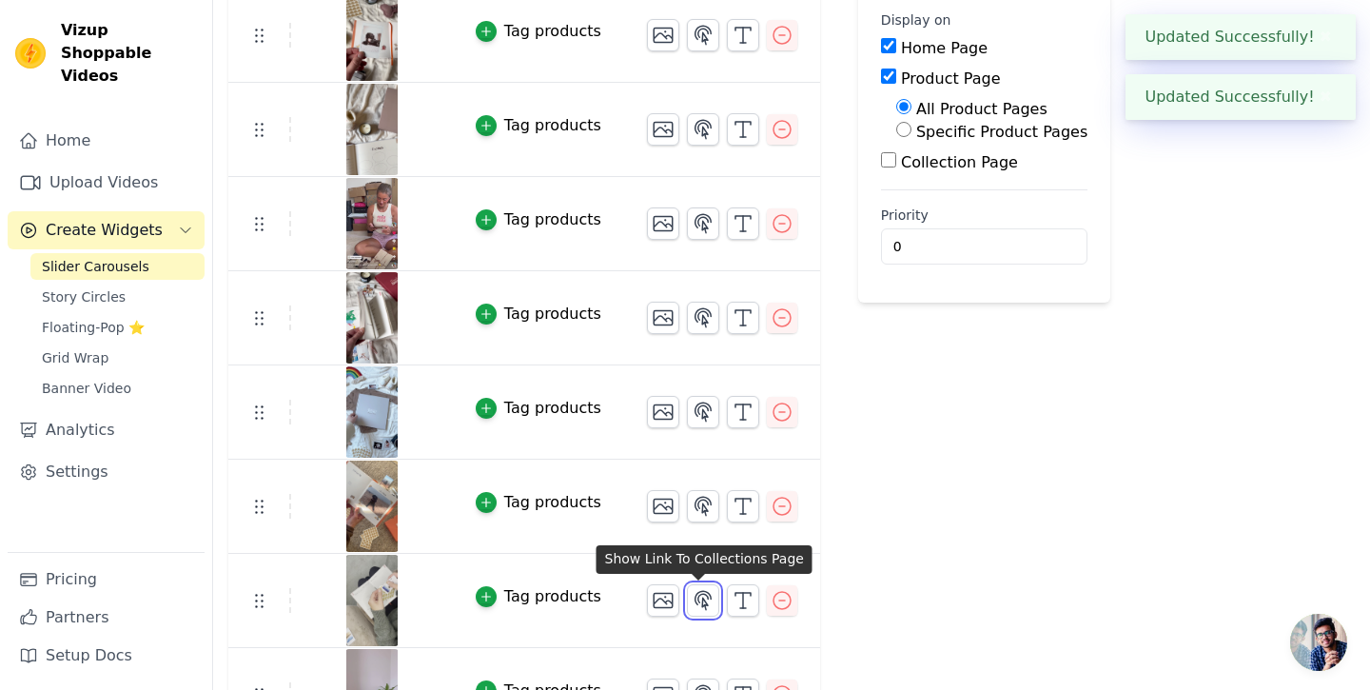
click at [701, 595] on icon "button" at bounding box center [703, 600] width 23 height 23
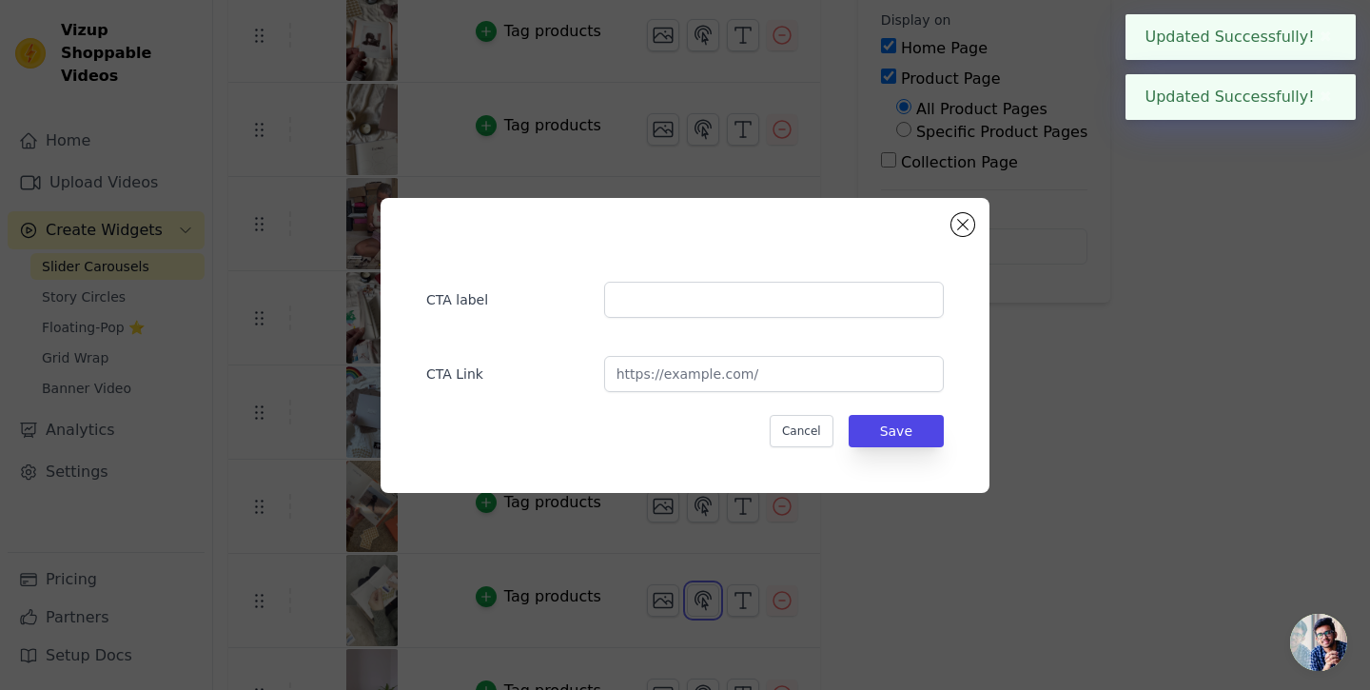
scroll to position [0, 0]
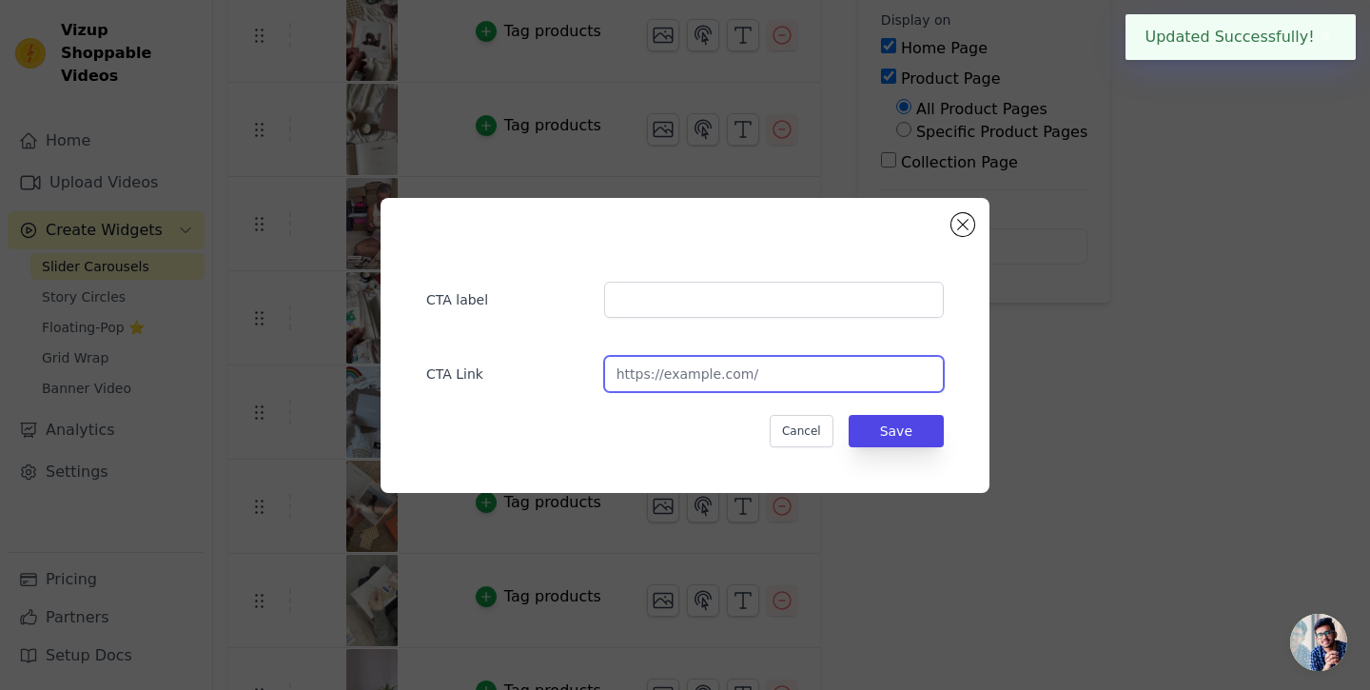
click at [676, 369] on input "url" at bounding box center [774, 374] width 340 height 36
paste input "[URL][DOMAIN_NAME]"
type input "[URL][DOMAIN_NAME]"
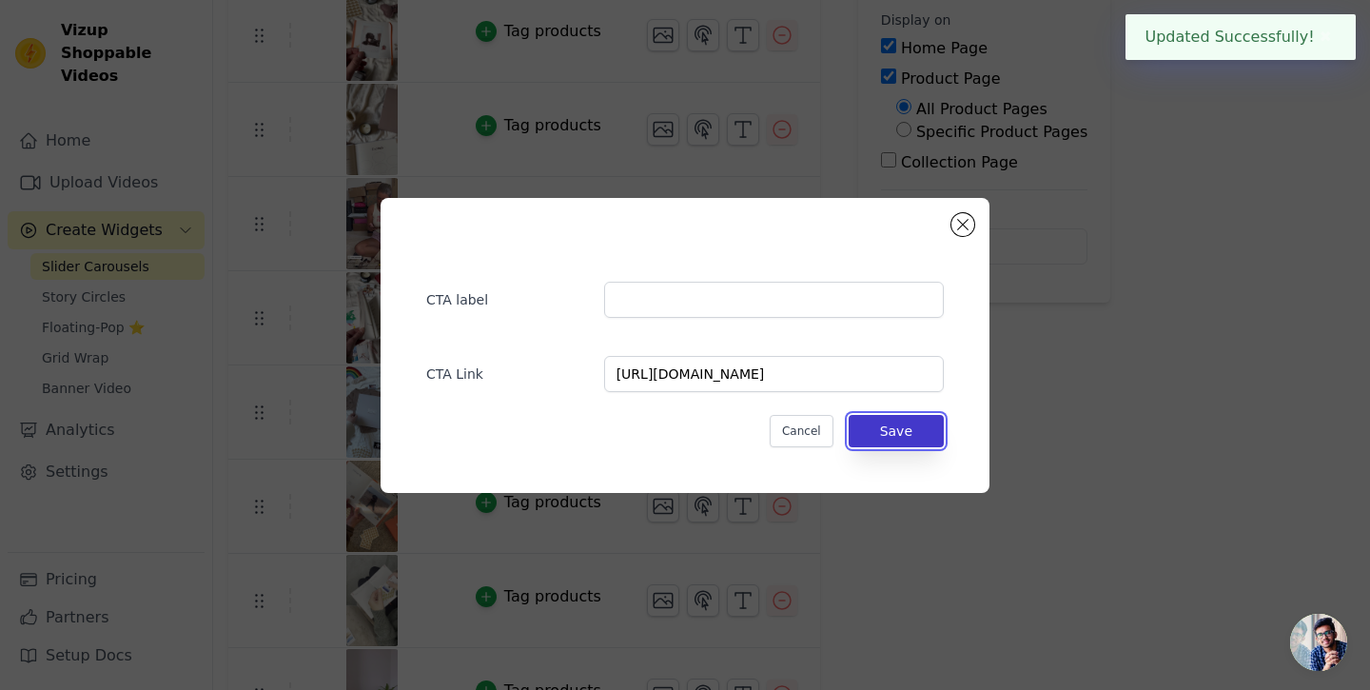
click at [904, 425] on button "Save" at bounding box center [895, 431] width 95 height 32
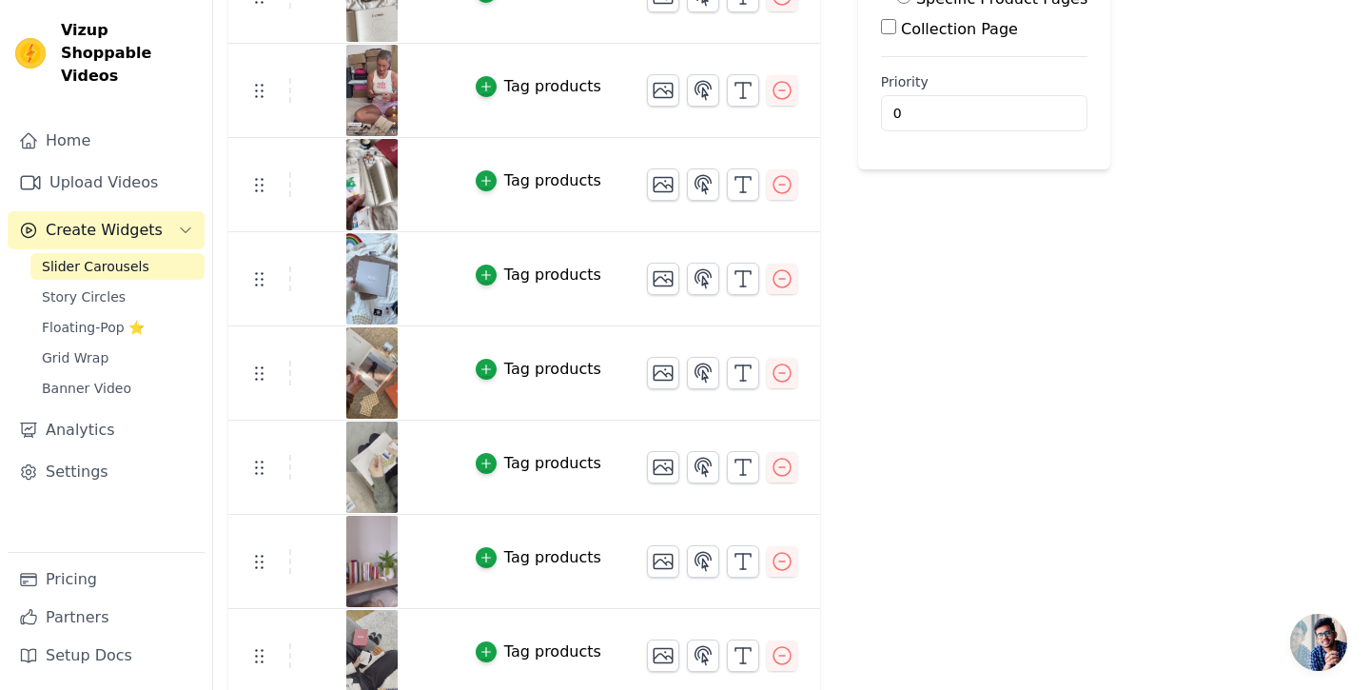
scroll to position [393, 0]
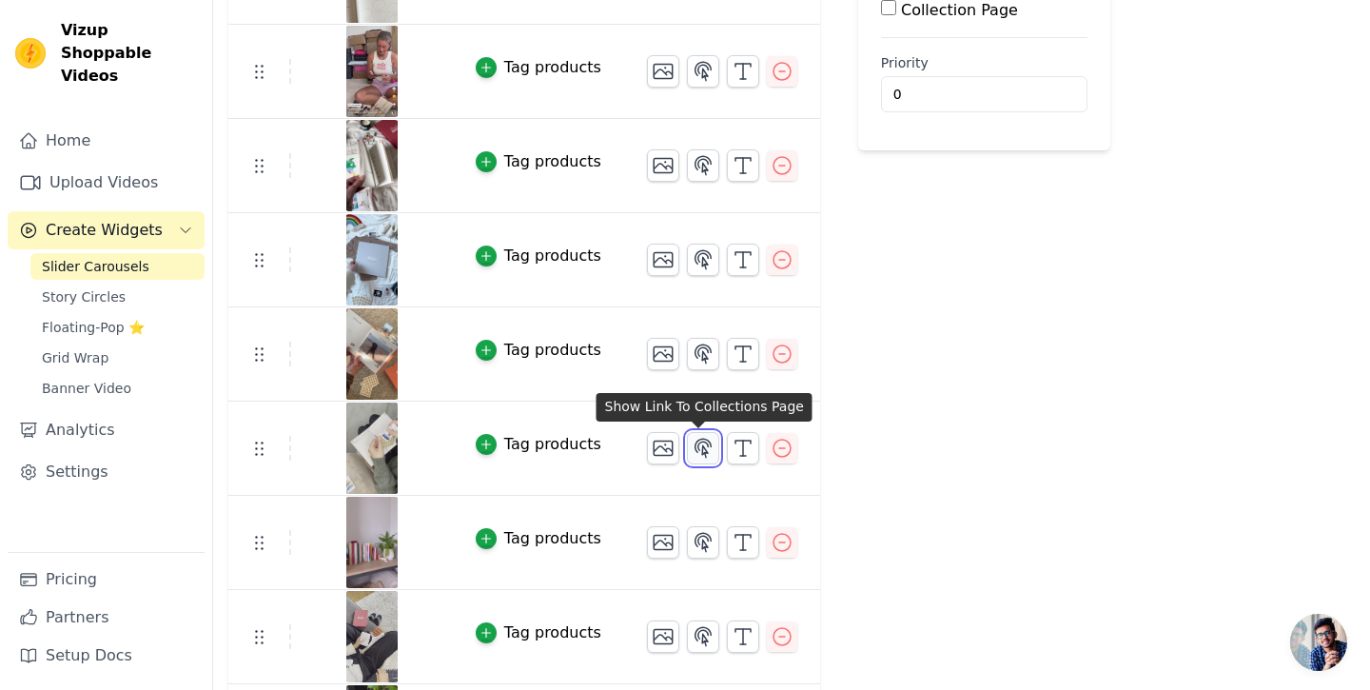
click at [702, 440] on icon "button" at bounding box center [703, 448] width 23 height 23
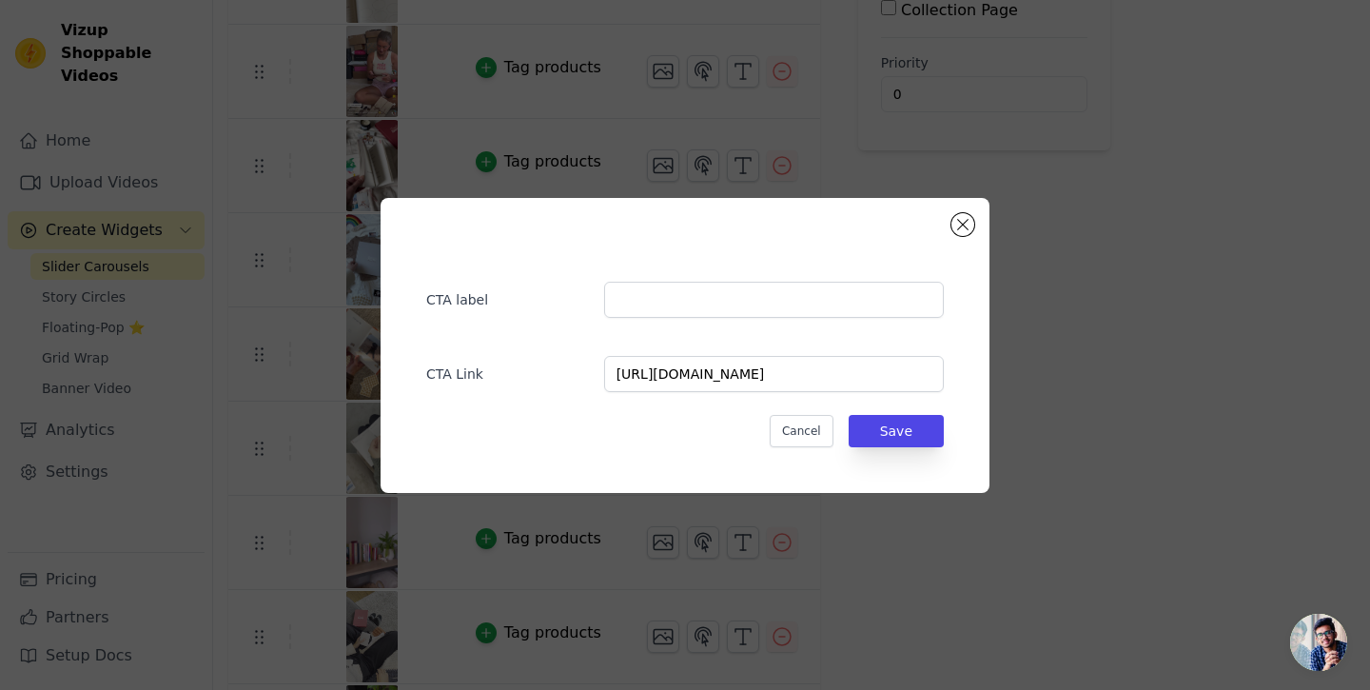
scroll to position [0, 0]
click at [919, 420] on button "Save" at bounding box center [895, 431] width 95 height 32
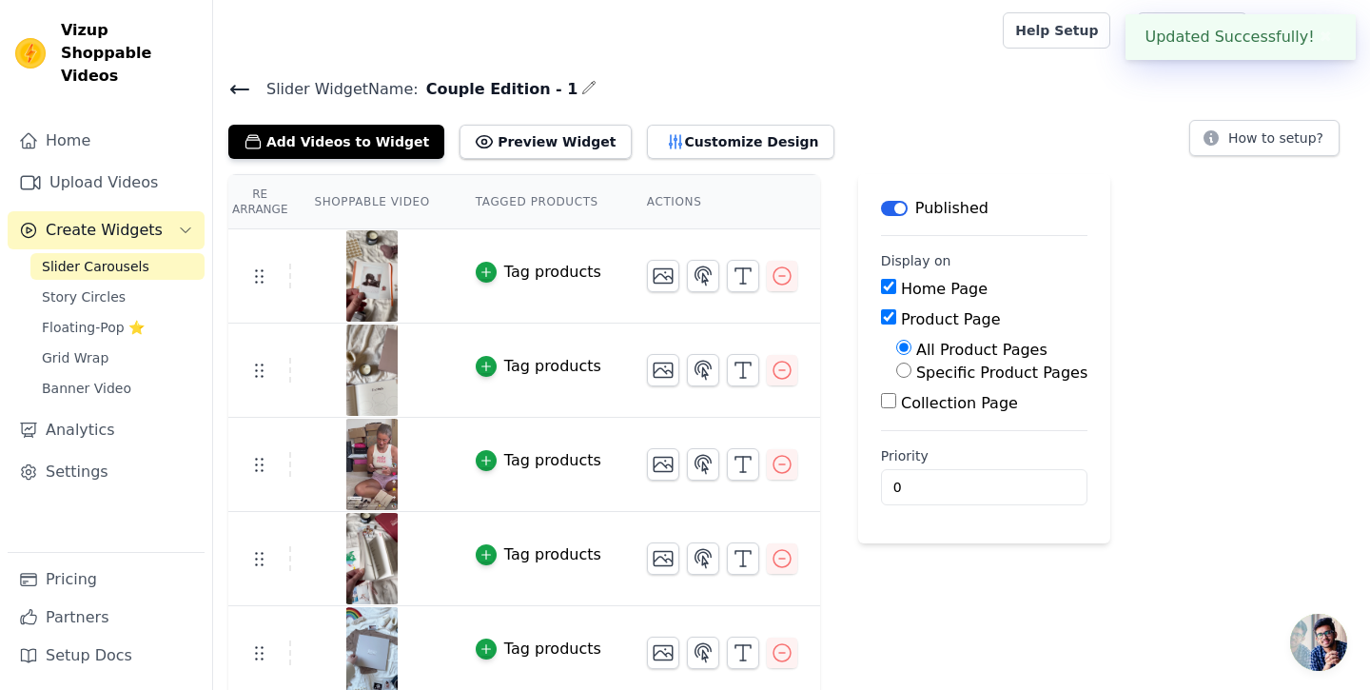
scroll to position [393, 0]
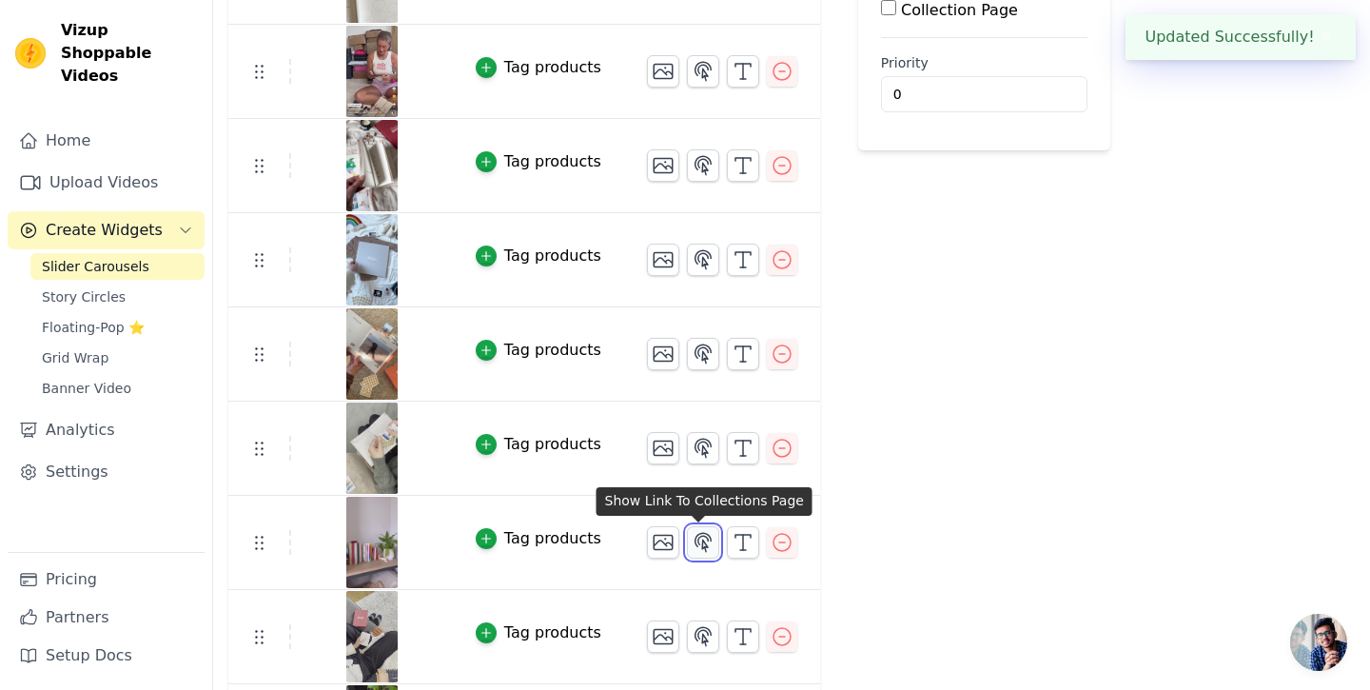
click at [697, 538] on icon "button" at bounding box center [703, 542] width 16 height 18
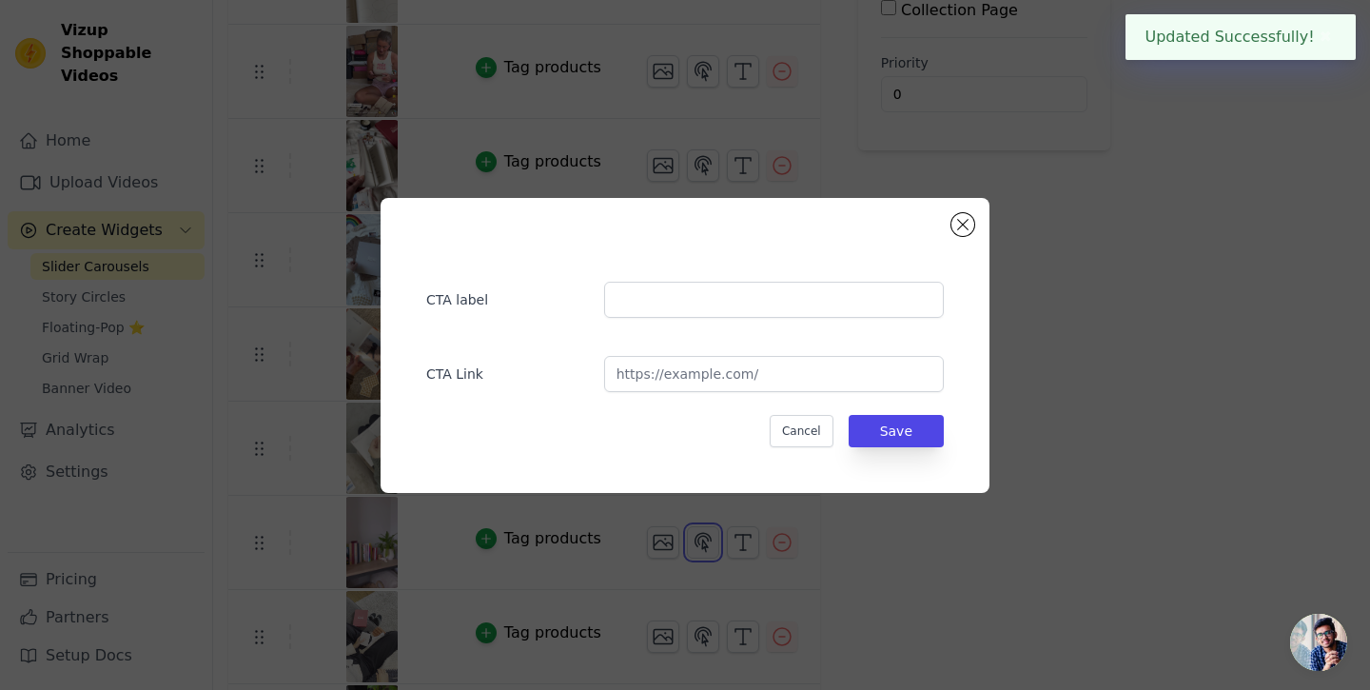
scroll to position [0, 0]
click at [692, 373] on input "url" at bounding box center [774, 374] width 340 height 36
paste input "[URL][DOMAIN_NAME]"
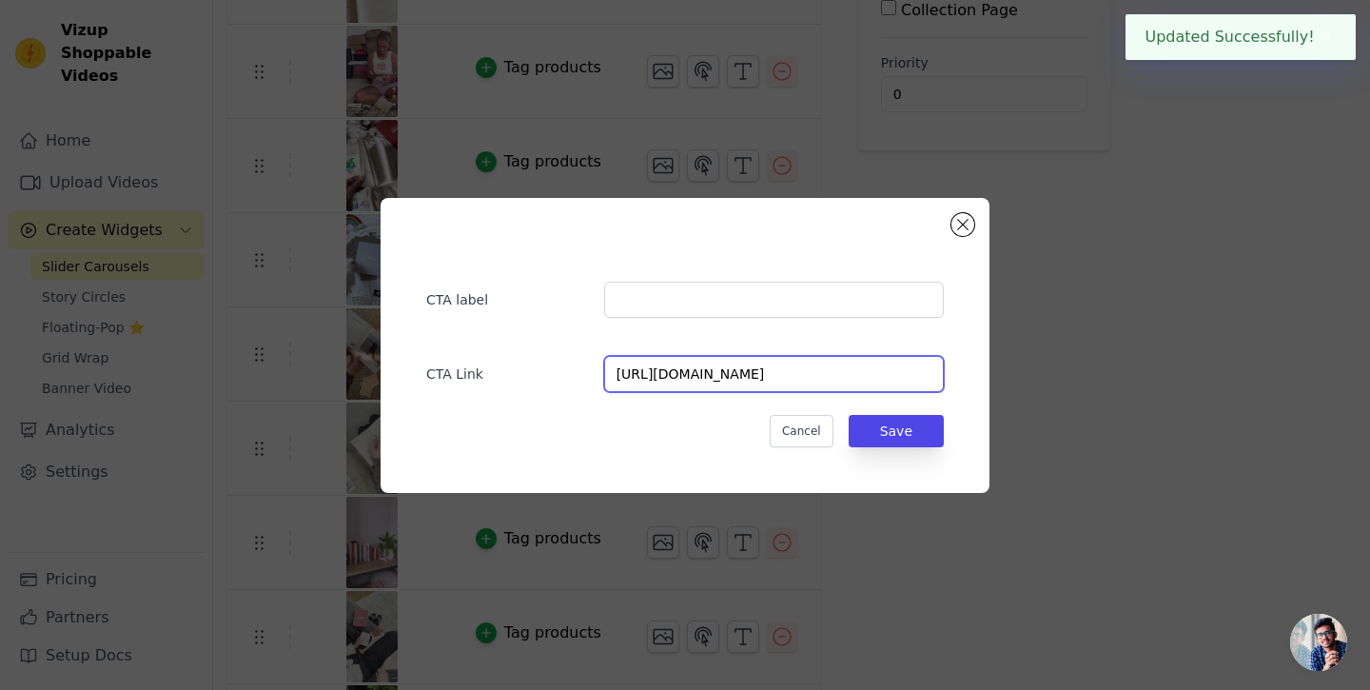
scroll to position [0, 6]
type input "[URL][DOMAIN_NAME]"
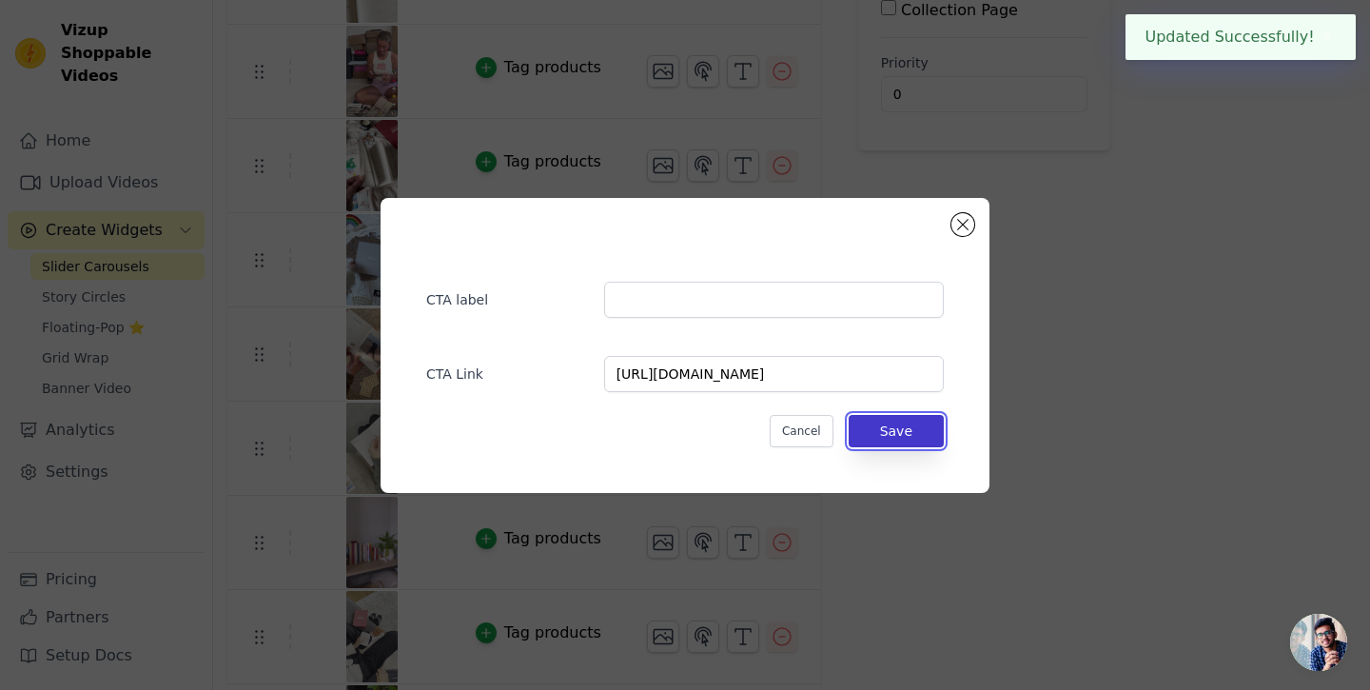
click at [903, 433] on button "Save" at bounding box center [895, 431] width 95 height 32
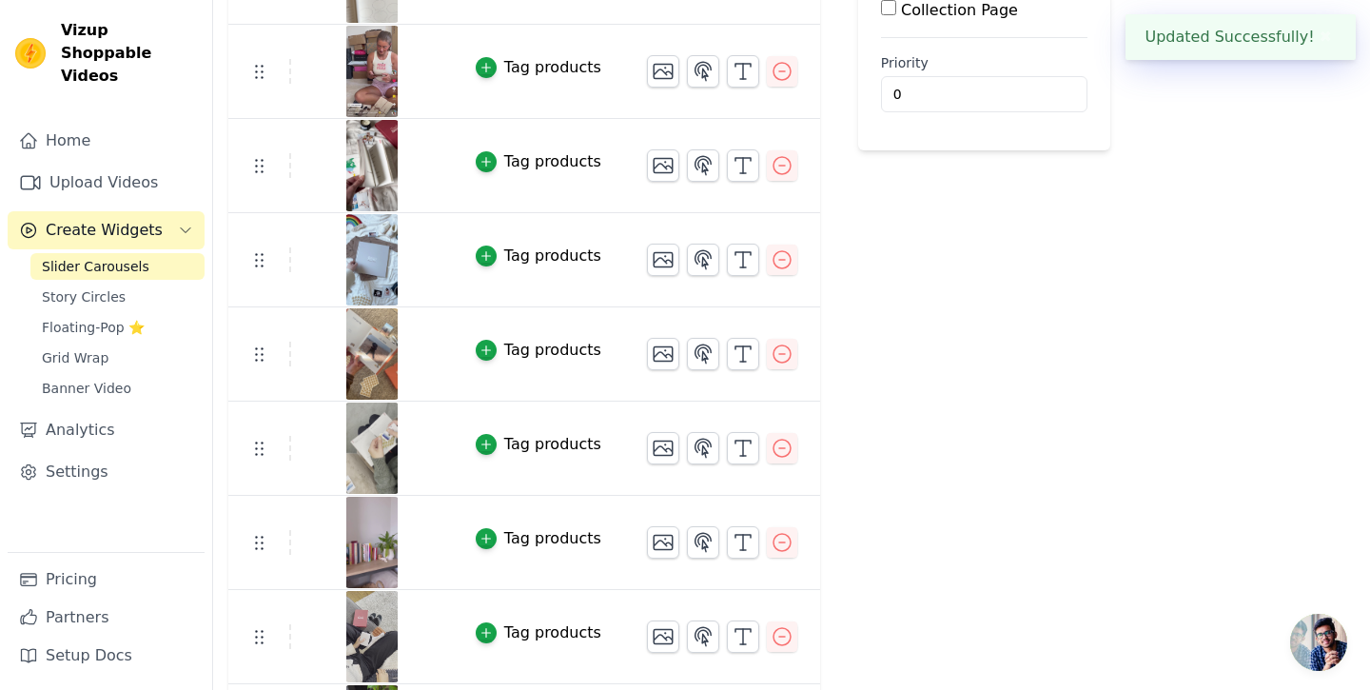
scroll to position [446, 0]
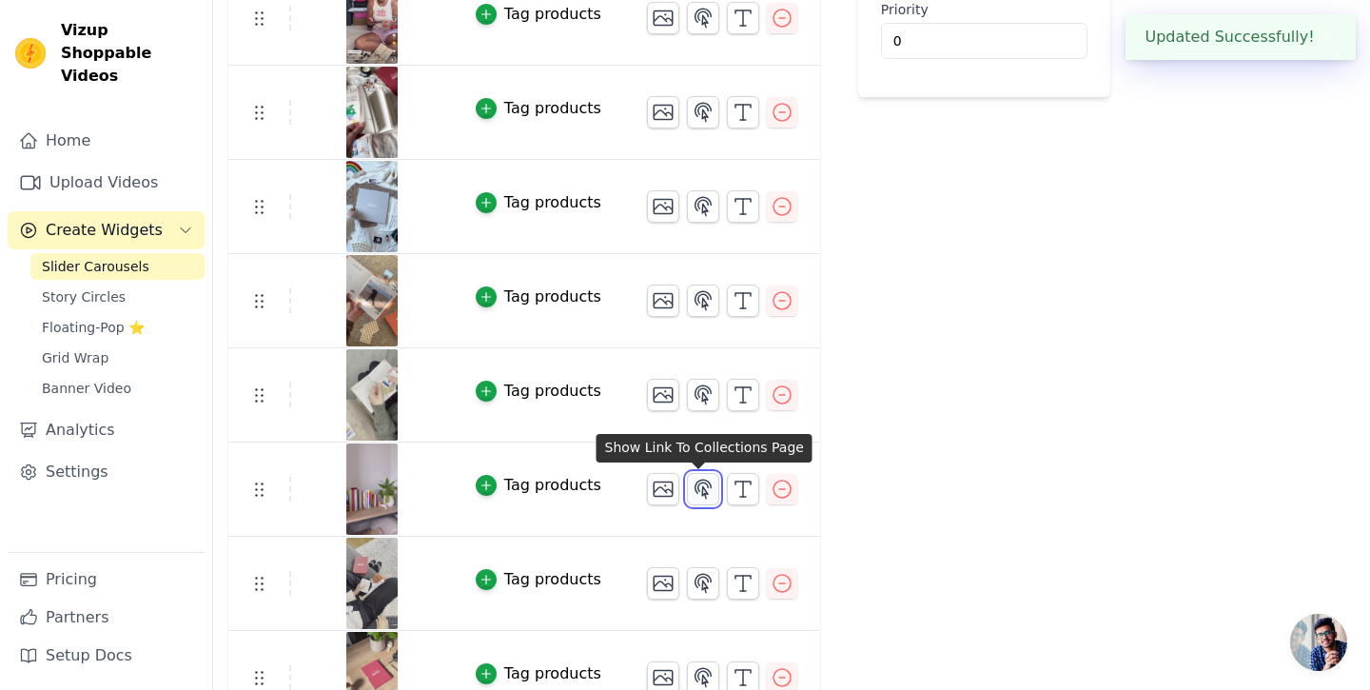
click at [696, 498] on icon "button" at bounding box center [703, 489] width 23 height 23
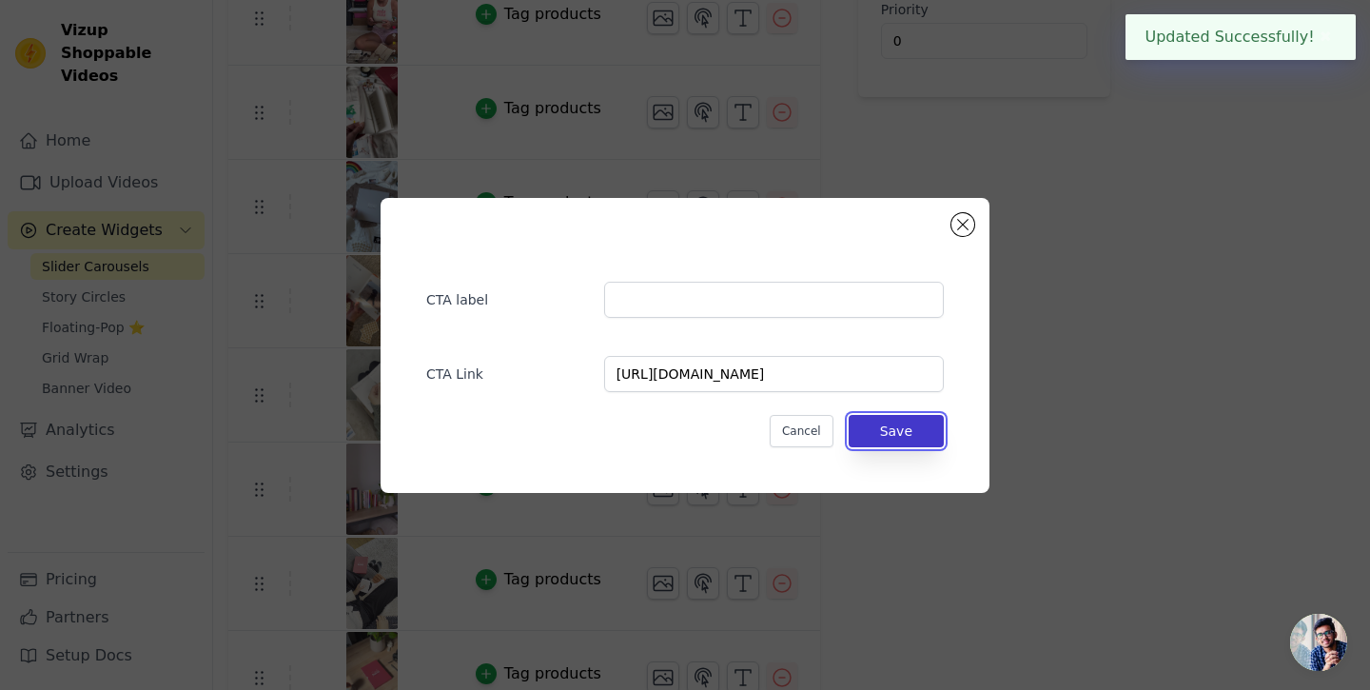
click at [890, 440] on button "Save" at bounding box center [895, 431] width 95 height 32
click at [704, 584] on div "CTA label CTA Link [URL][DOMAIN_NAME] Cancel Save" at bounding box center [685, 345] width 1370 height 690
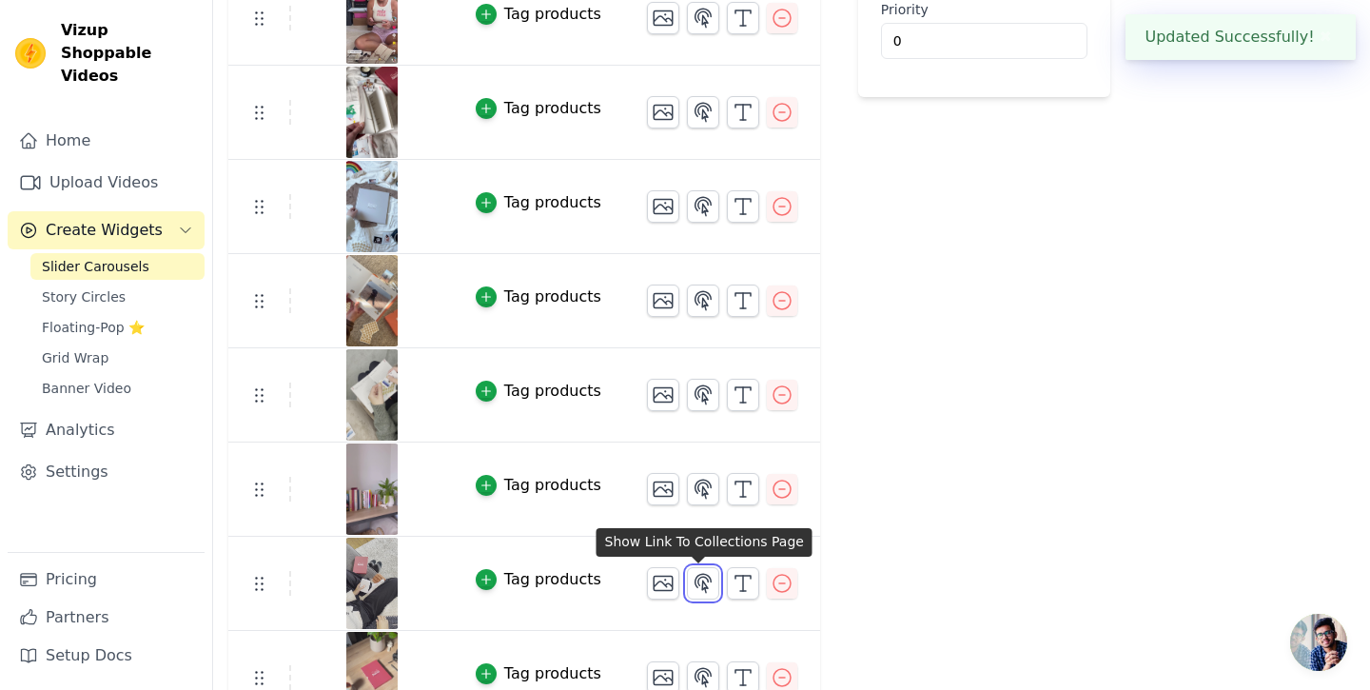
click at [704, 584] on icon "button" at bounding box center [703, 583] width 23 height 23
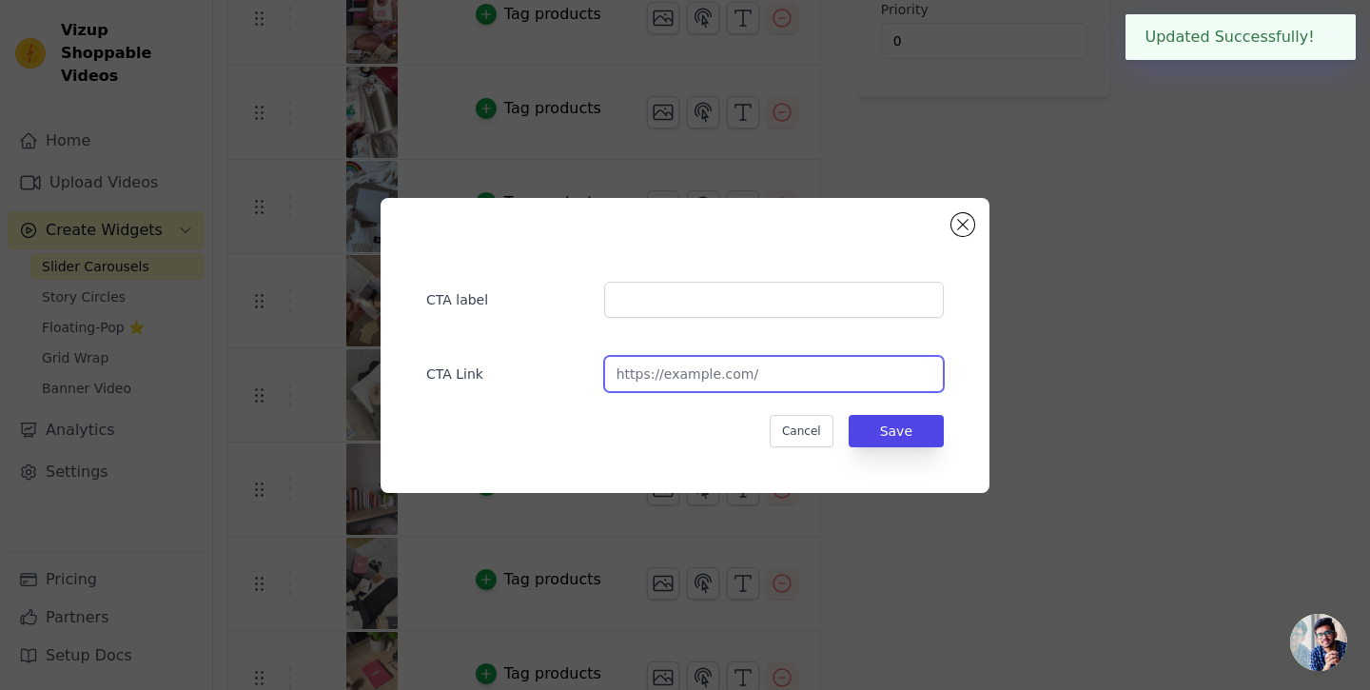
click at [684, 364] on input "url" at bounding box center [774, 374] width 340 height 36
paste input "[URL][DOMAIN_NAME]"
type input "[URL][DOMAIN_NAME]"
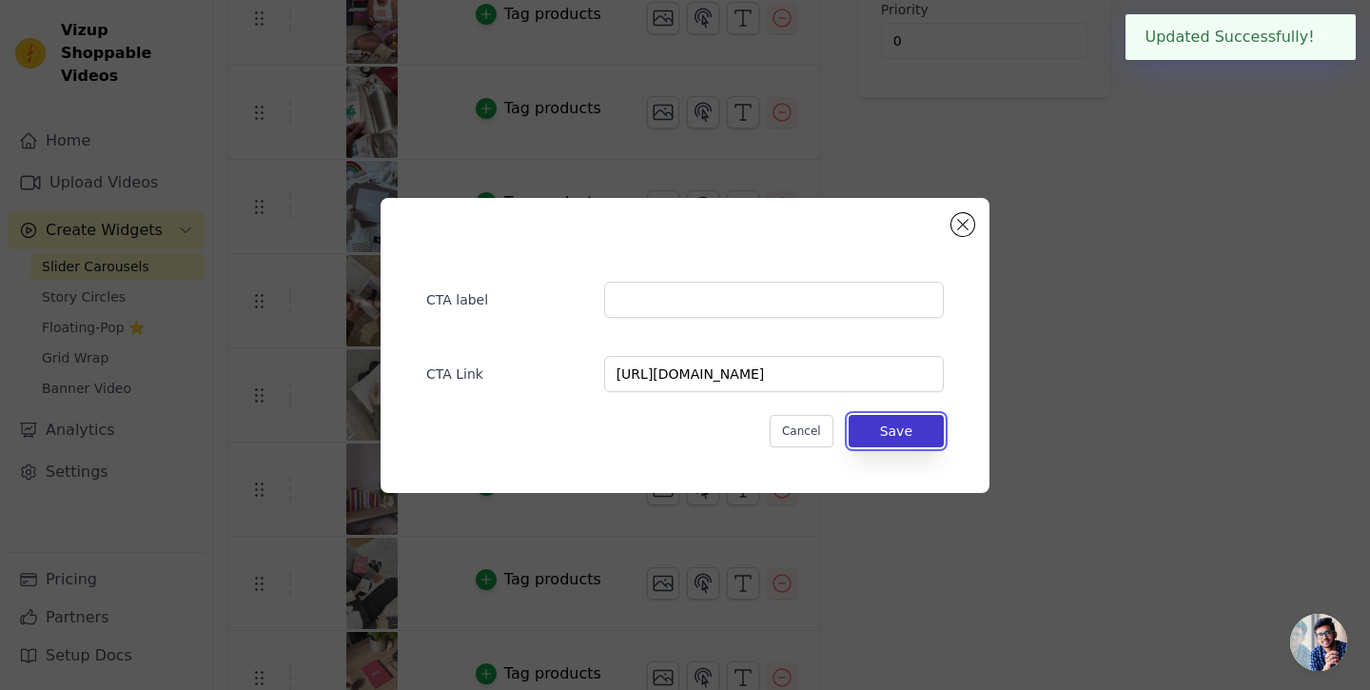
click at [910, 422] on button "Save" at bounding box center [895, 431] width 95 height 32
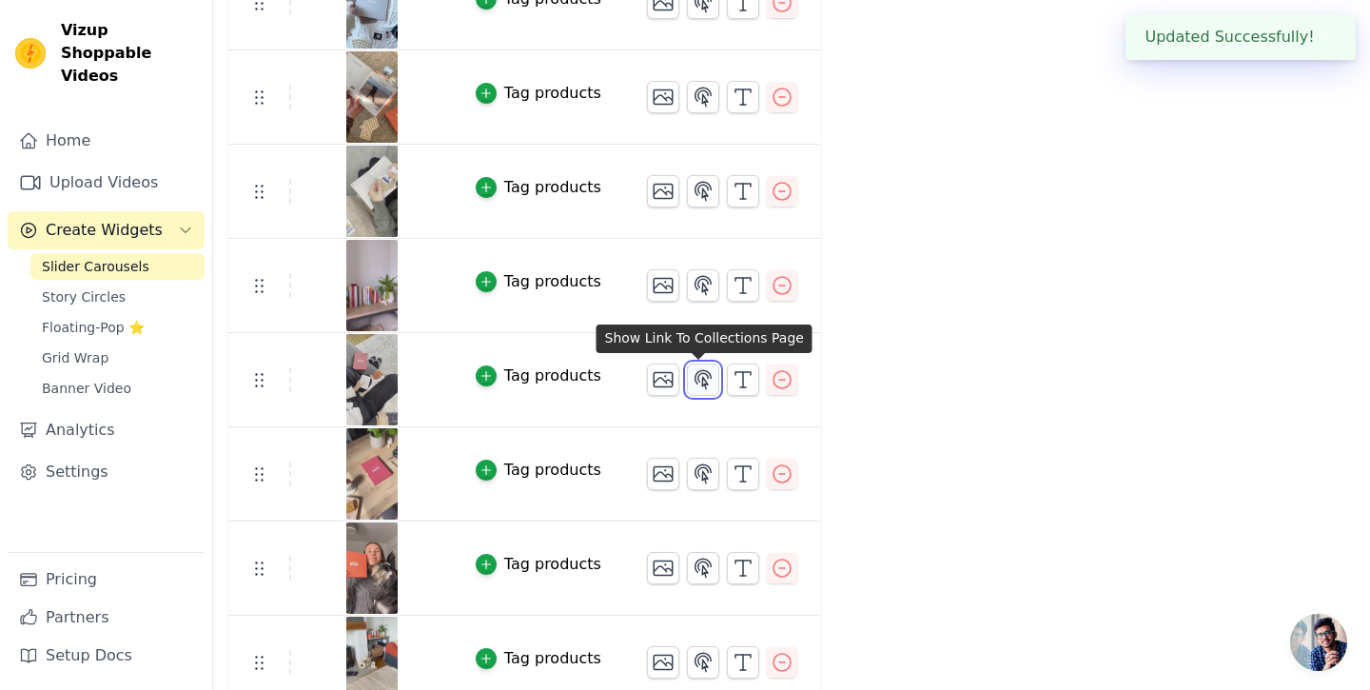
click at [707, 378] on icon "button" at bounding box center [703, 379] width 23 height 23
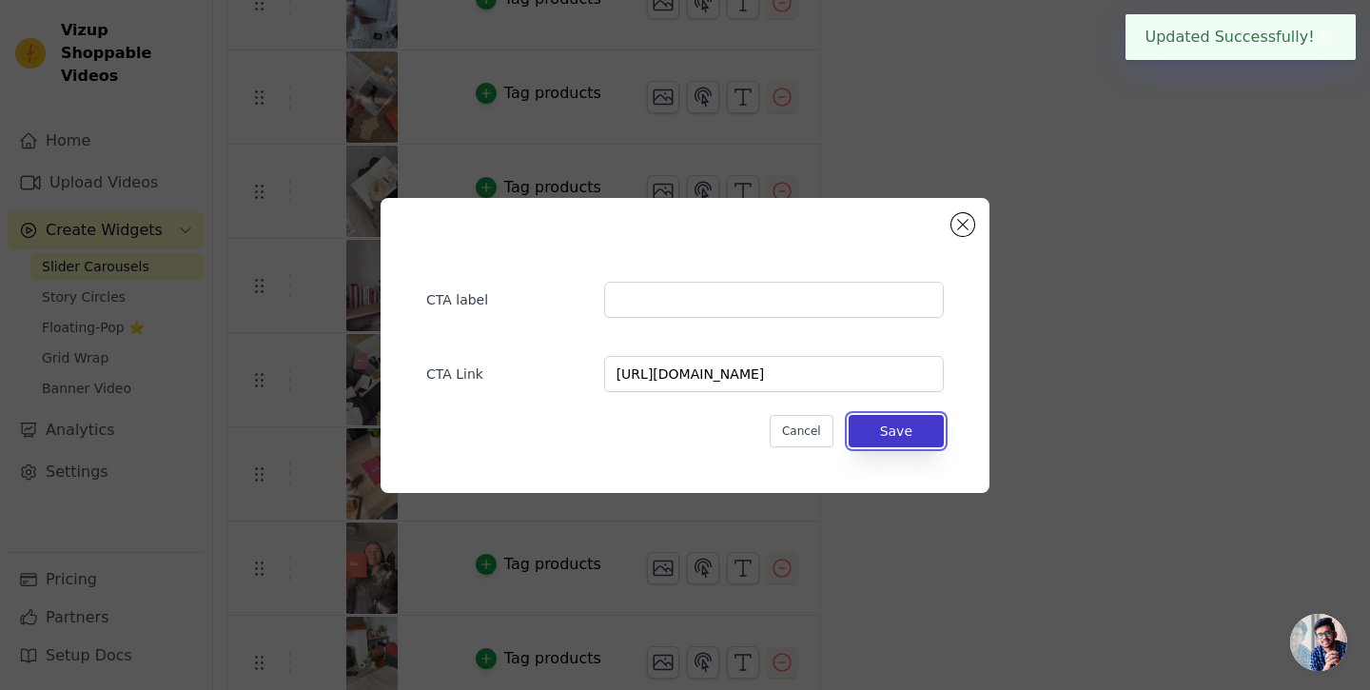
click at [899, 421] on button "Save" at bounding box center [895, 431] width 95 height 32
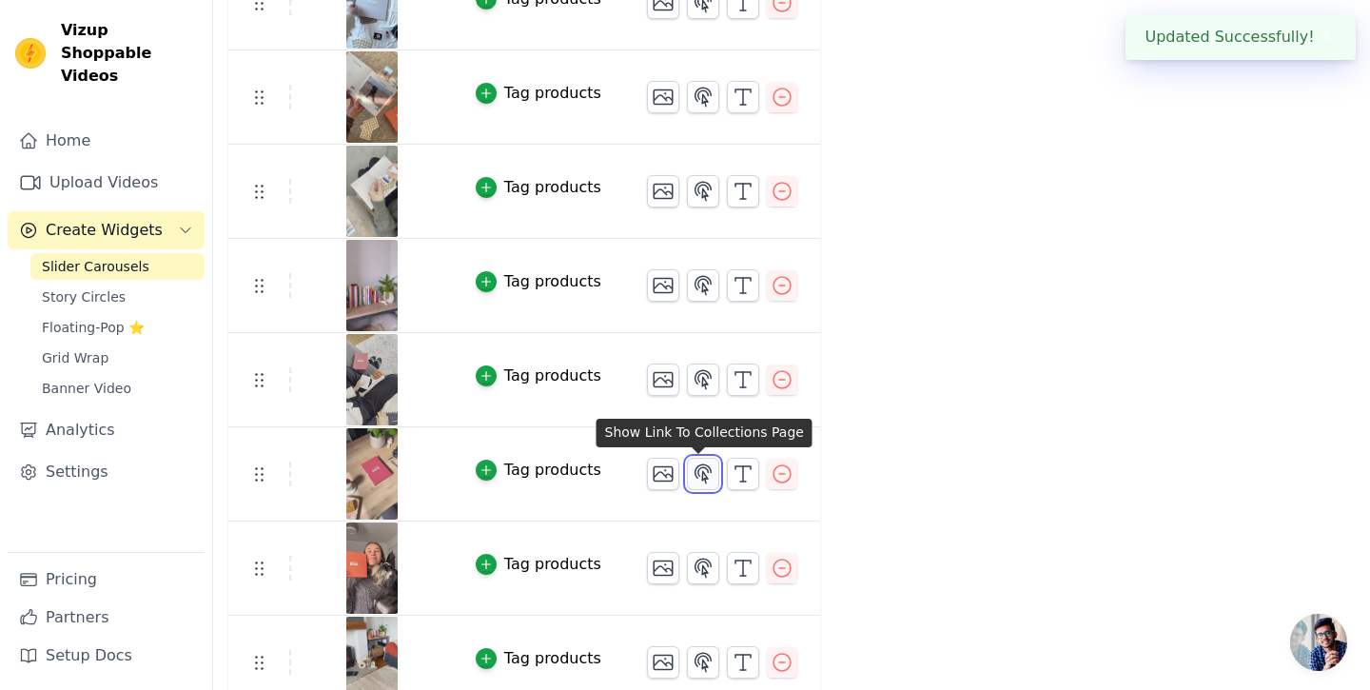
click at [696, 470] on icon "button" at bounding box center [703, 473] width 23 height 23
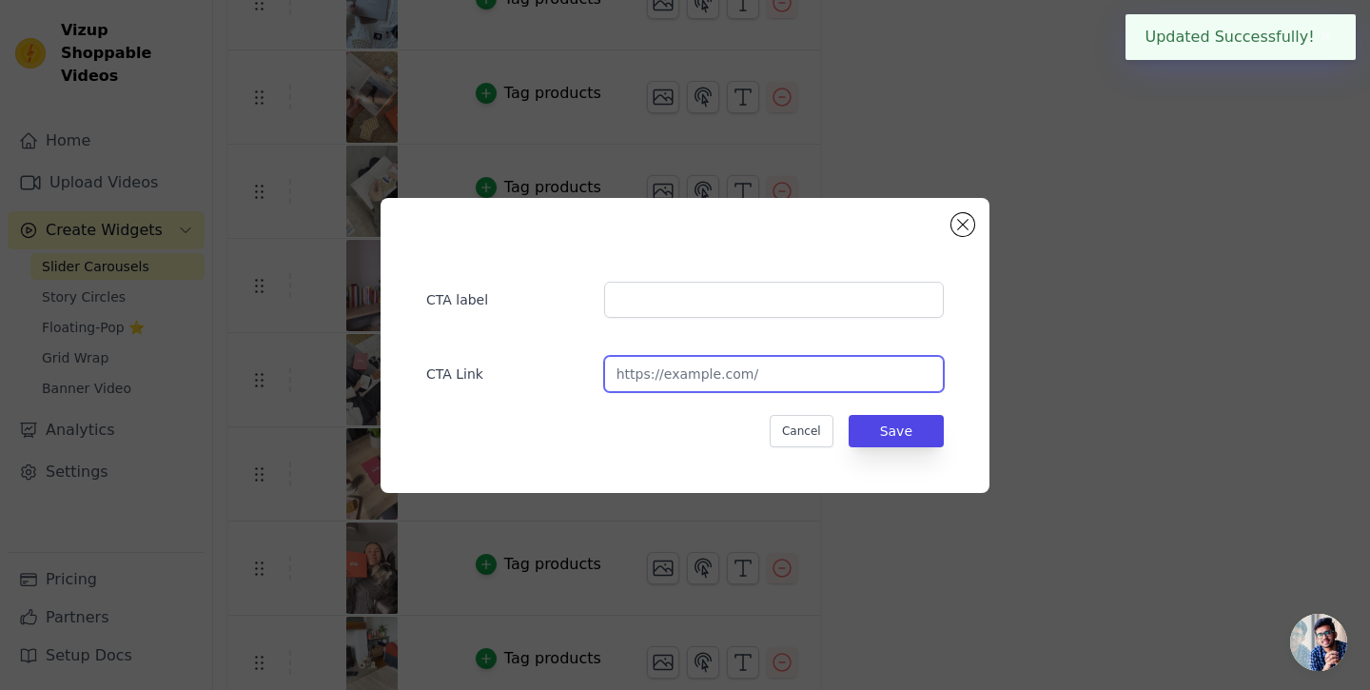
click at [745, 363] on input "url" at bounding box center [774, 374] width 340 height 36
paste input "[URL][DOMAIN_NAME]"
type input "[URL][DOMAIN_NAME]"
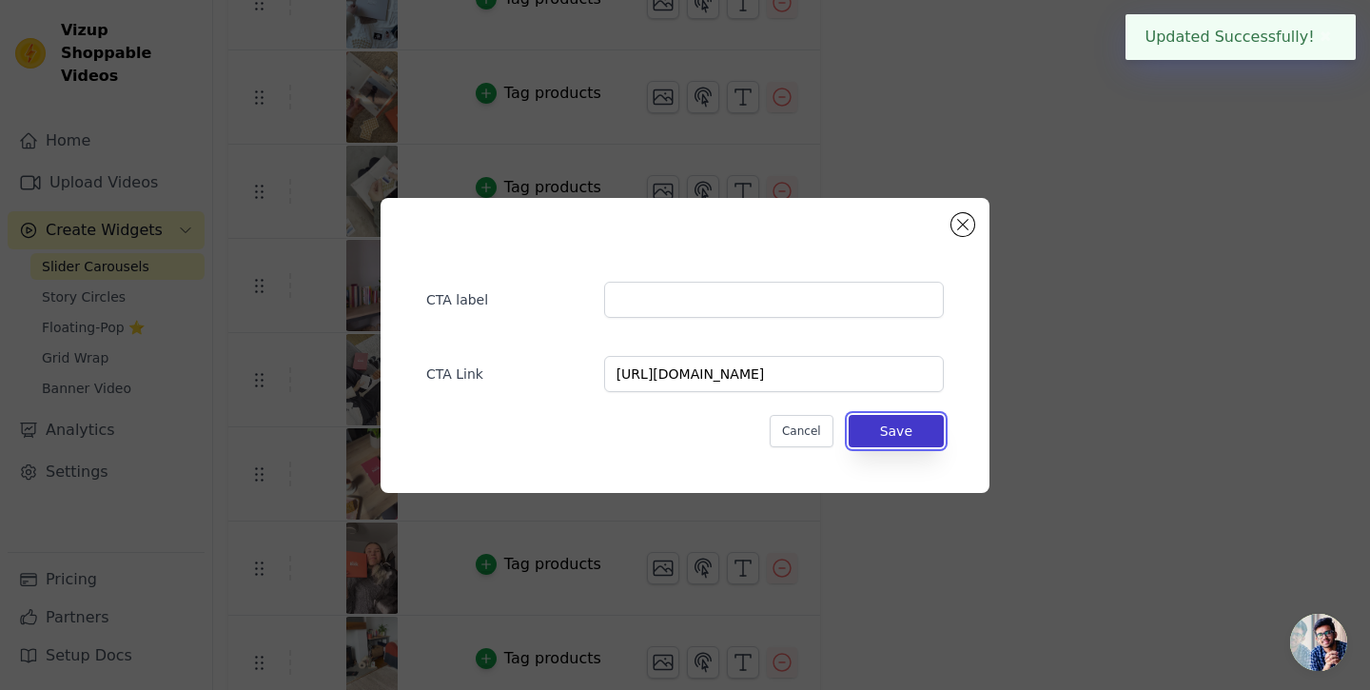
click at [926, 419] on button "Save" at bounding box center [895, 431] width 95 height 32
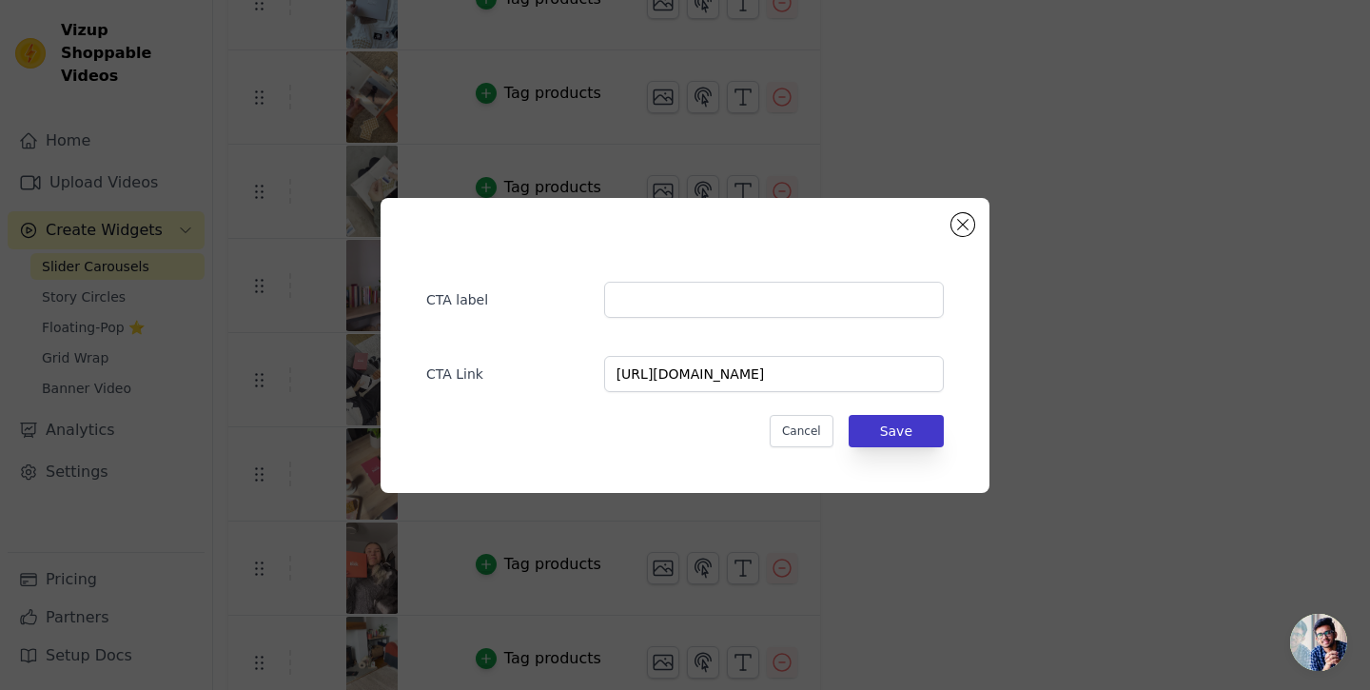
click at [892, 433] on div "Label Published Display on Home Page Product Page All Product Pages Specific Pr…" at bounding box center [984, 116] width 252 height 1185
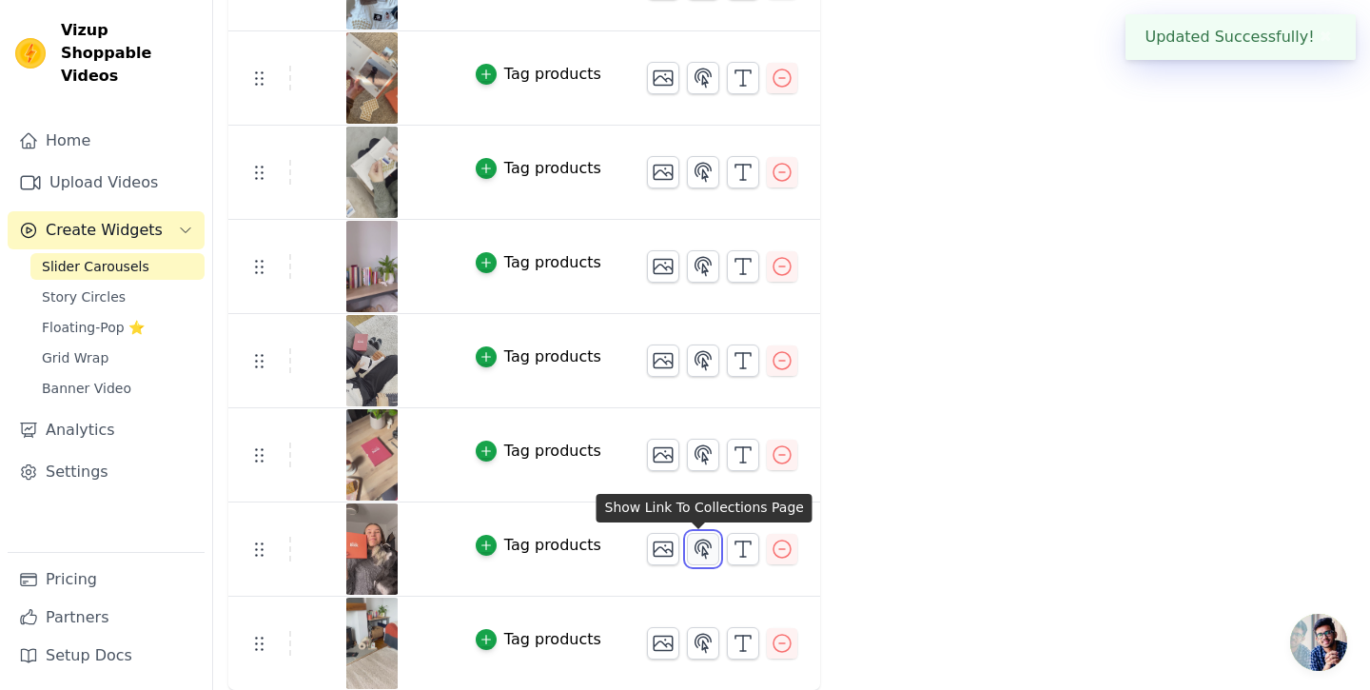
click at [695, 535] on button "button" at bounding box center [703, 549] width 32 height 32
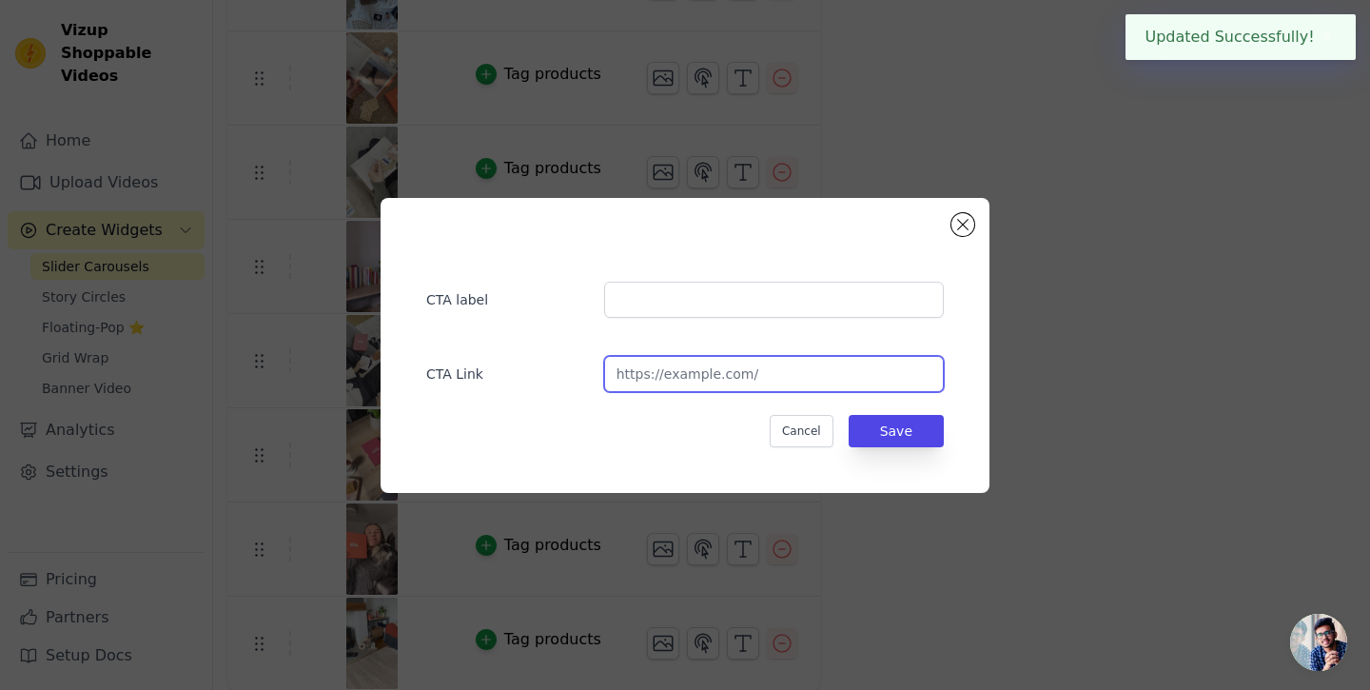
click at [769, 375] on input "url" at bounding box center [774, 374] width 340 height 36
paste input "[URL][DOMAIN_NAME]"
type input "[URL][DOMAIN_NAME]"
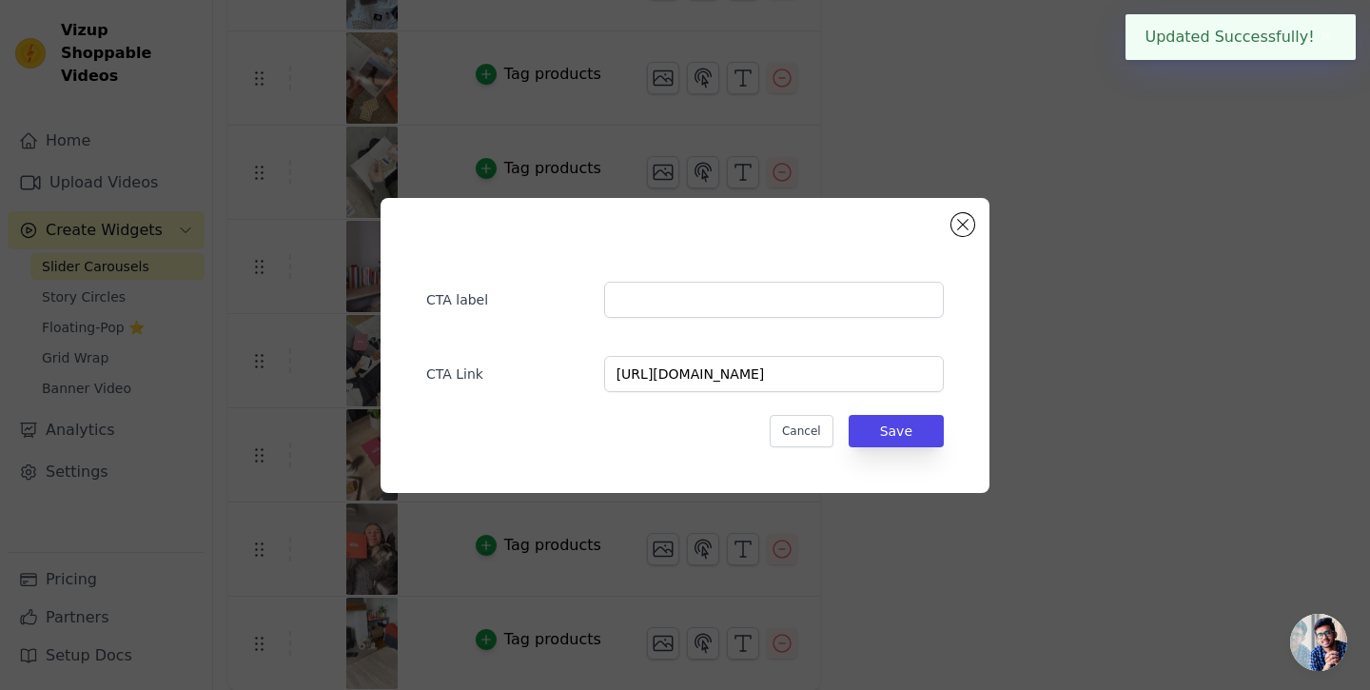
click at [944, 427] on div "CTA label CTA Link [URL][DOMAIN_NAME] Cancel Save" at bounding box center [685, 345] width 548 height 234
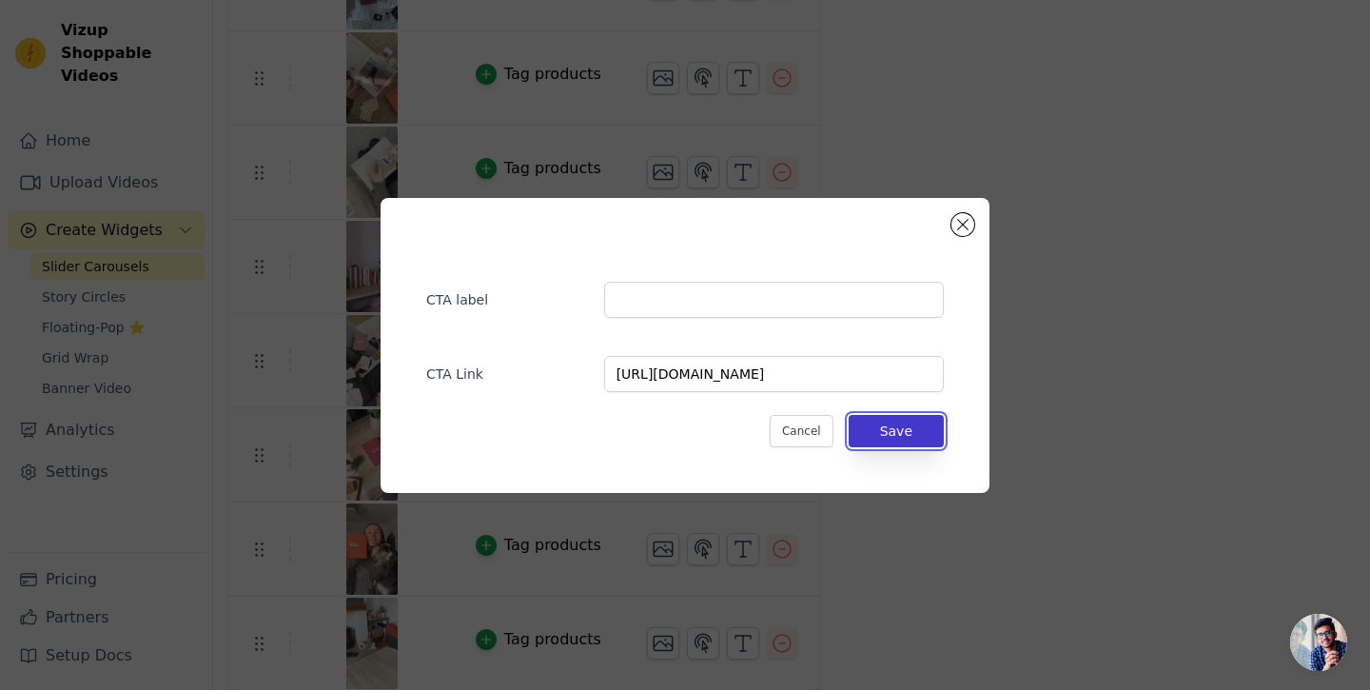
click at [905, 430] on button "Save" at bounding box center [895, 431] width 95 height 32
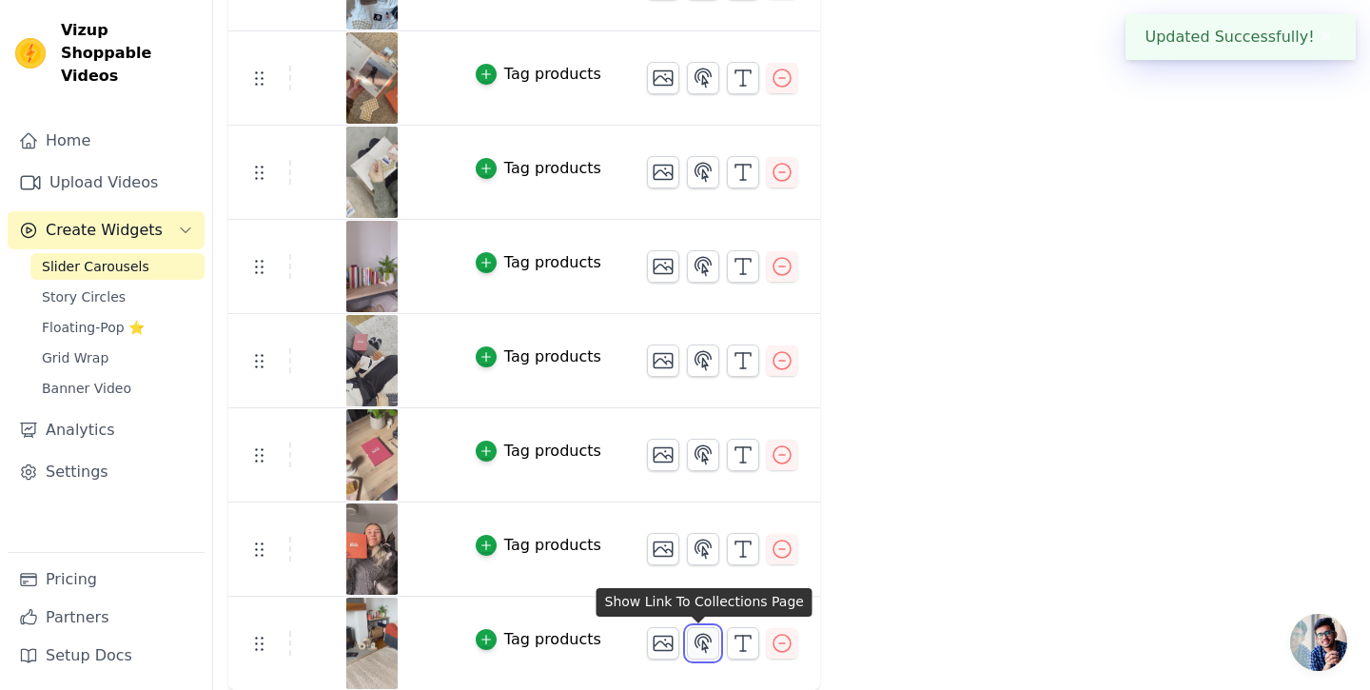
click at [692, 632] on icon "button" at bounding box center [703, 643] width 23 height 23
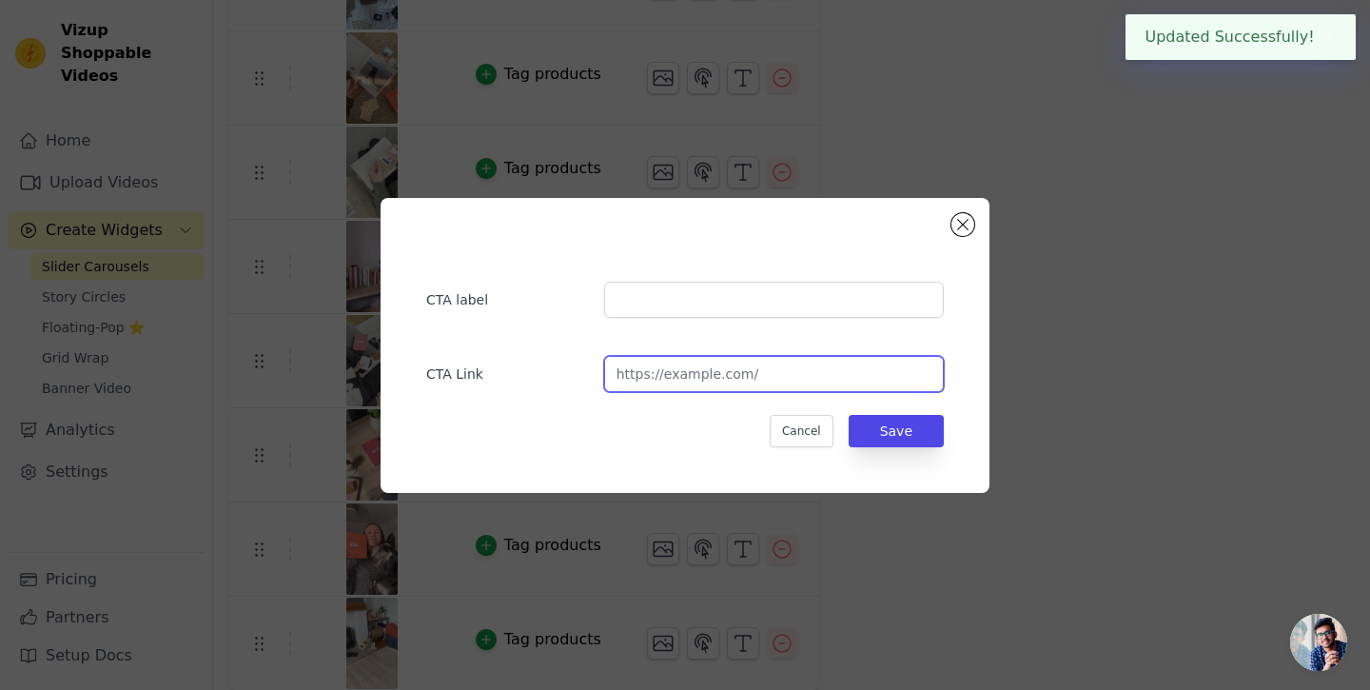
click at [691, 377] on input "url" at bounding box center [774, 374] width 340 height 36
paste input "[URL][DOMAIN_NAME]"
type input "[URL][DOMAIN_NAME]"
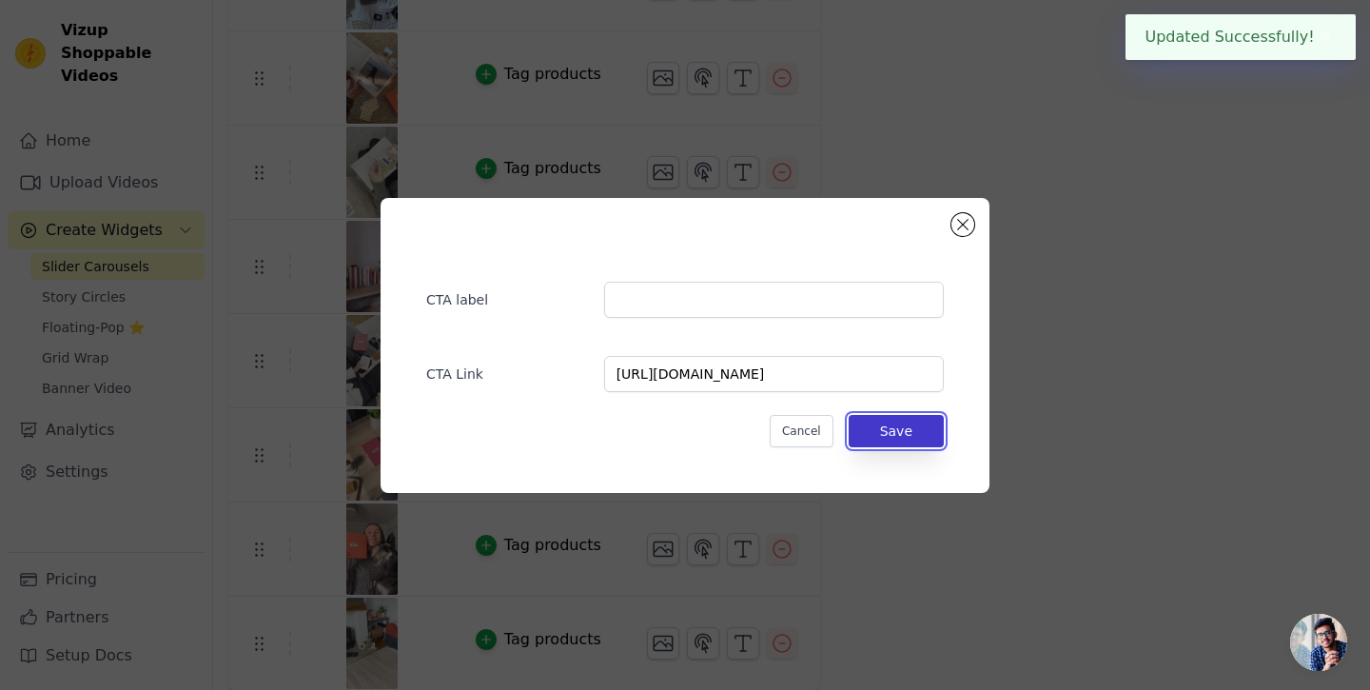
click at [900, 422] on button "Save" at bounding box center [895, 431] width 95 height 32
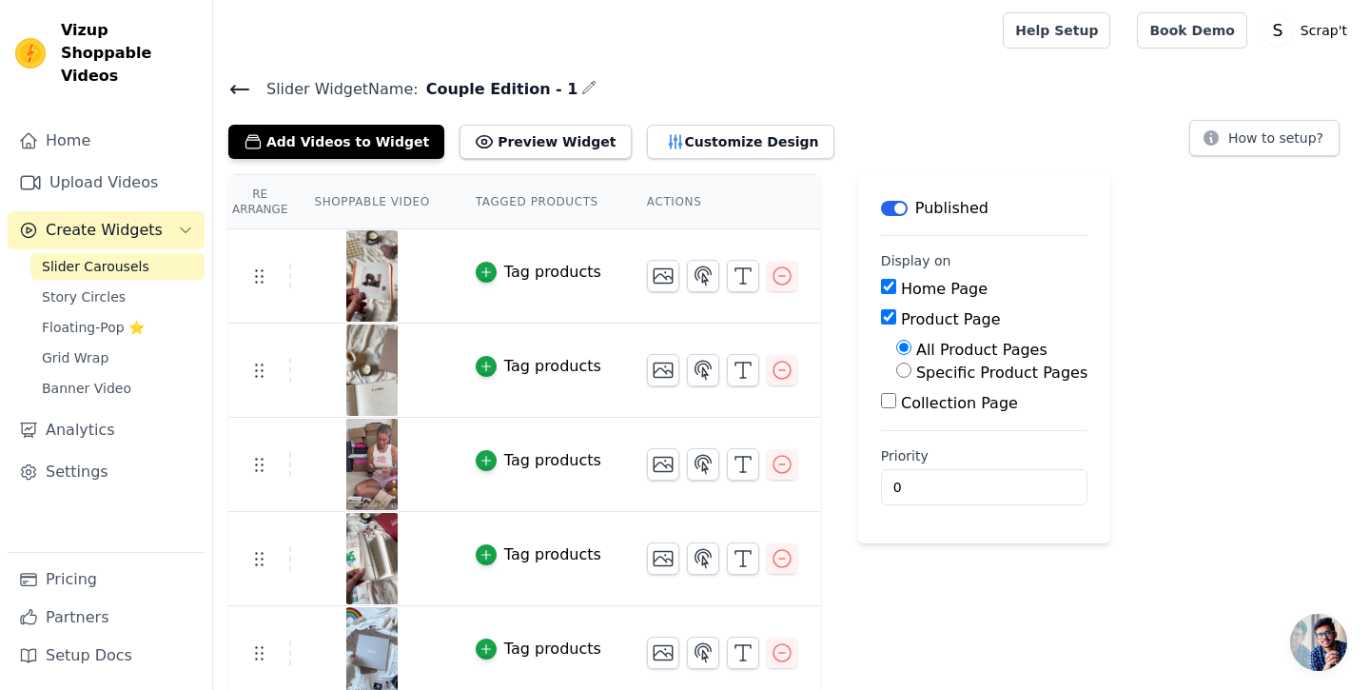
click at [232, 89] on icon at bounding box center [239, 90] width 17 height 8
